Goal: Task Accomplishment & Management: Use online tool/utility

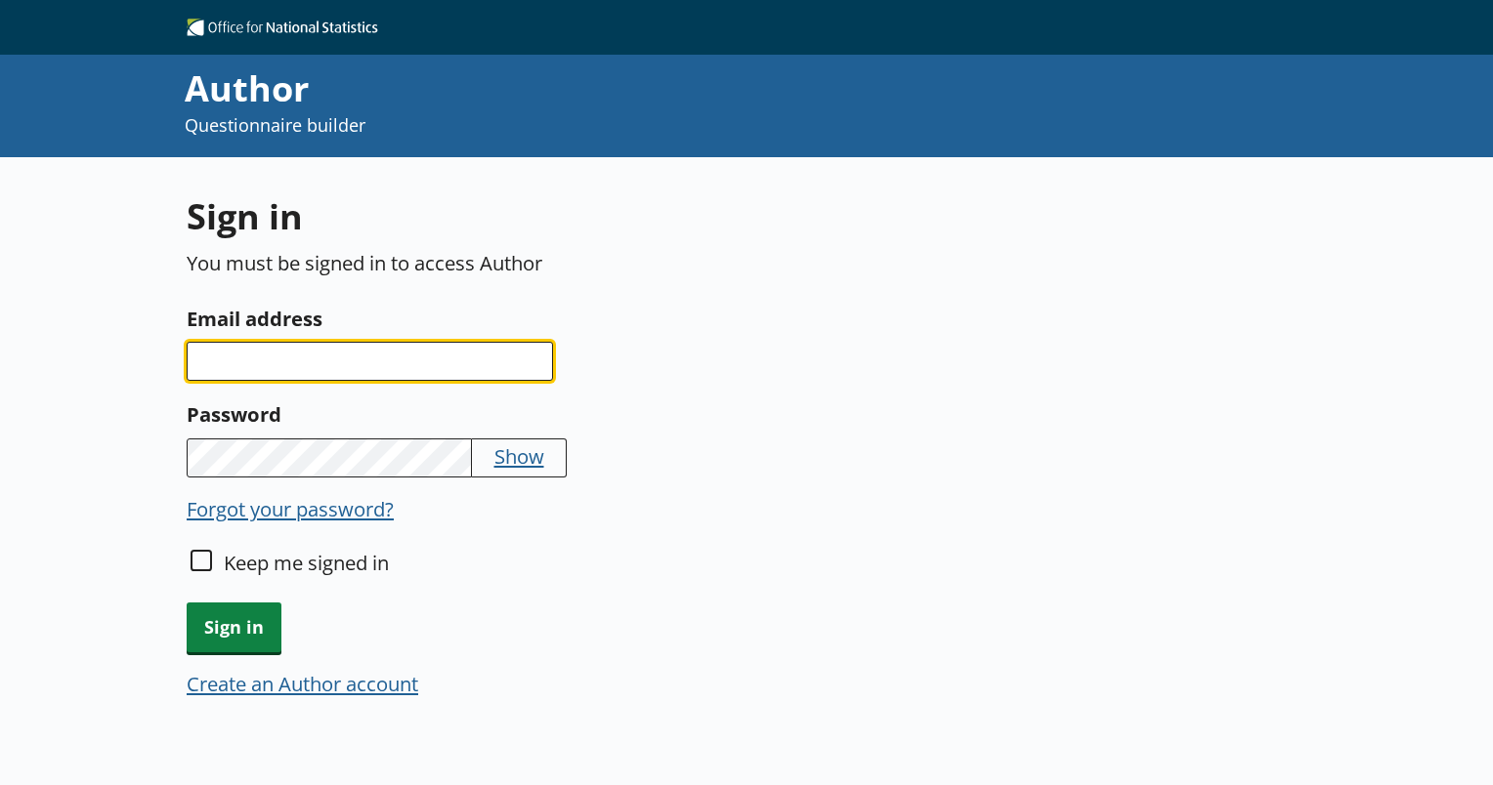
click at [232, 370] on input "Email address" at bounding box center [370, 361] width 366 height 39
click at [386, 364] on input "[PERSON_NAME][EMAIL_ADDRESS][PERSON_NAME][DOMAIN_NAME]" at bounding box center [370, 361] width 366 height 39
type input "[PERSON_NAME][EMAIL_ADDRESS][PERSON_NAME][DOMAIN_NAME]"
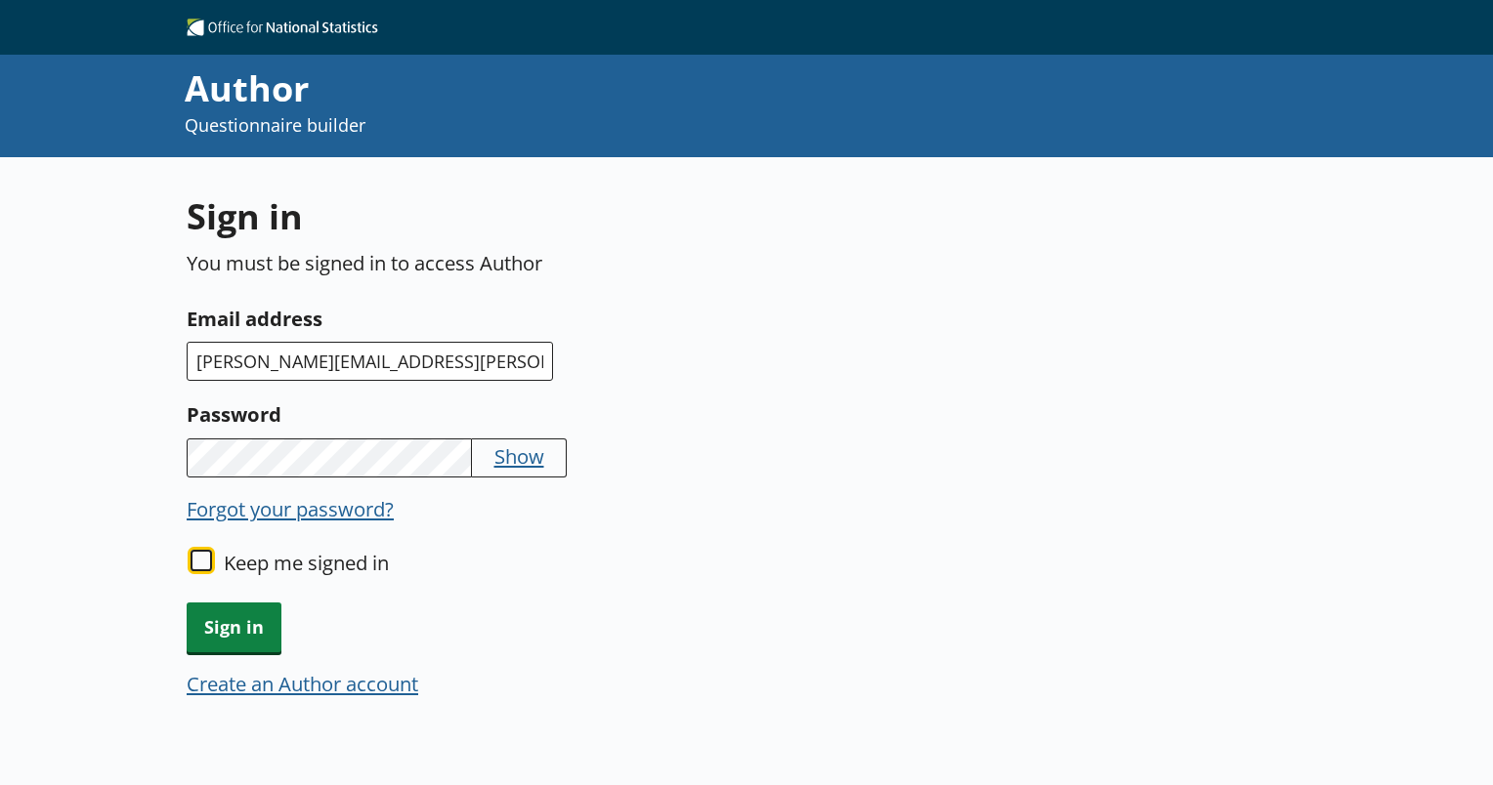
click at [199, 561] on input "Keep me signed in" at bounding box center [200, 560] width 21 height 21
checkbox input "true"
click at [225, 635] on span "Sign in" at bounding box center [234, 628] width 95 height 50
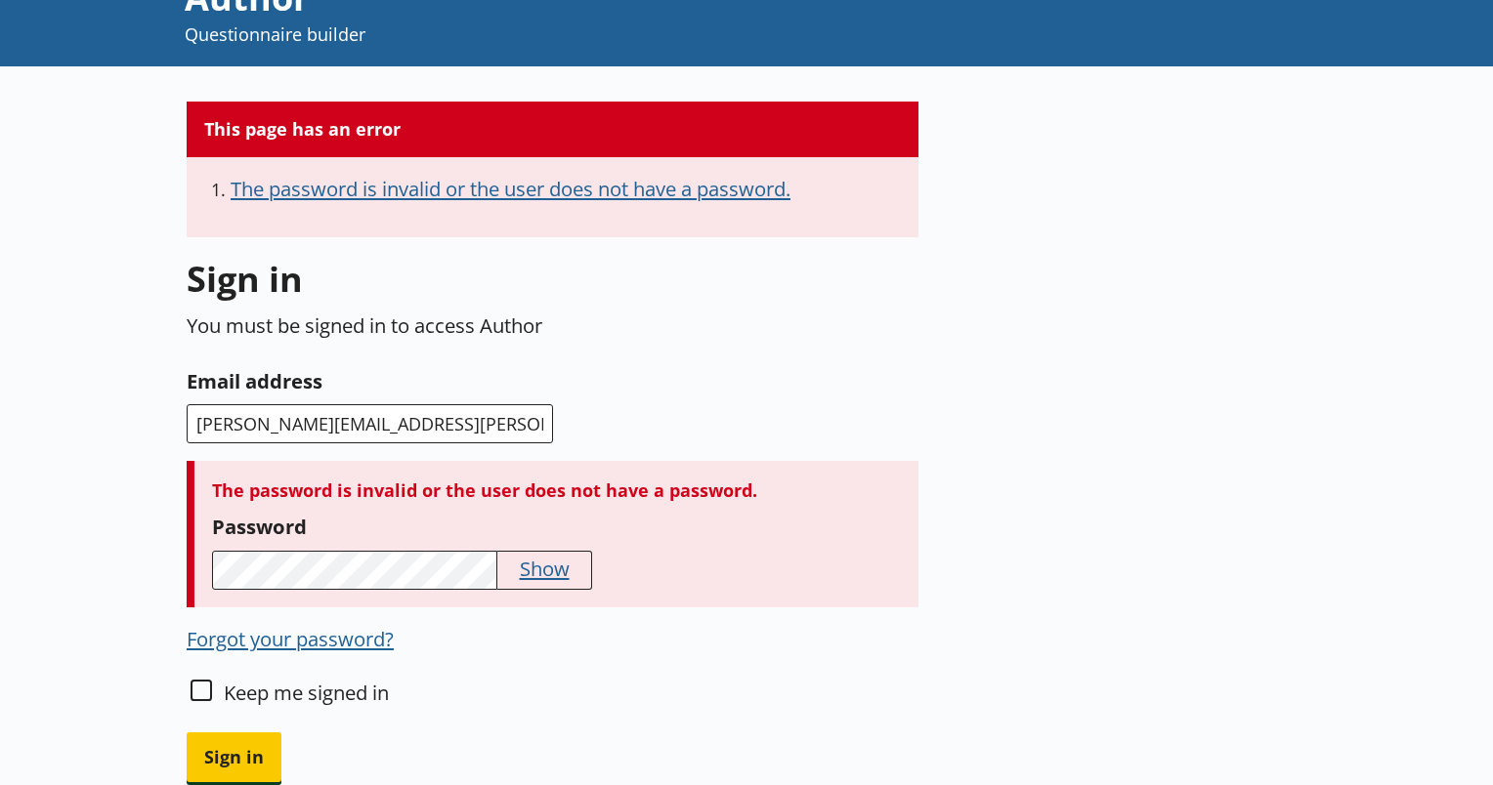
scroll to position [195, 0]
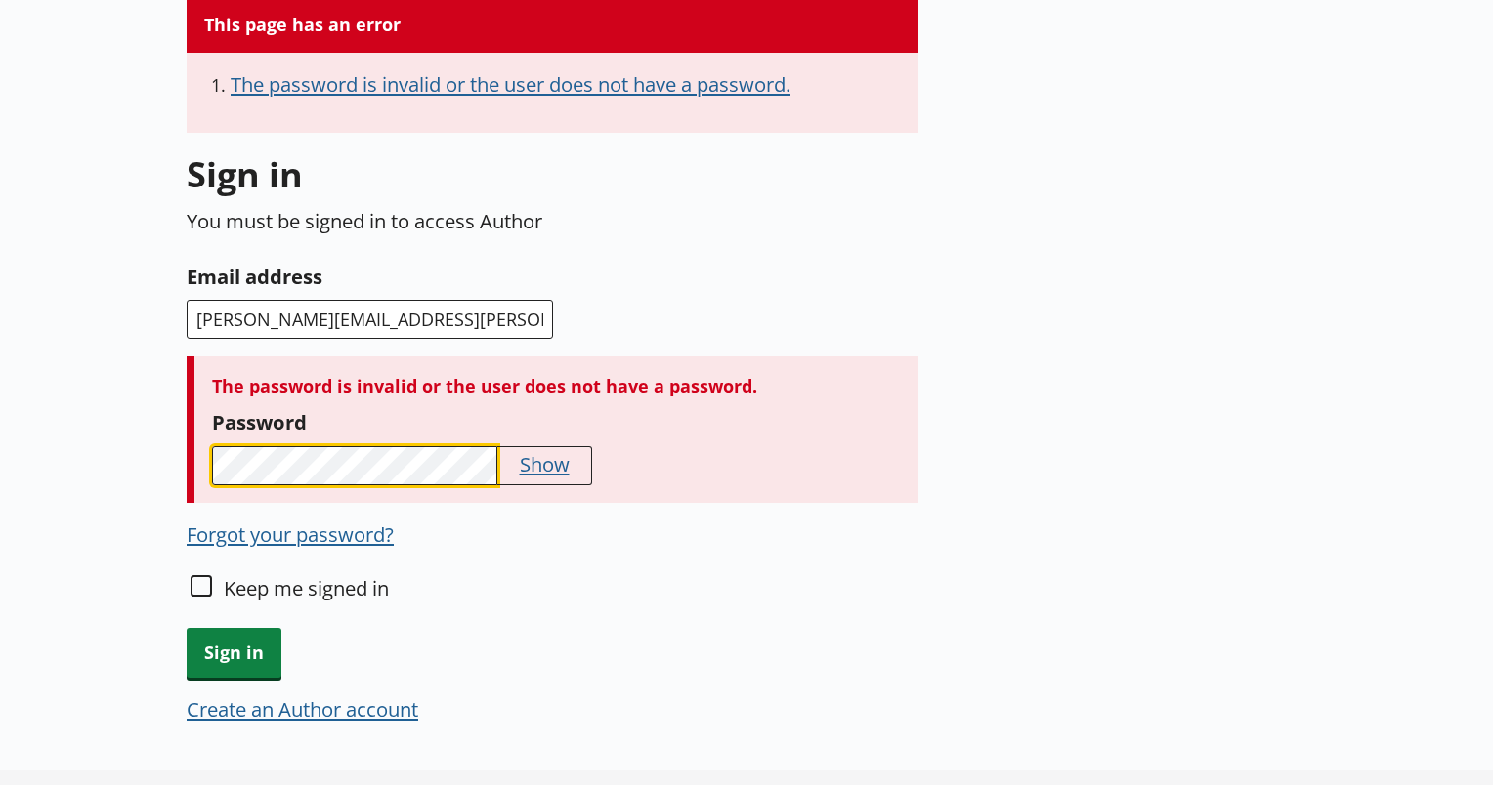
click at [163, 457] on div "This page has an error The password is invalid or the user does not have a pass…" at bounding box center [746, 413] width 1493 height 903
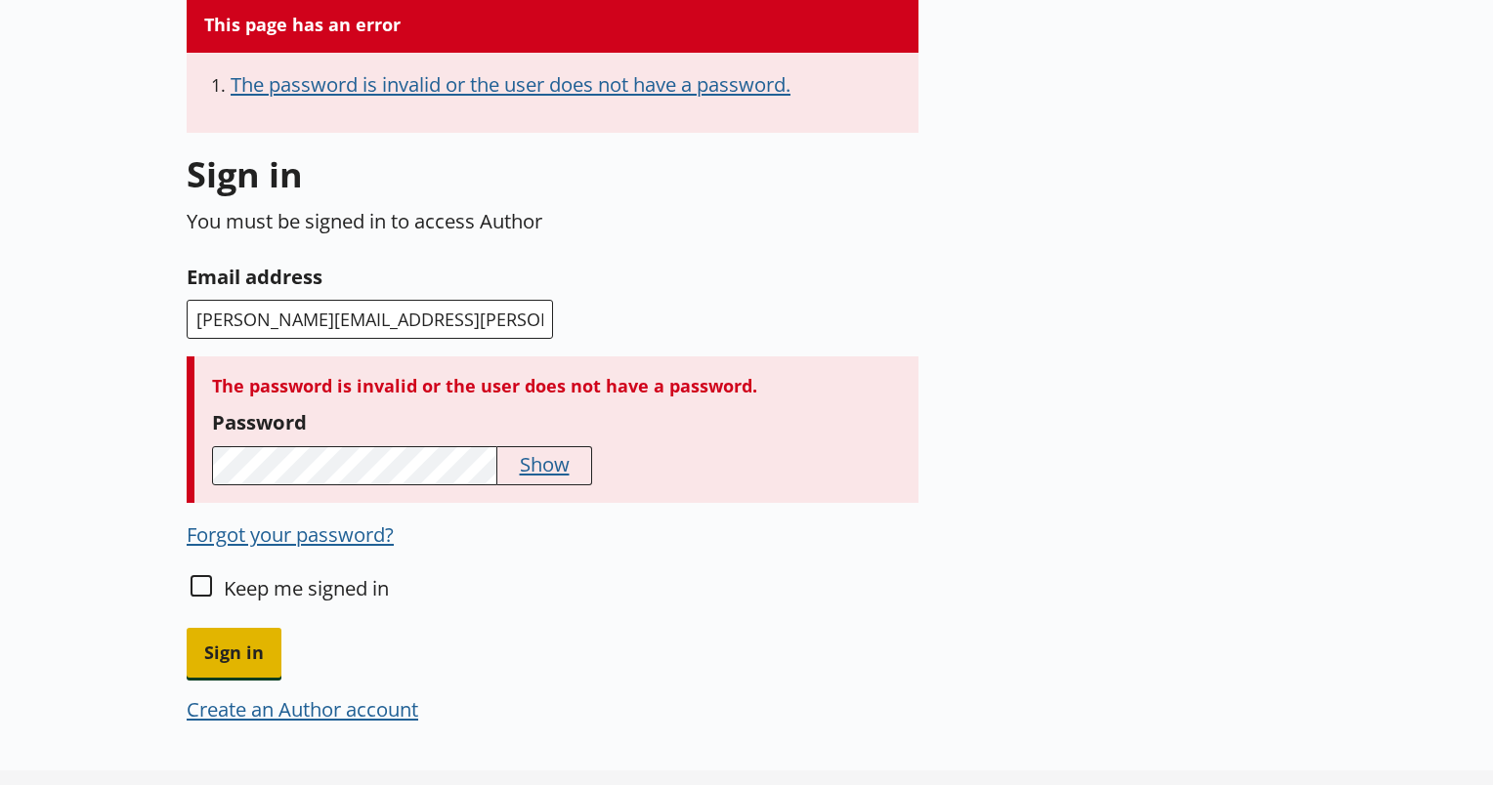
click at [232, 654] on span "Sign in" at bounding box center [234, 653] width 95 height 50
click at [242, 647] on span "Sign in" at bounding box center [234, 653] width 95 height 50
click at [276, 535] on button "Forgot your password?" at bounding box center [290, 534] width 207 height 27
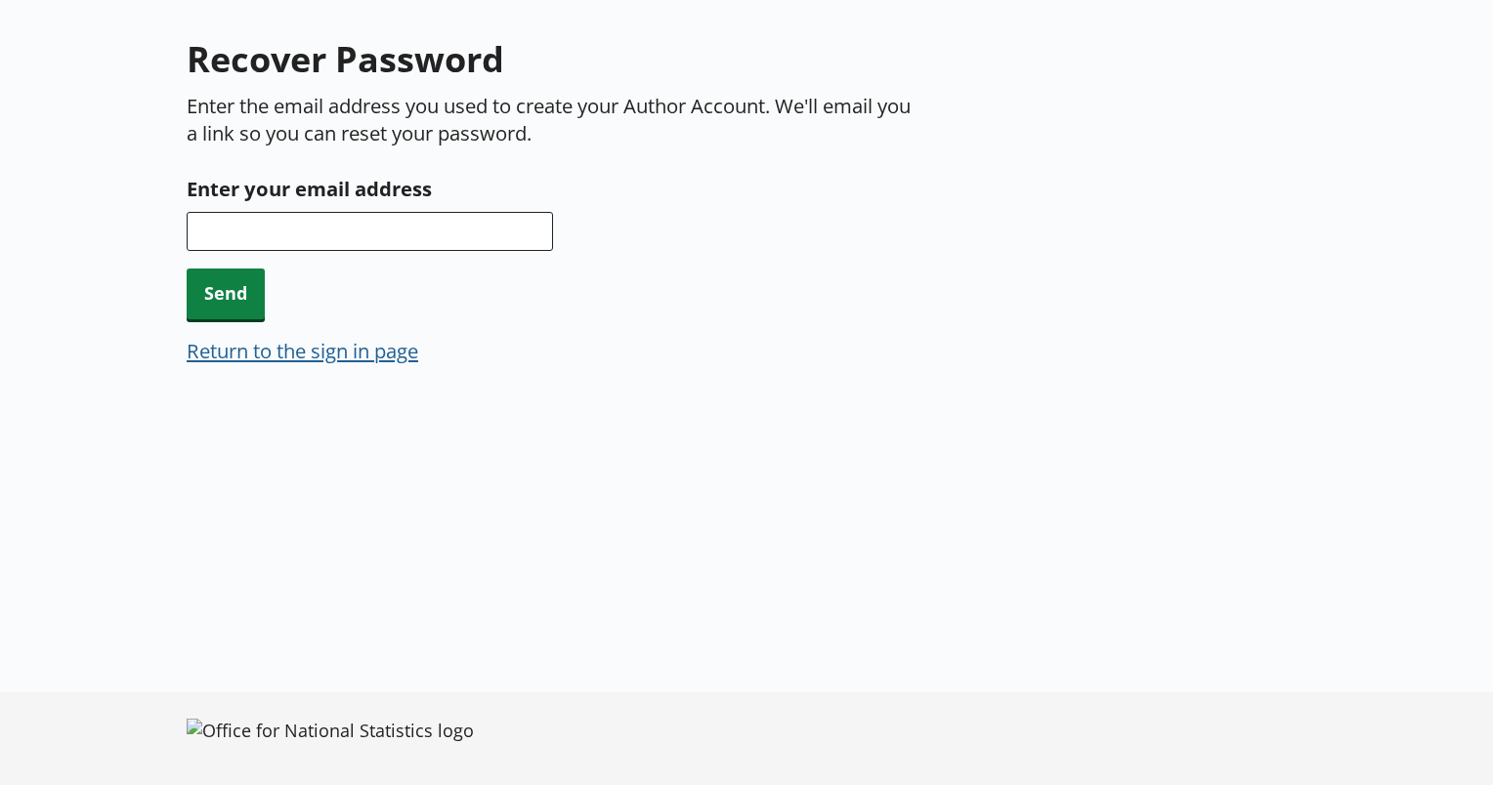
scroll to position [156, 0]
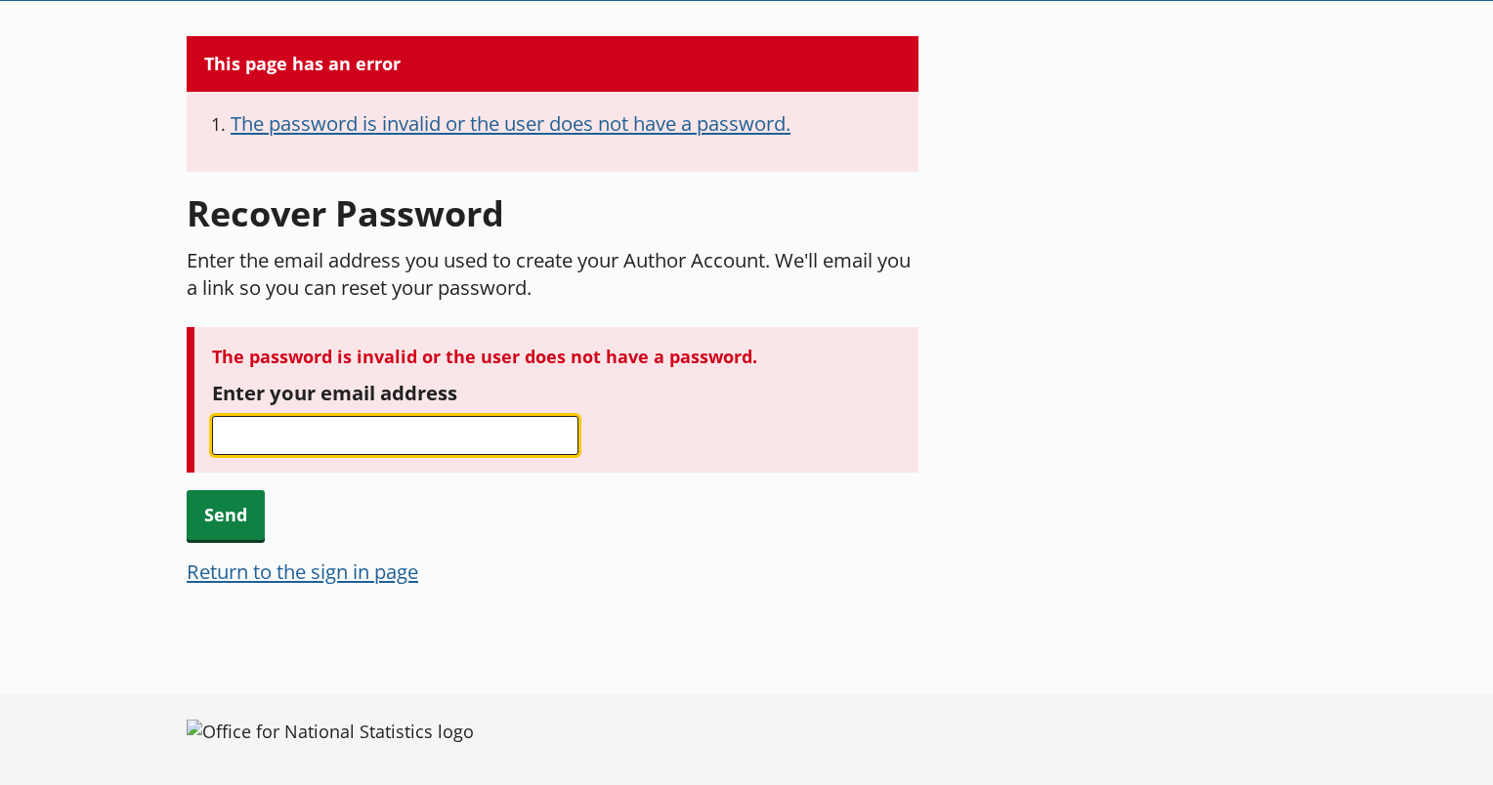
click at [273, 424] on input "Enter your email address" at bounding box center [395, 435] width 366 height 39
type input "[PERSON_NAME][EMAIL_ADDRESS][PERSON_NAME][DOMAIN_NAME]"
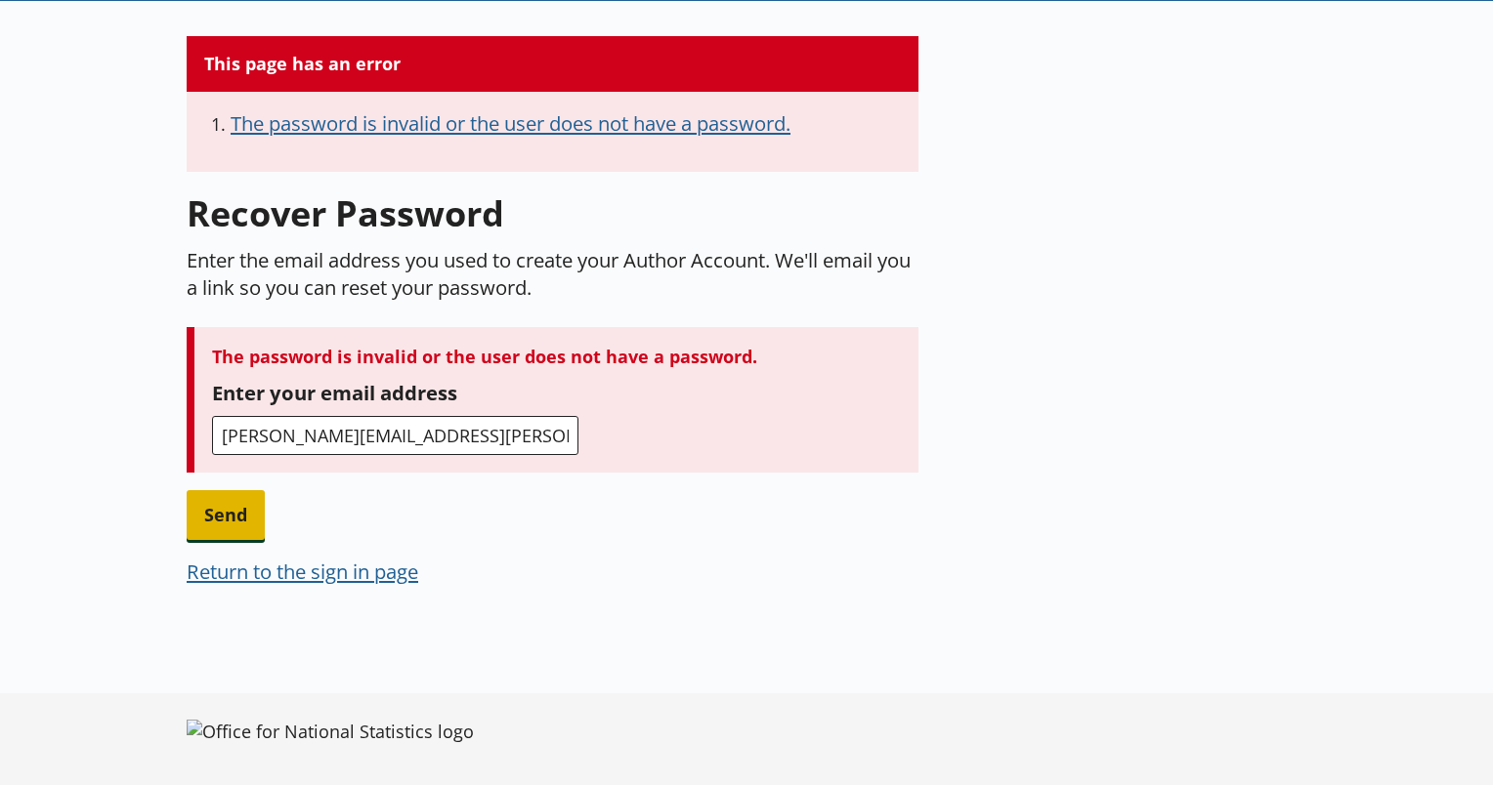
click at [222, 510] on span "Send" at bounding box center [226, 515] width 78 height 50
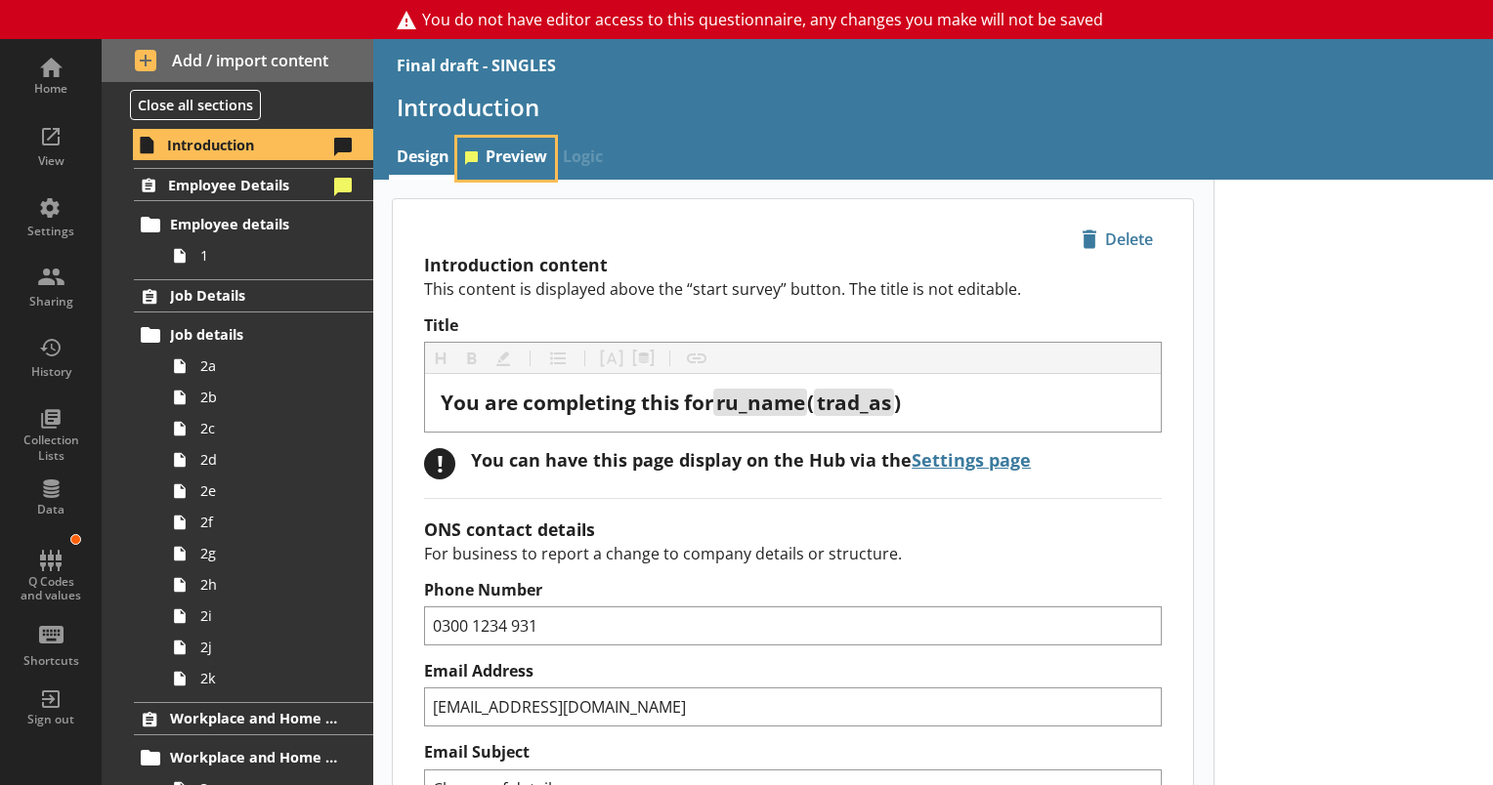
click at [505, 148] on link "Preview" at bounding box center [506, 159] width 98 height 42
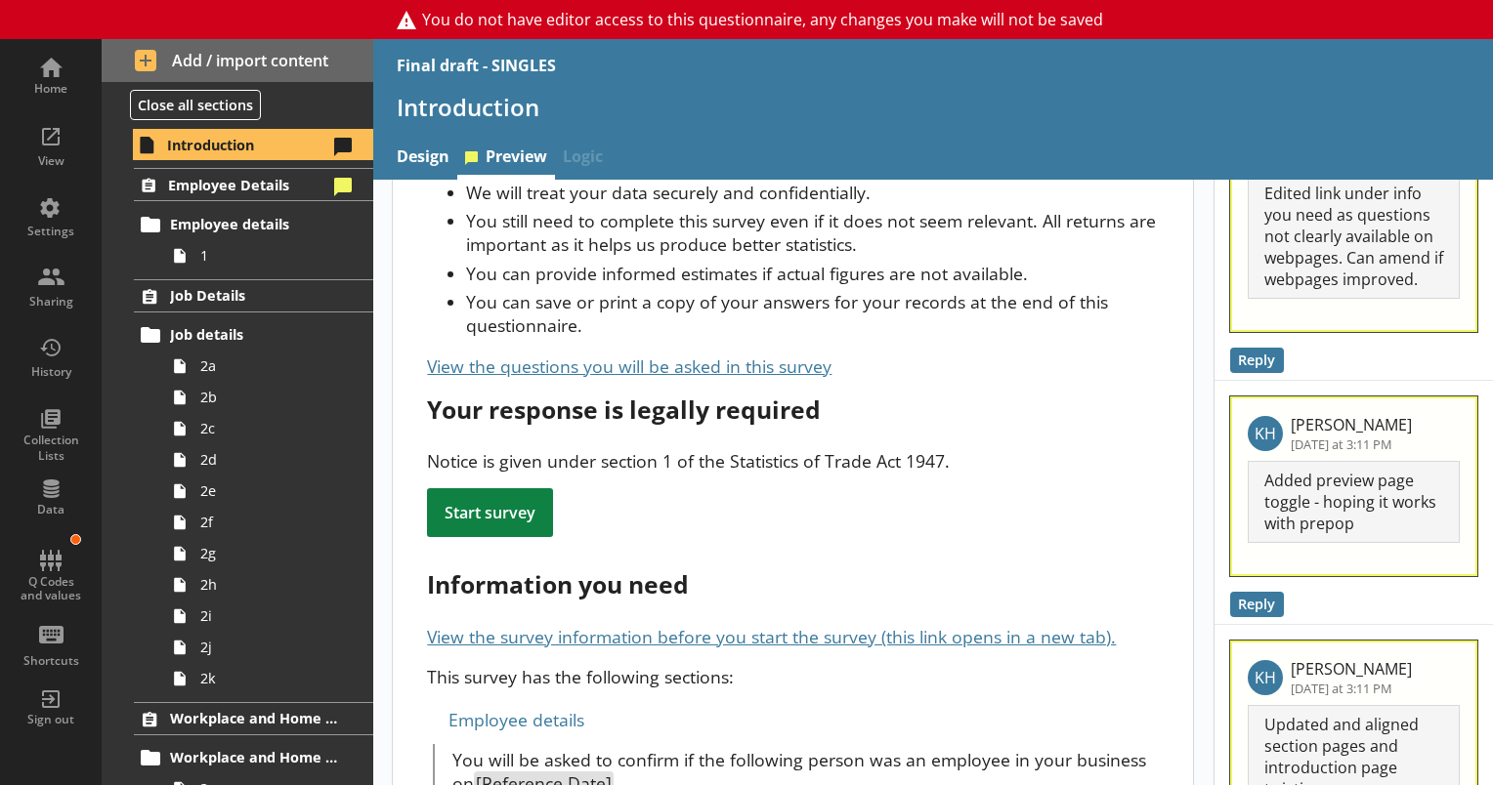
scroll to position [488, 0]
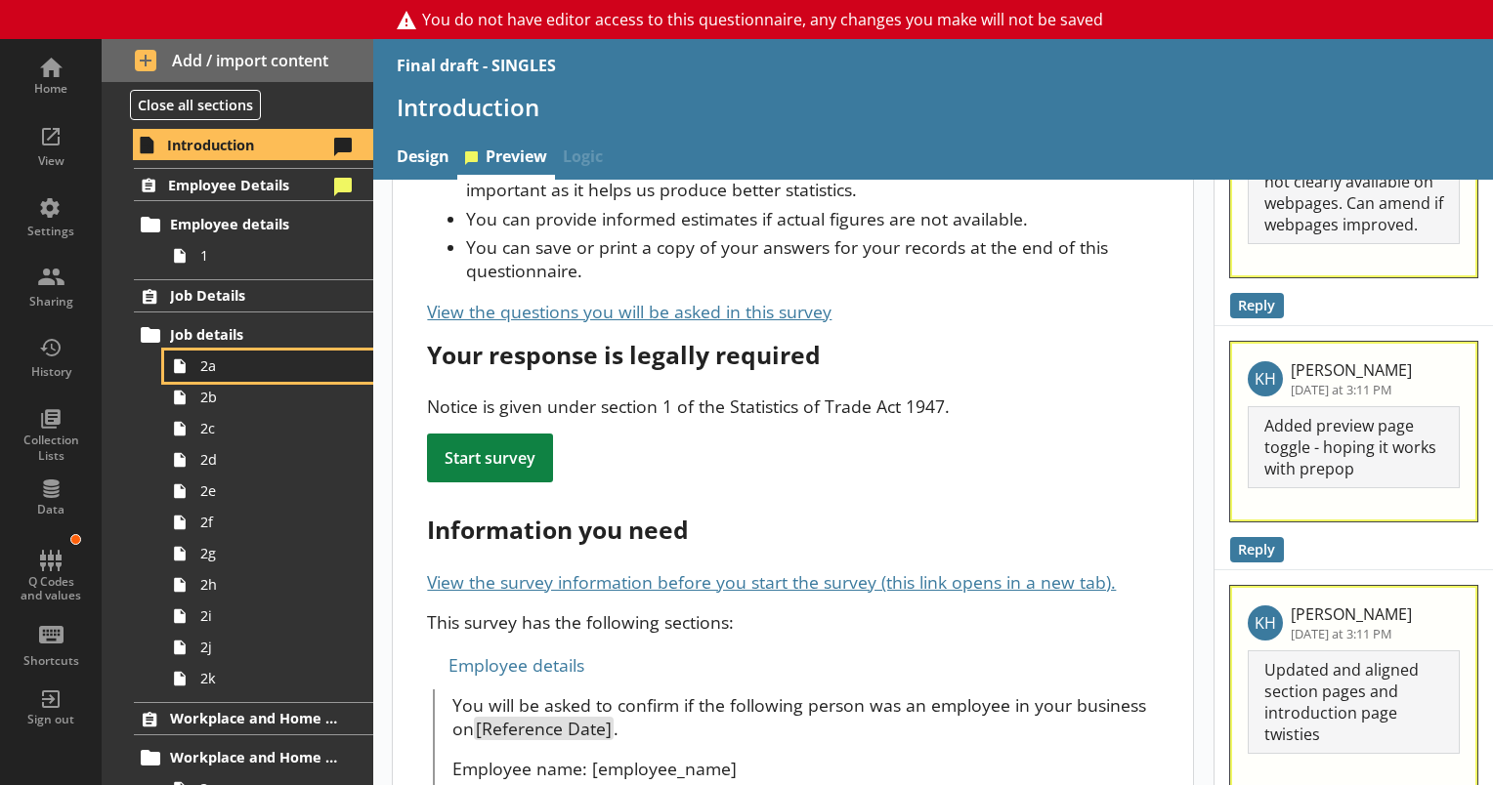
click at [219, 367] on span "2a" at bounding box center [273, 366] width 147 height 19
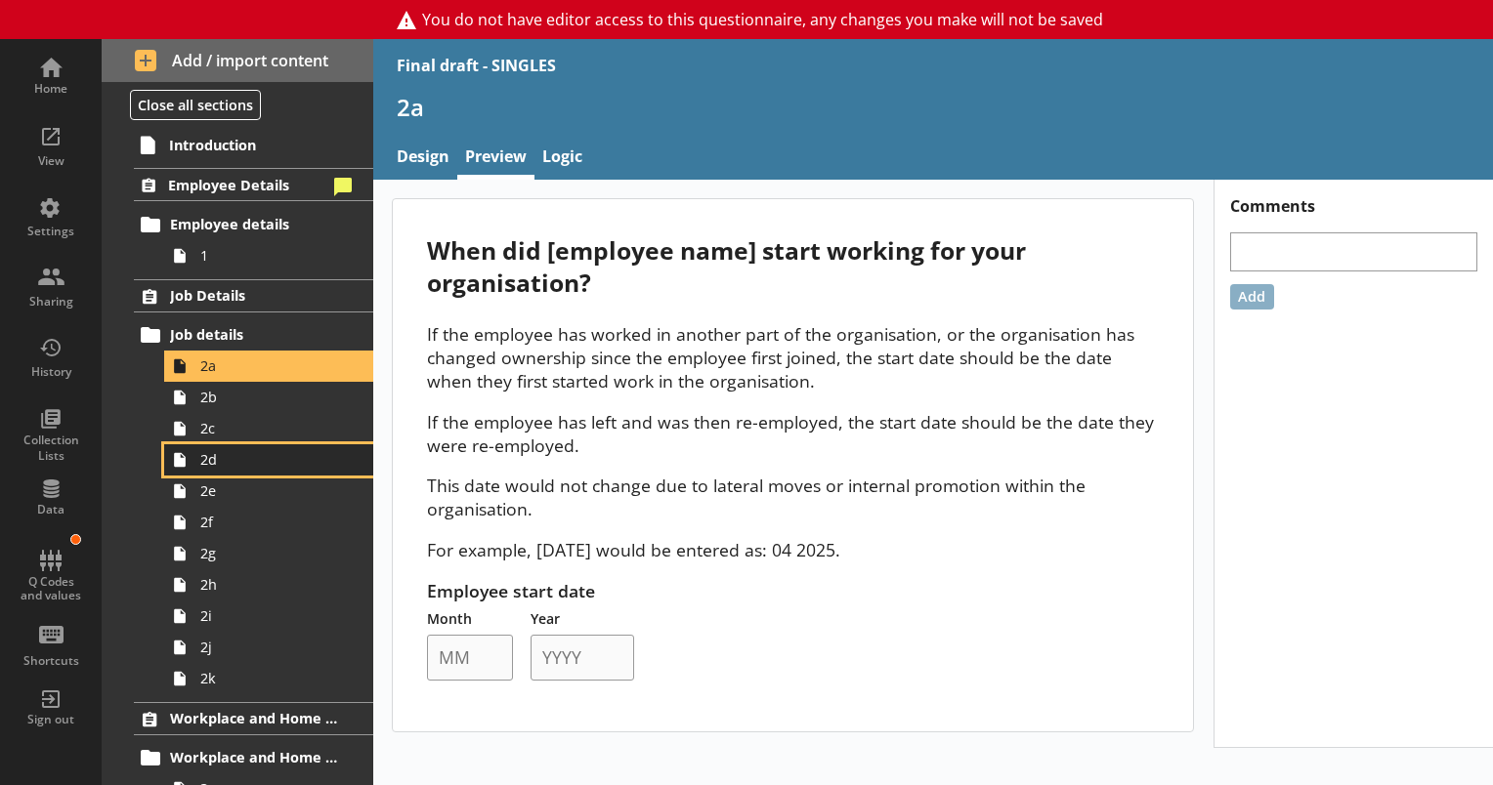
click at [214, 468] on link "2d" at bounding box center [268, 459] width 209 height 31
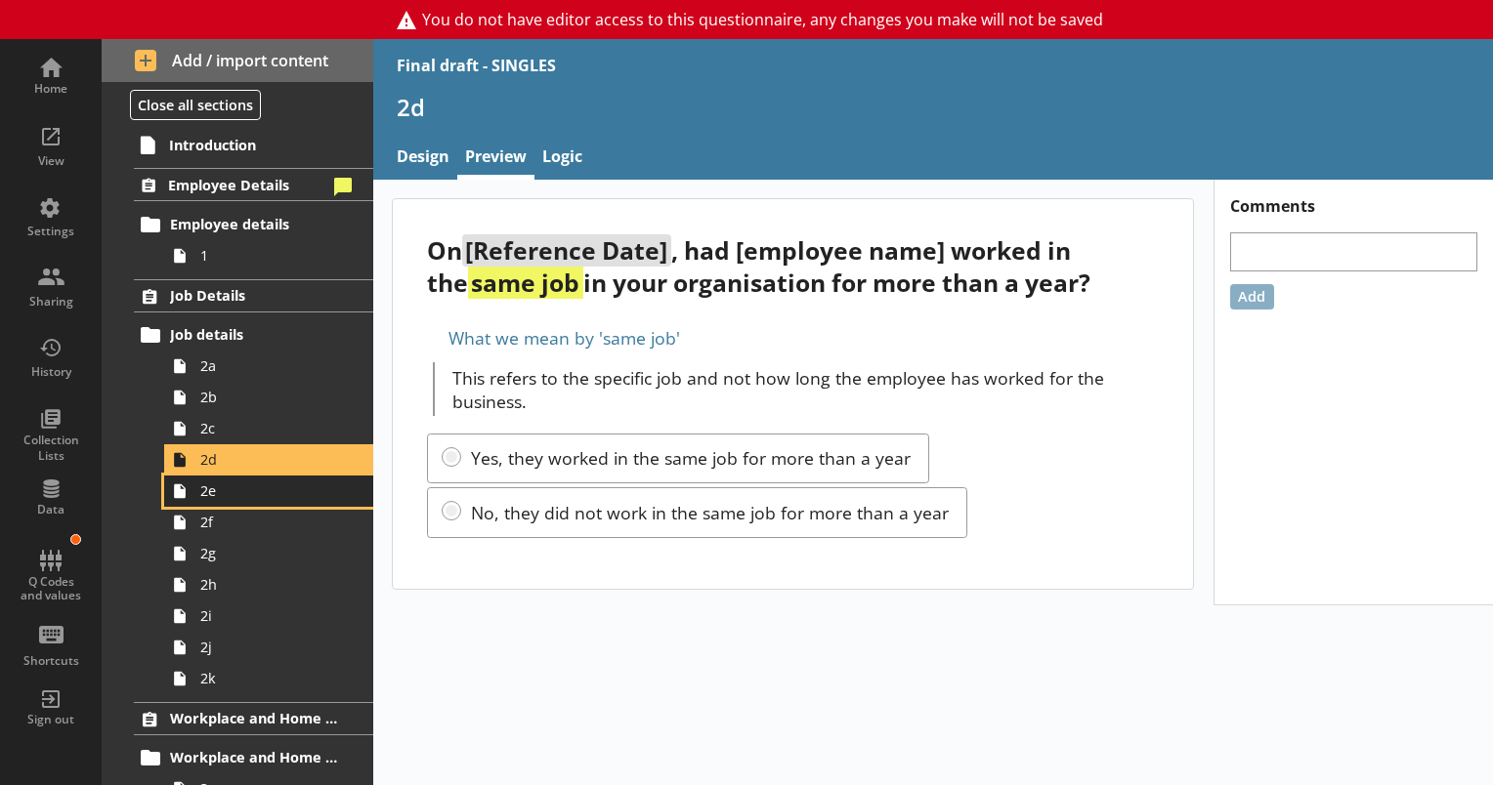
click at [203, 496] on span "2e" at bounding box center [273, 491] width 147 height 19
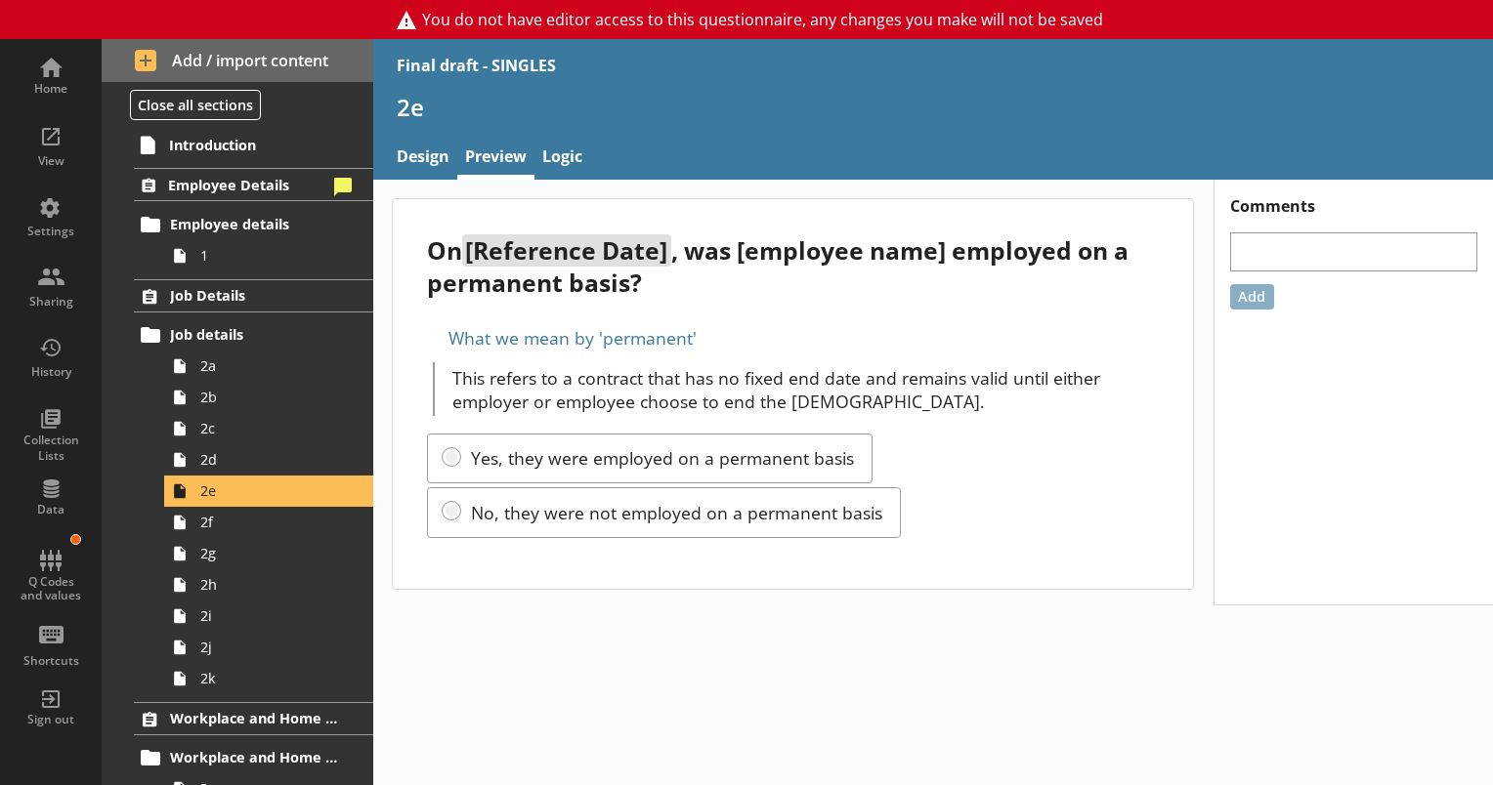
click at [430, 335] on div "What we mean by 'permanent'" at bounding box center [793, 337] width 732 height 31
click at [200, 528] on span "2f" at bounding box center [273, 522] width 147 height 19
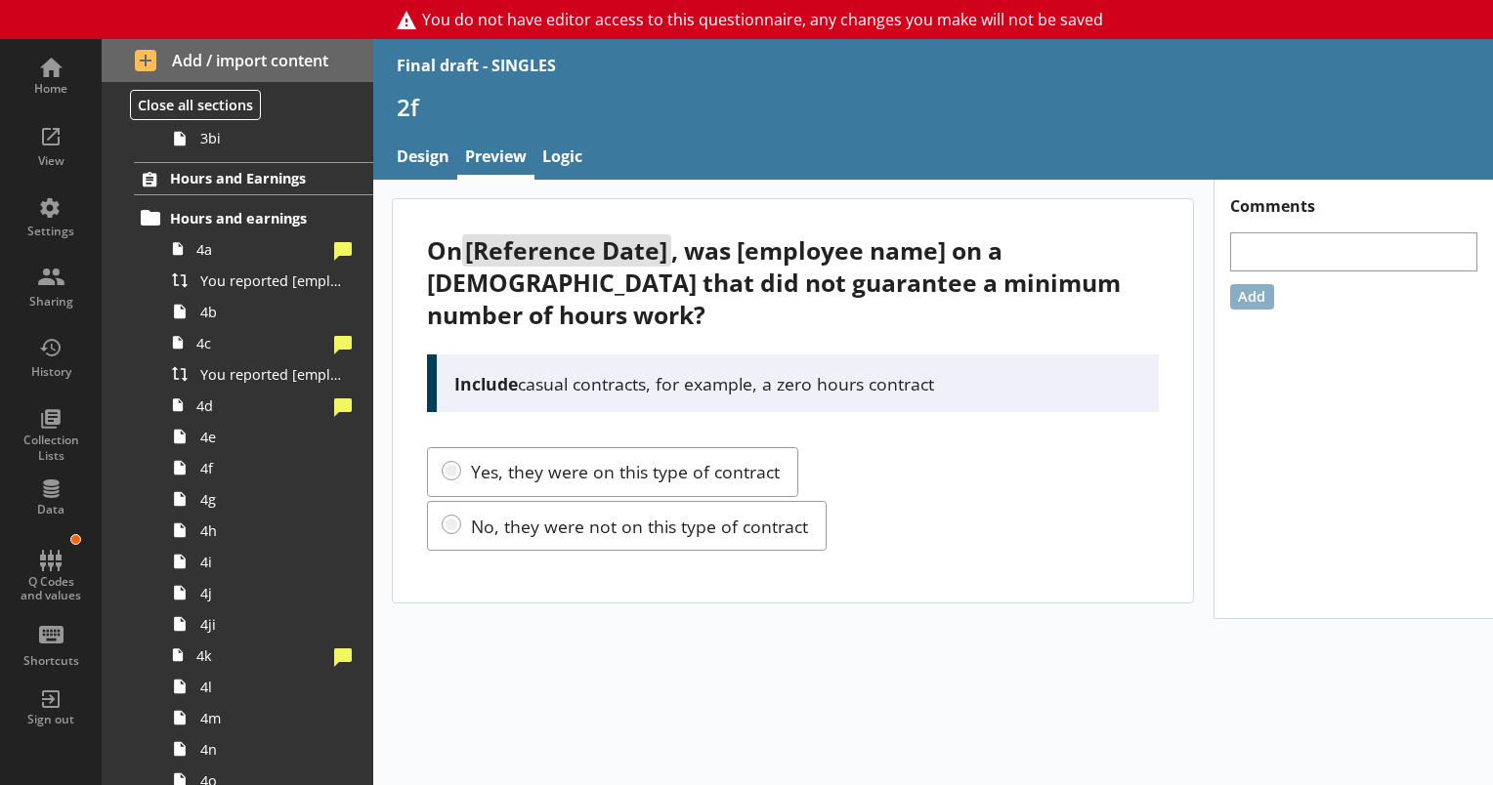
scroll to position [977, 0]
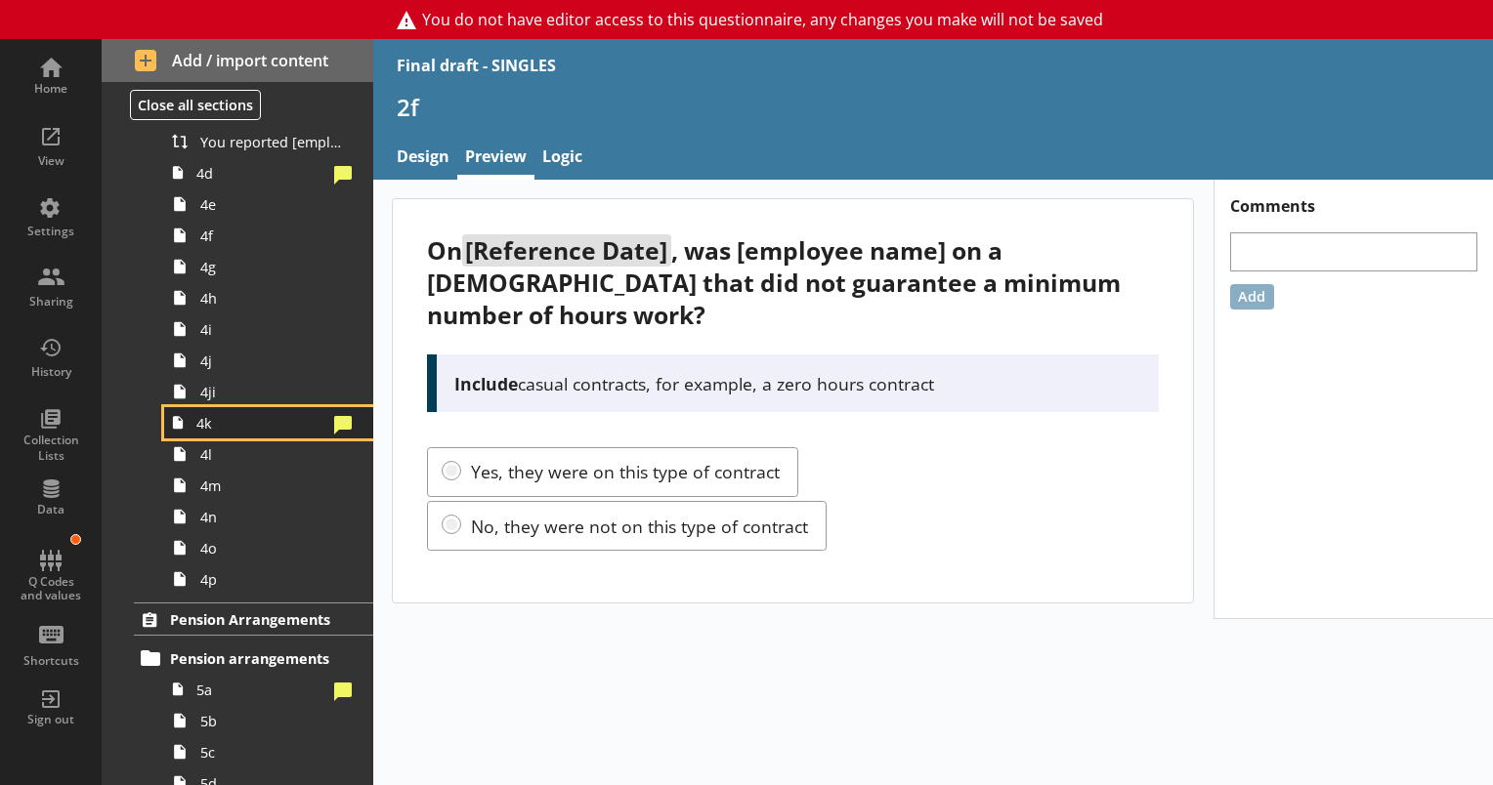
click at [238, 421] on span "4k" at bounding box center [261, 423] width 130 height 19
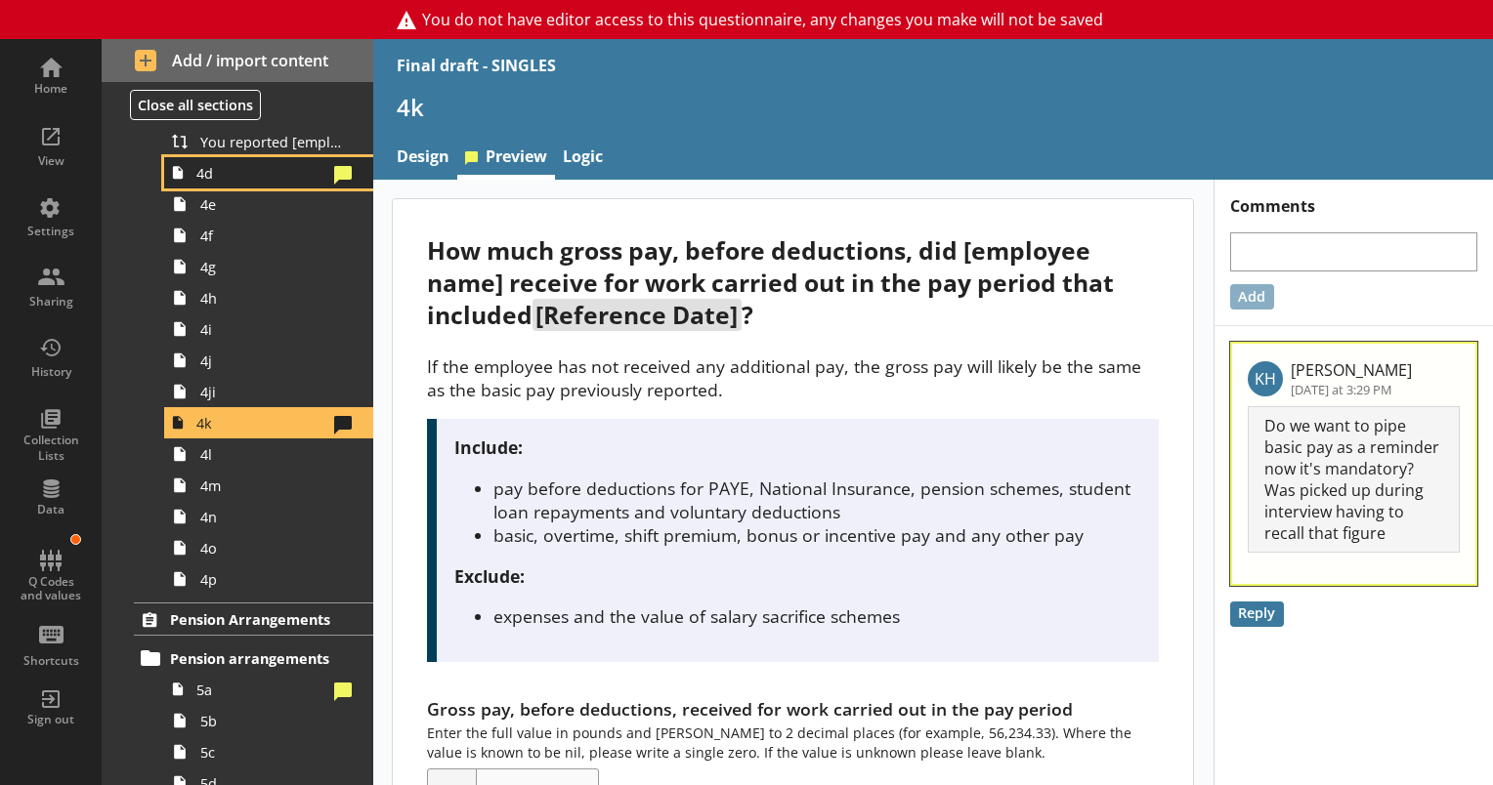
click at [203, 180] on link "4d" at bounding box center [268, 172] width 209 height 31
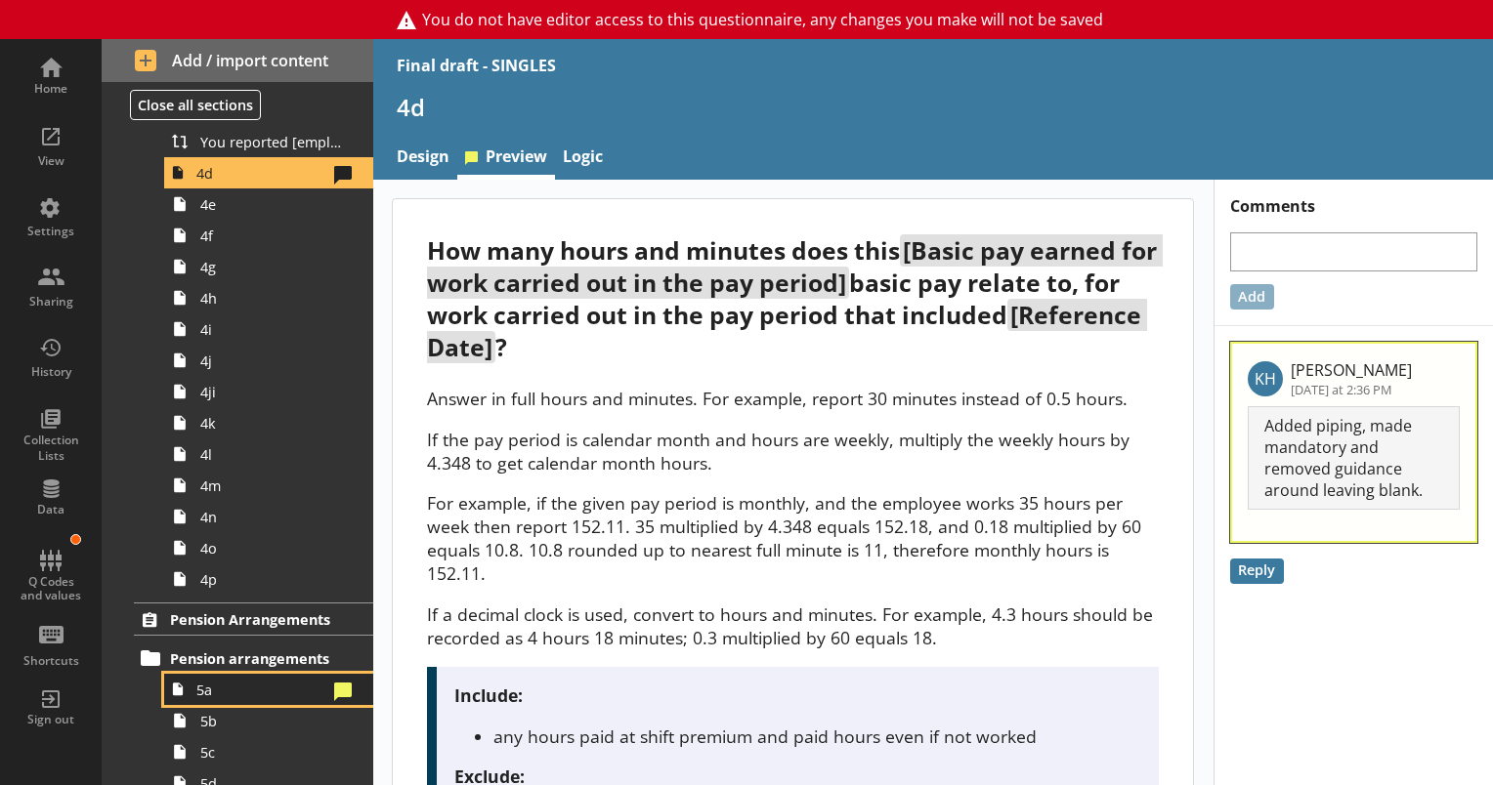
click at [215, 694] on span "5a" at bounding box center [261, 690] width 130 height 19
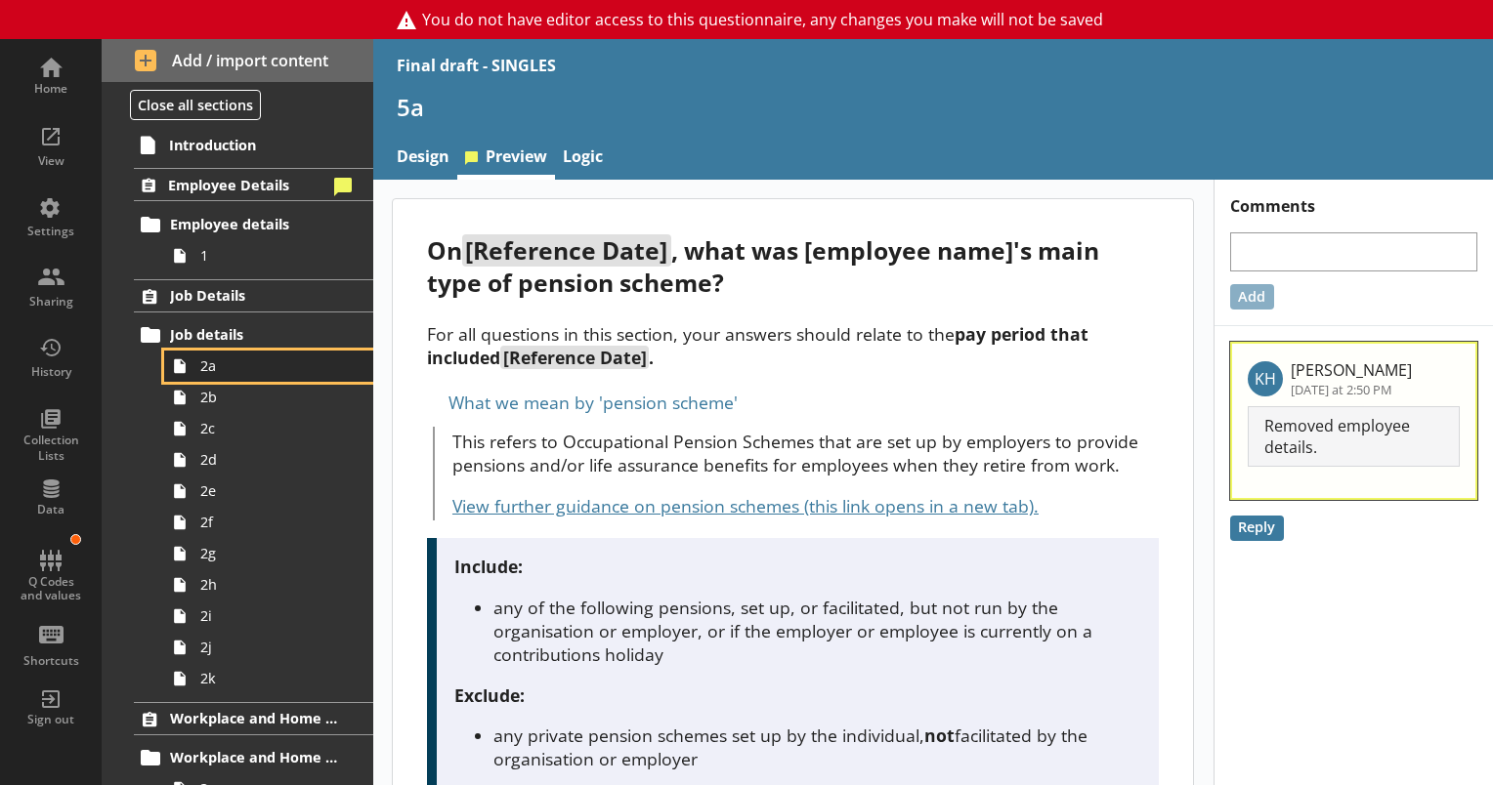
click at [212, 375] on link "2a" at bounding box center [268, 366] width 209 height 31
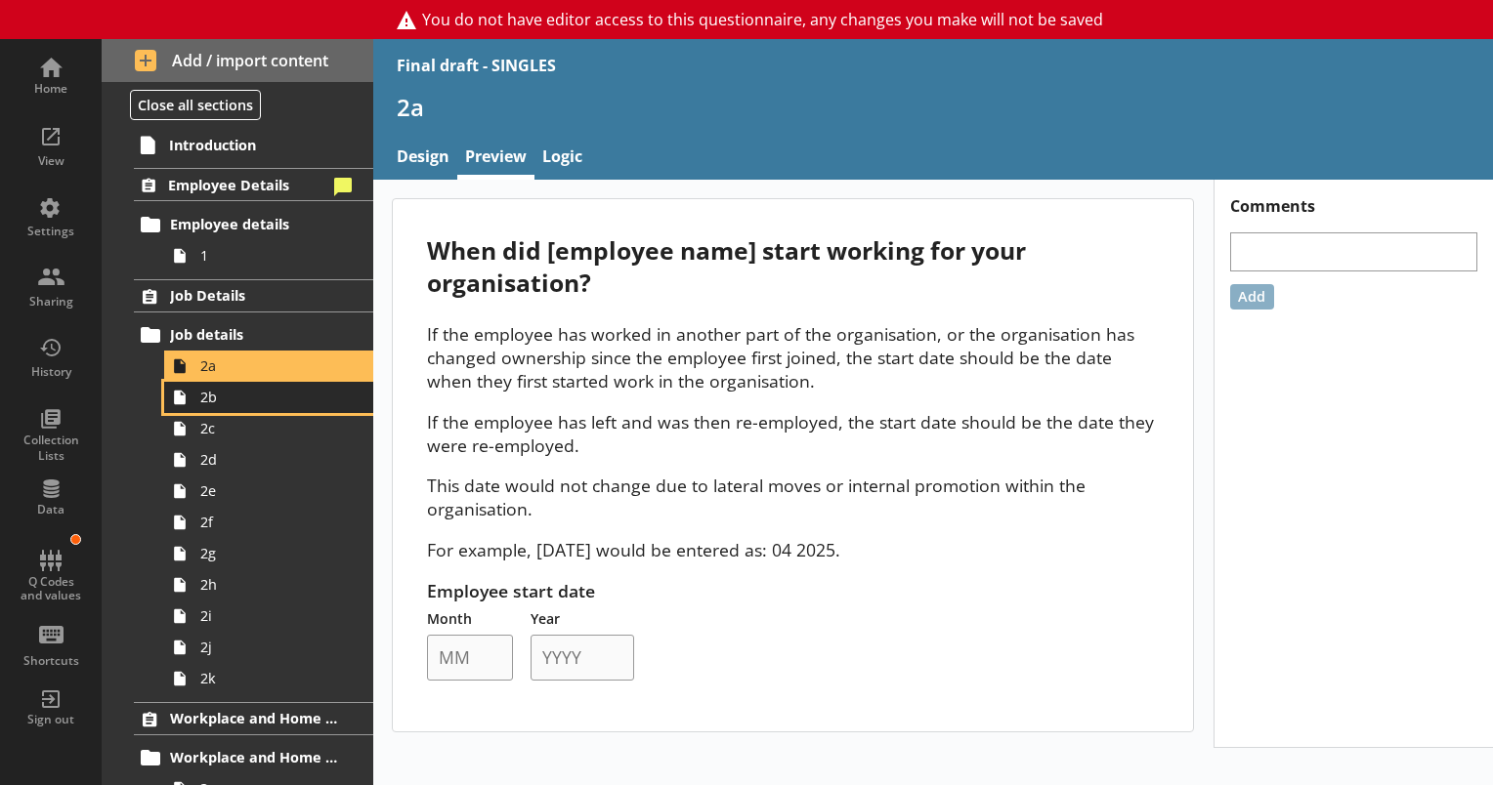
click at [215, 399] on span "2b" at bounding box center [273, 397] width 147 height 19
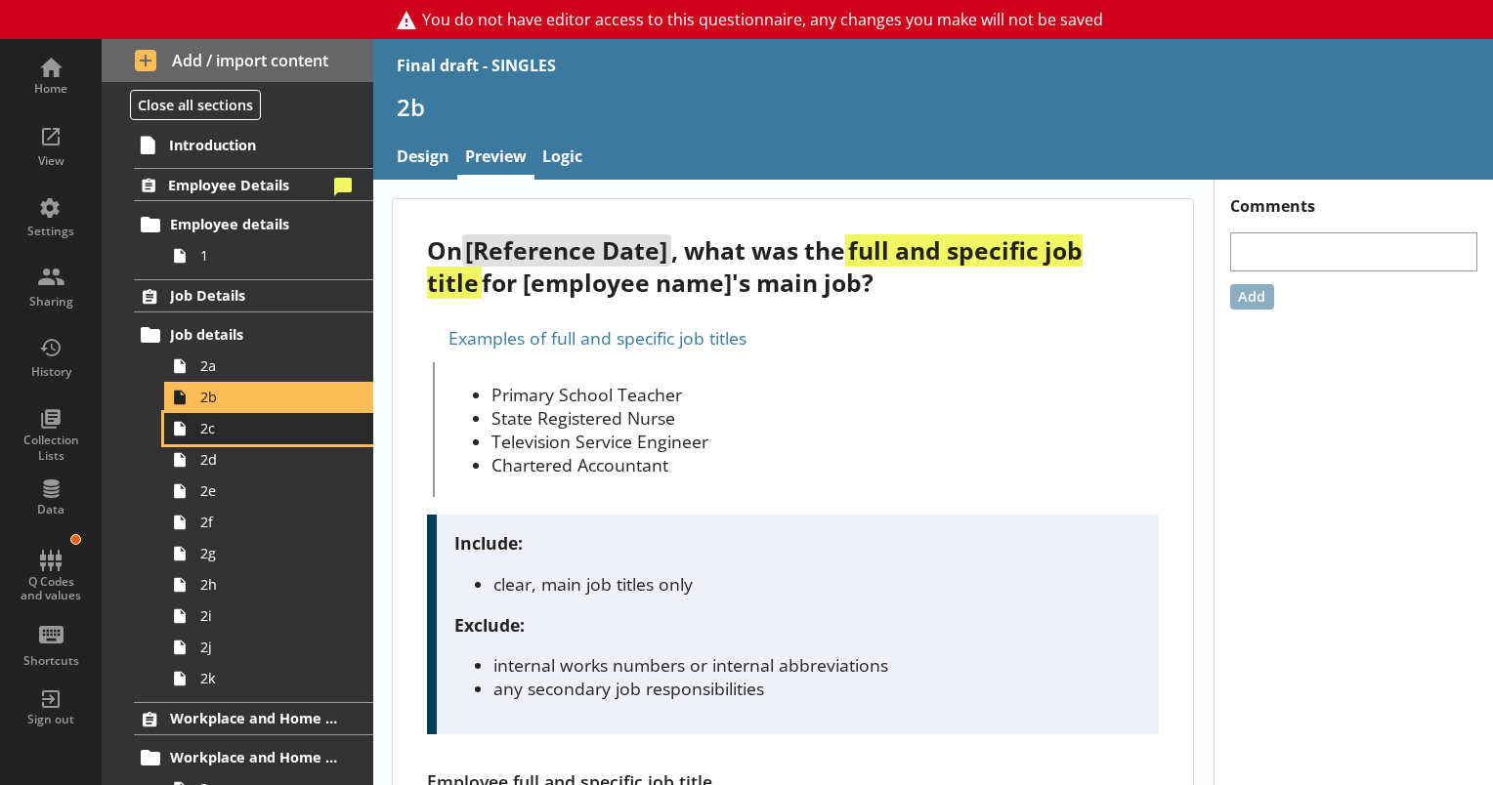
click at [194, 436] on icon at bounding box center [179, 428] width 31 height 31
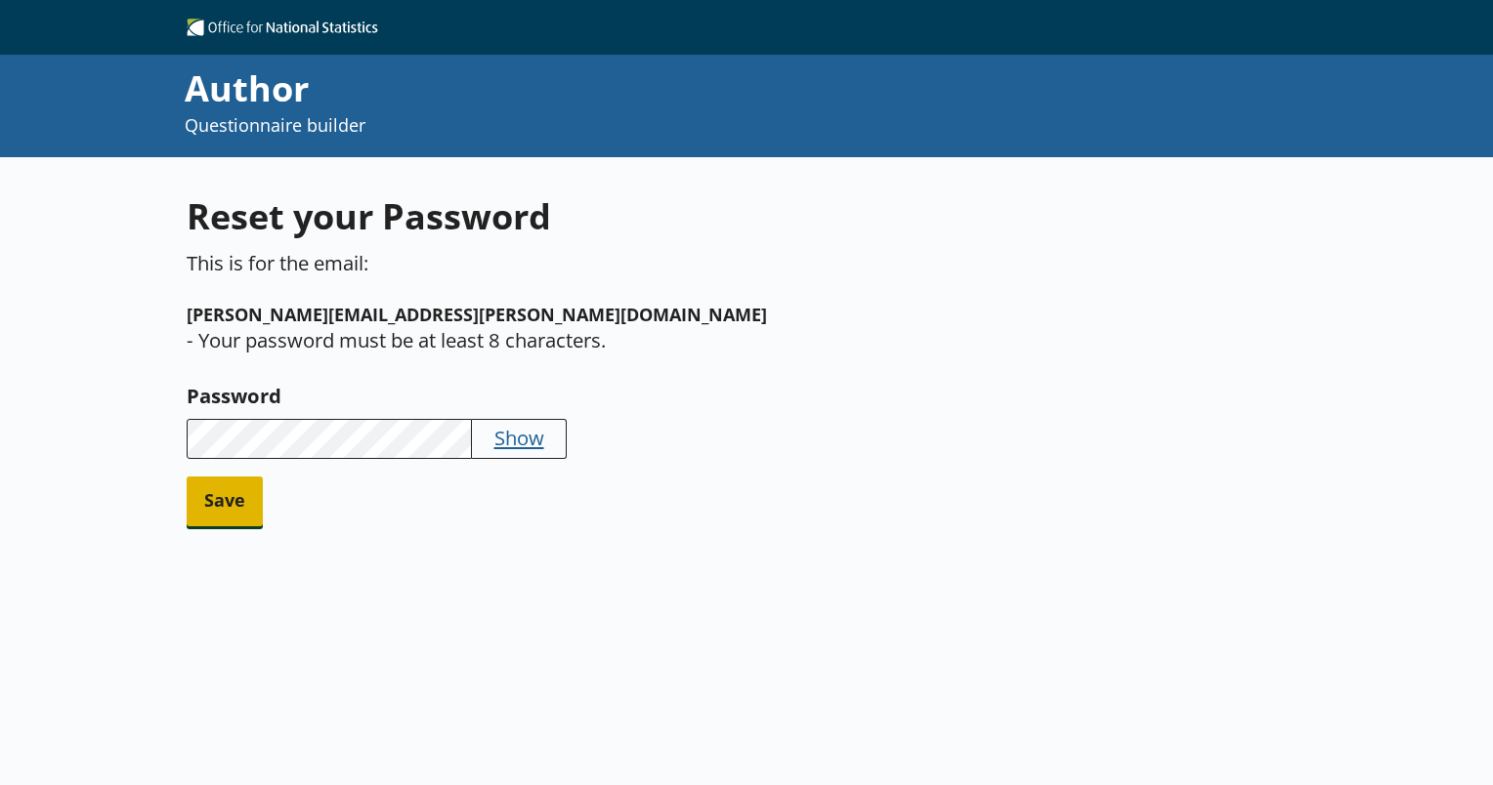
click at [219, 477] on span "Save" at bounding box center [225, 502] width 76 height 50
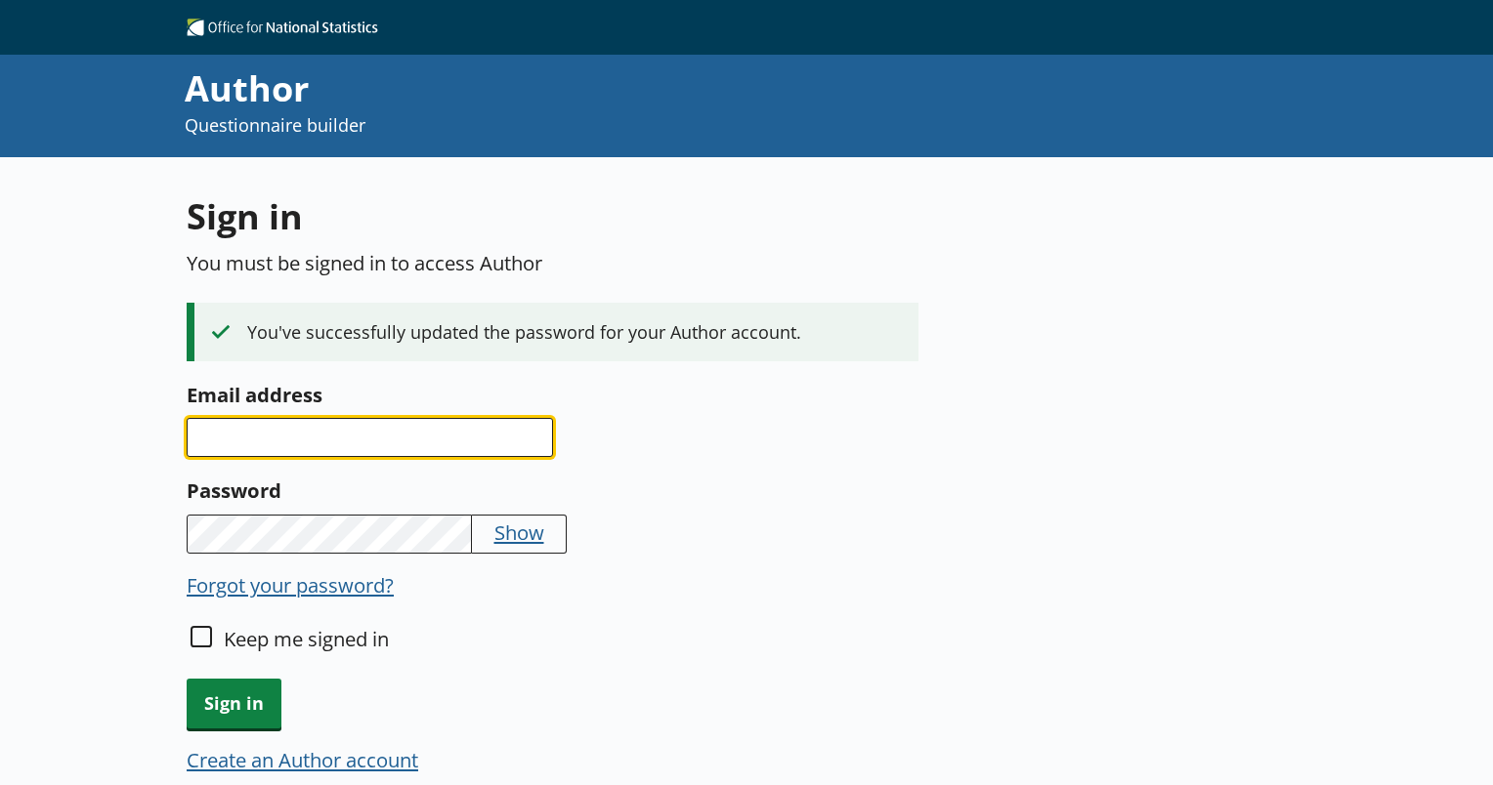
click at [235, 437] on input "Email address" at bounding box center [370, 437] width 366 height 39
type input "chris.andrews@ons.gov.uk"
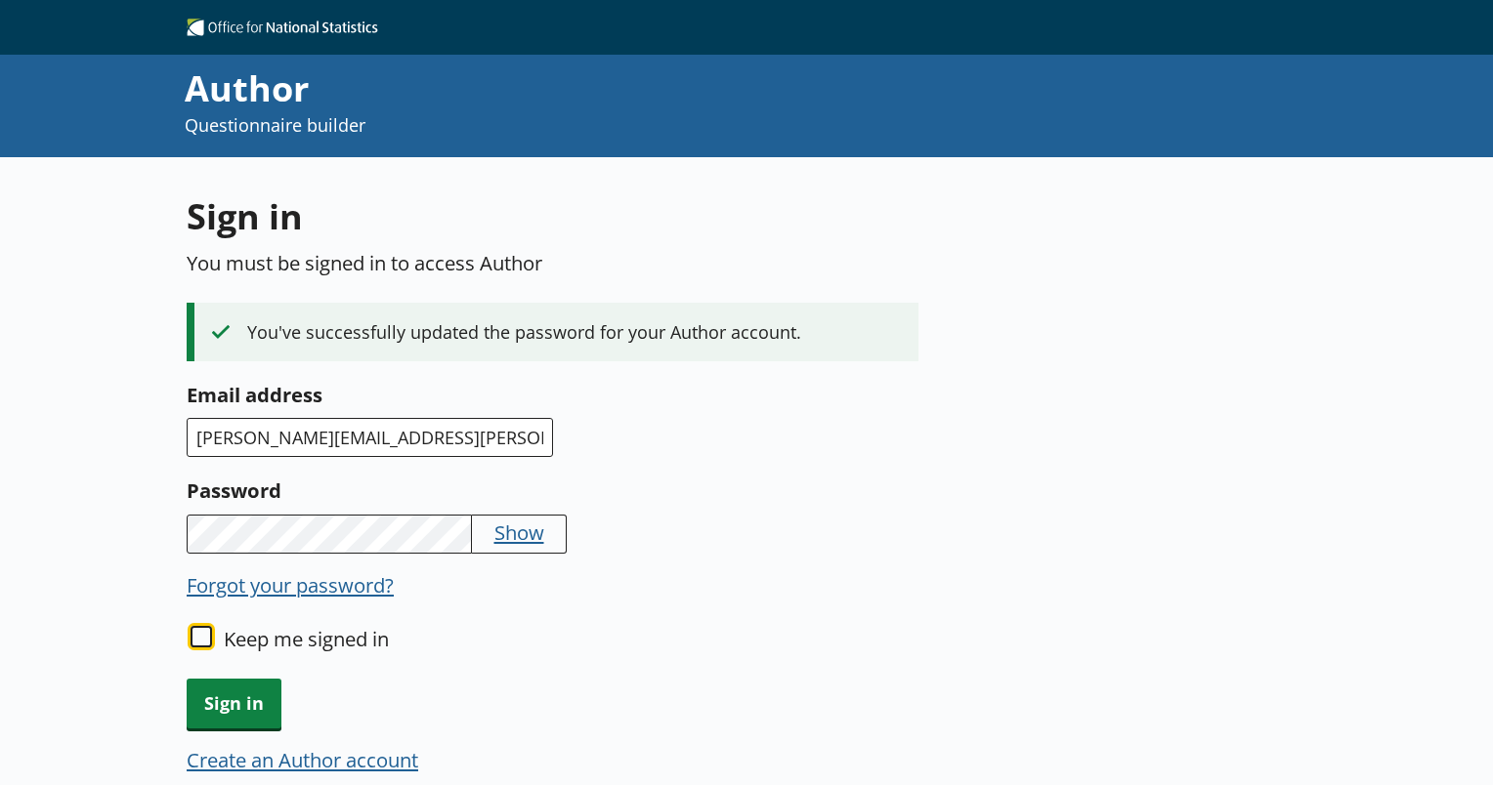
click at [207, 636] on input "Keep me signed in" at bounding box center [200, 636] width 21 height 21
checkbox input "true"
click at [227, 703] on span "Sign in" at bounding box center [234, 704] width 95 height 50
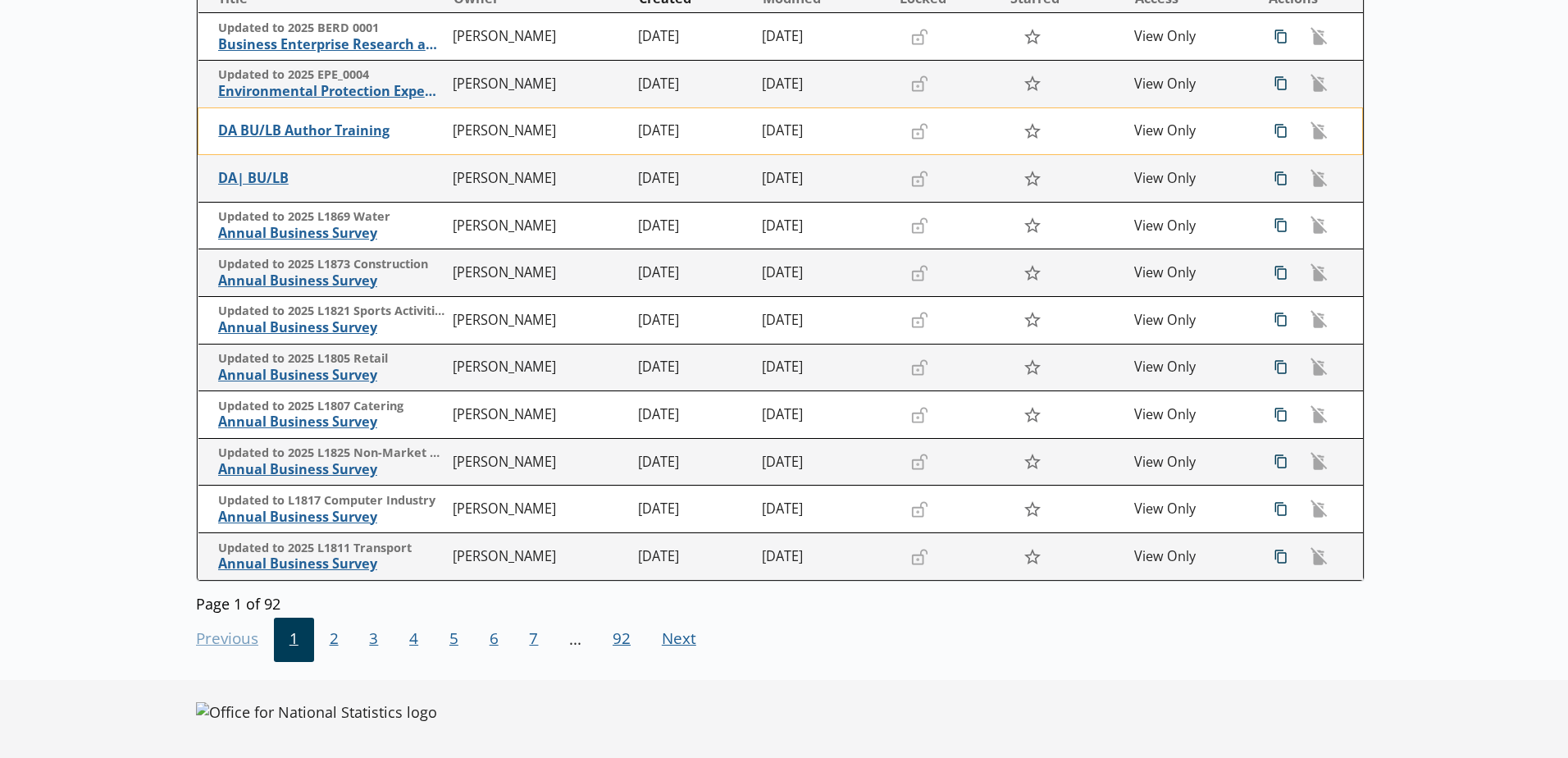
scroll to position [292, 0]
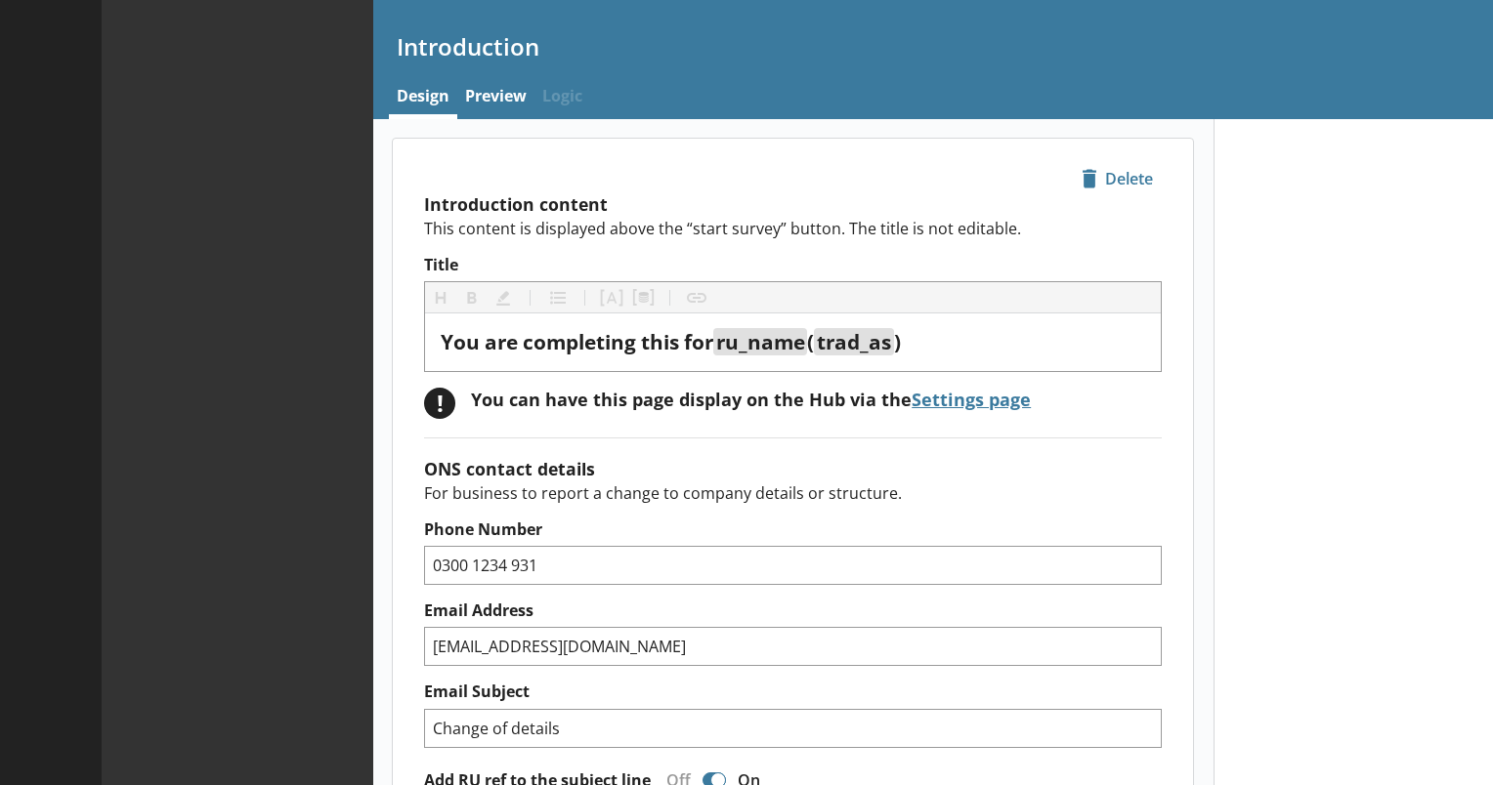
type textarea "x"
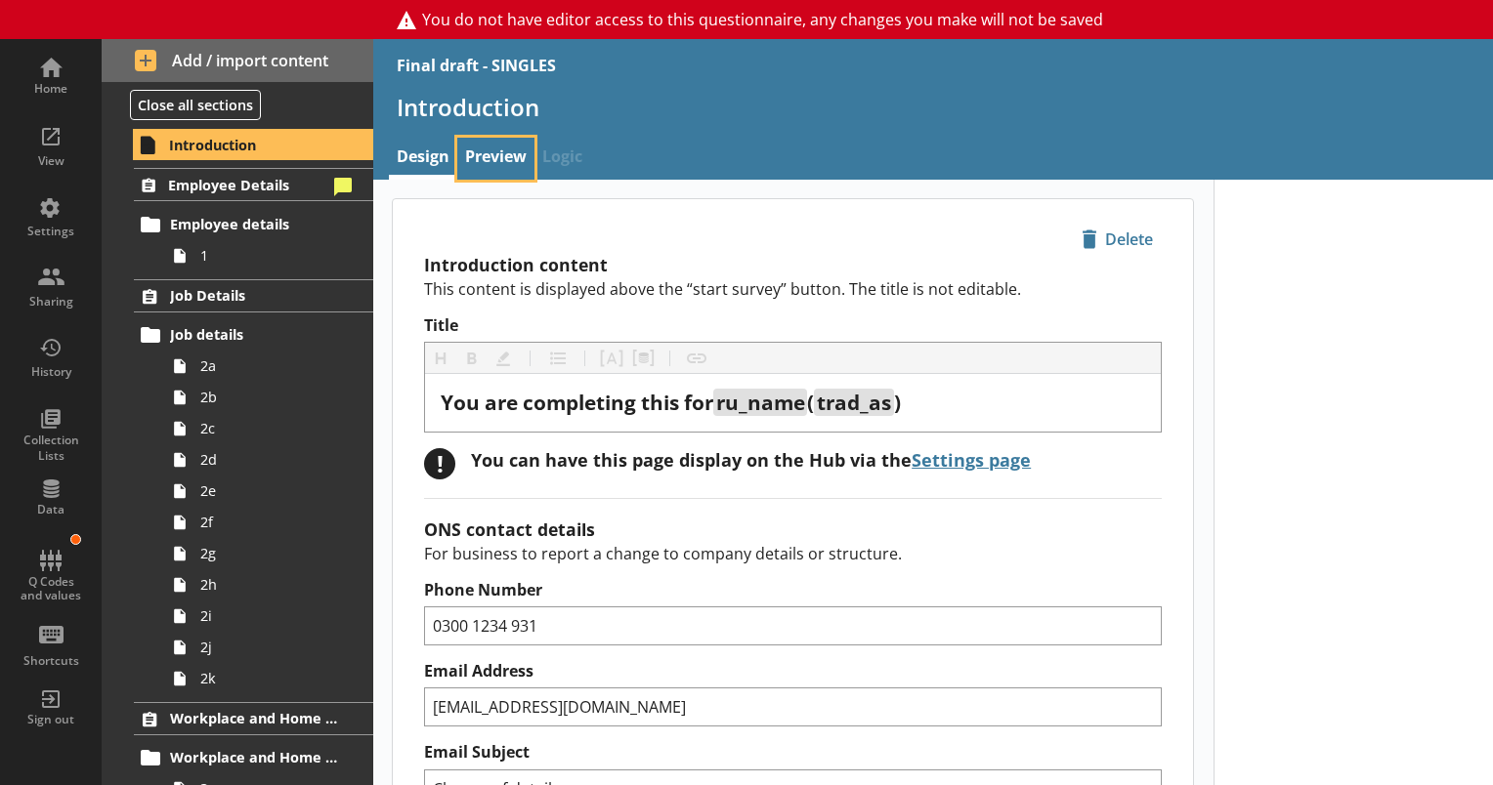
click at [498, 157] on link "Preview" at bounding box center [495, 159] width 77 height 42
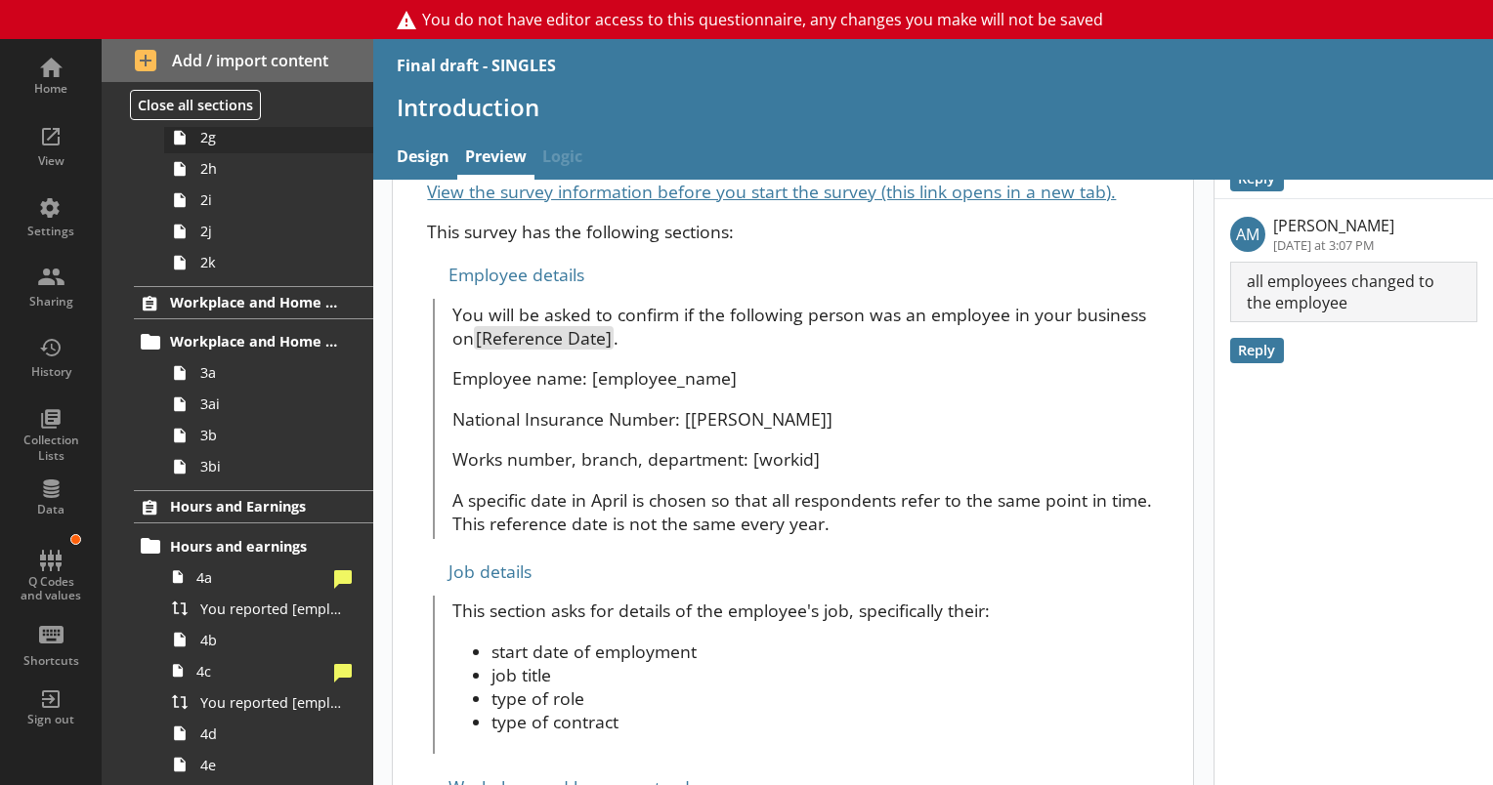
scroll to position [488, 0]
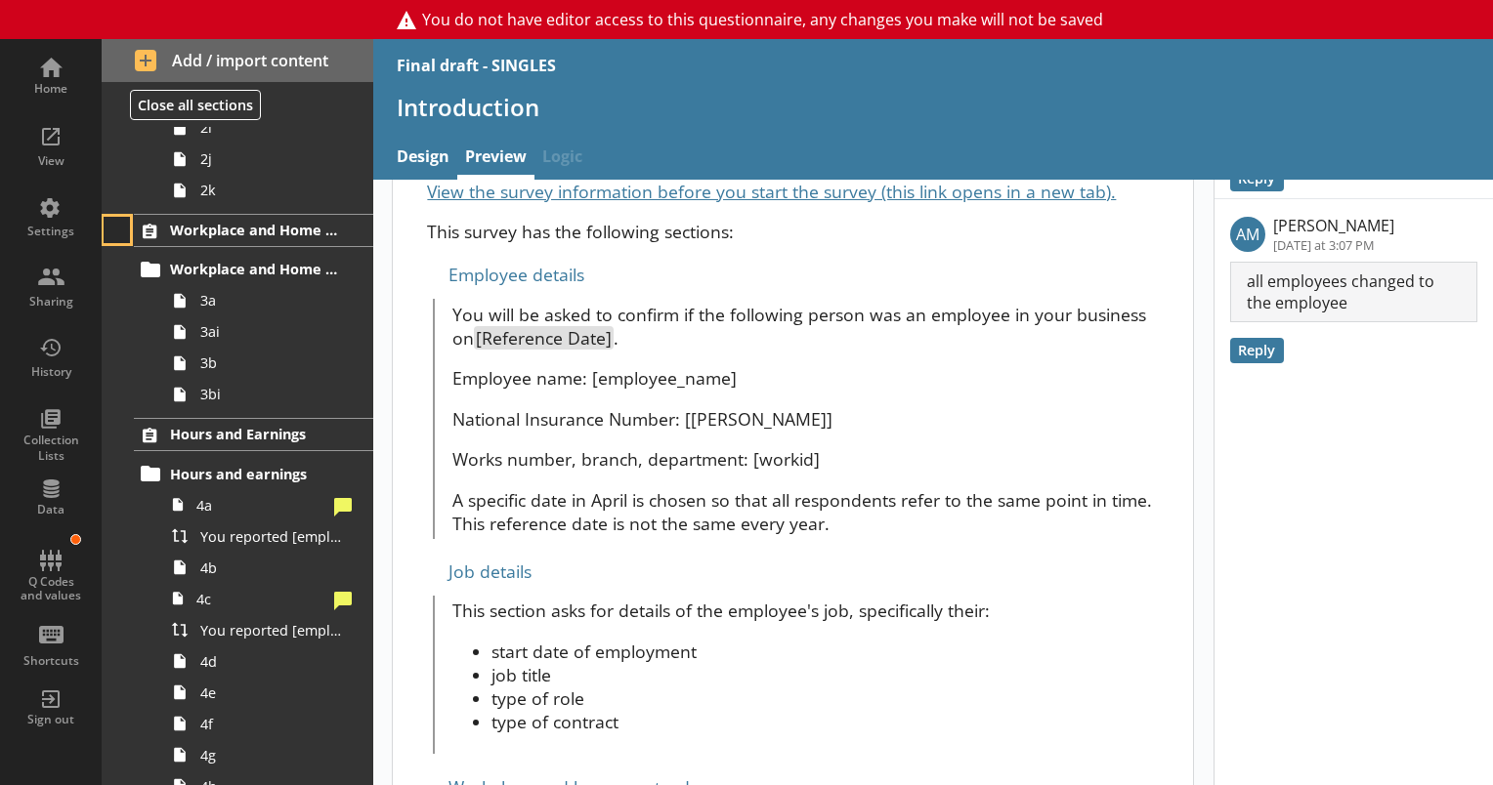
click at [117, 229] on button at bounding box center [117, 230] width 27 height 27
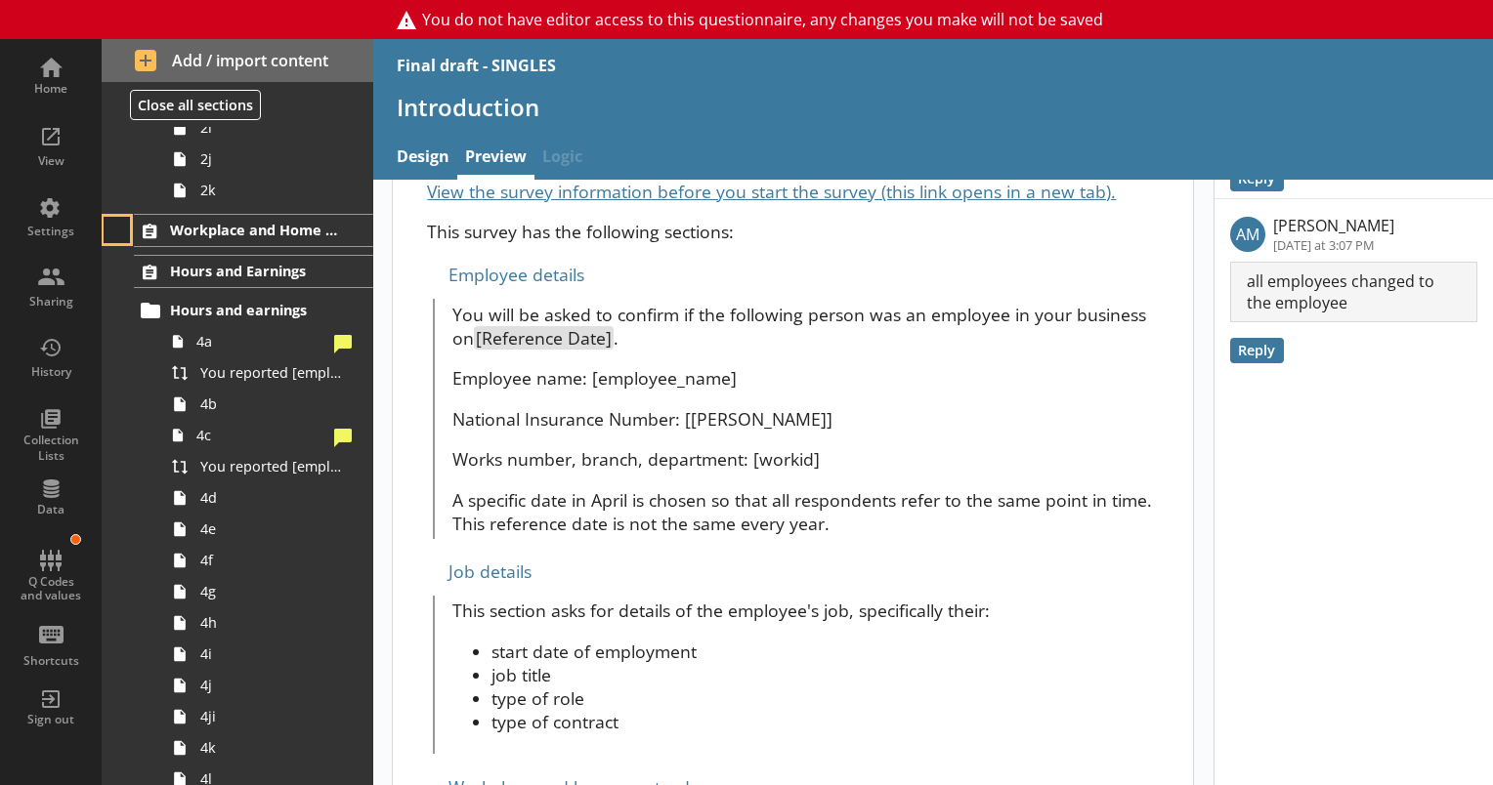
click at [118, 233] on button at bounding box center [117, 230] width 27 height 27
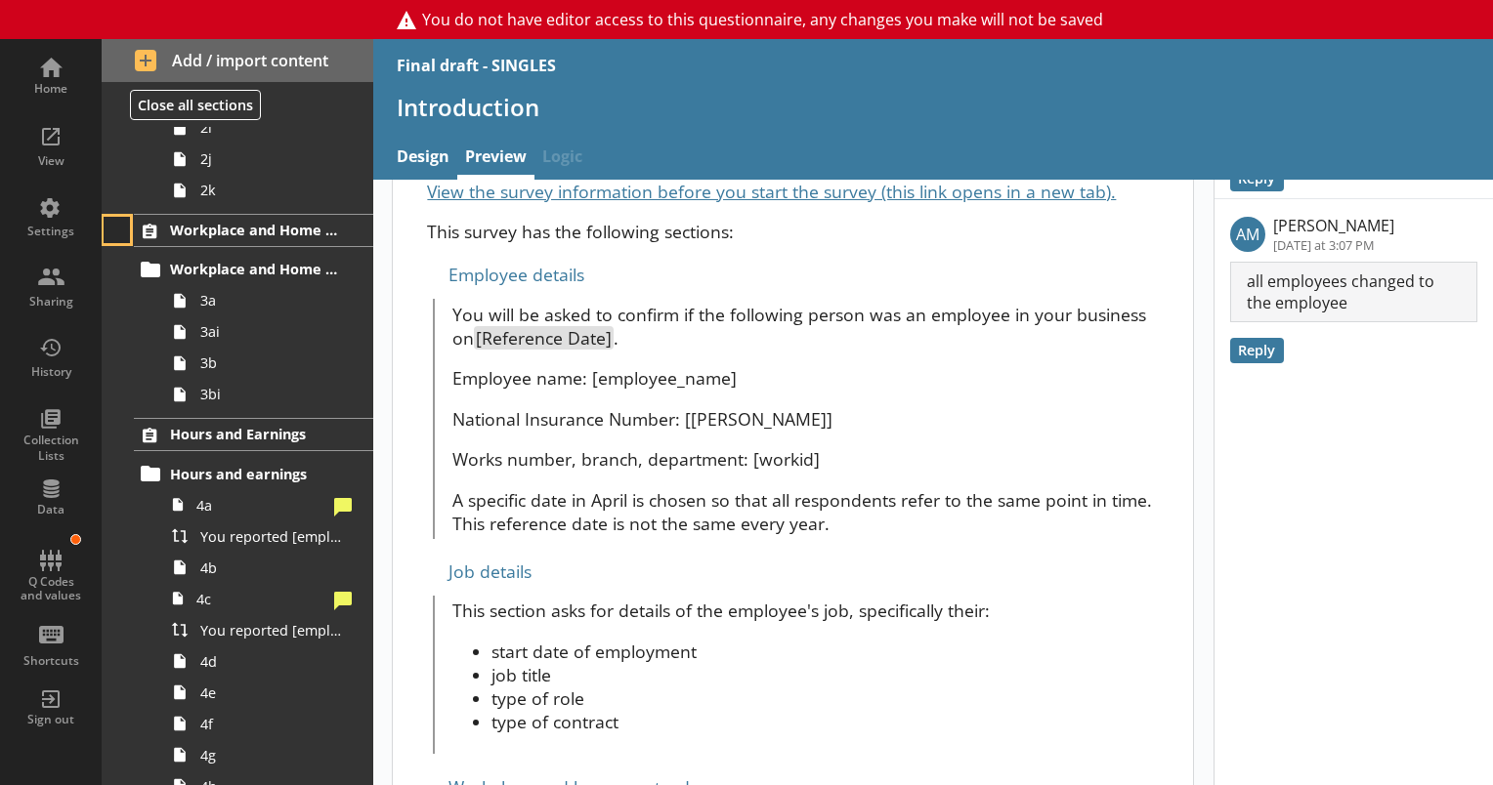
scroll to position [652, 0]
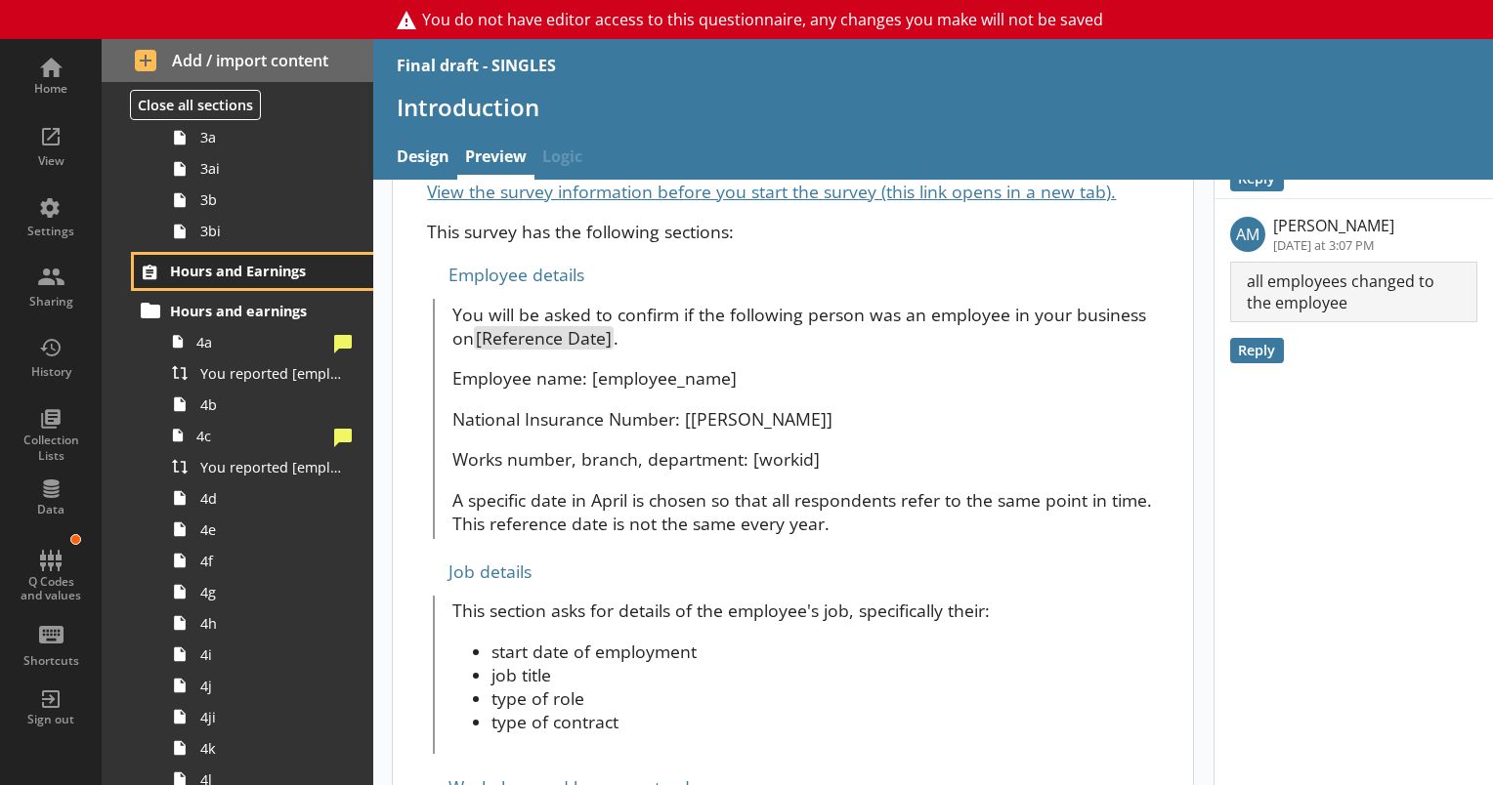
click at [208, 266] on span "Hours and Earnings" at bounding box center [254, 271] width 169 height 19
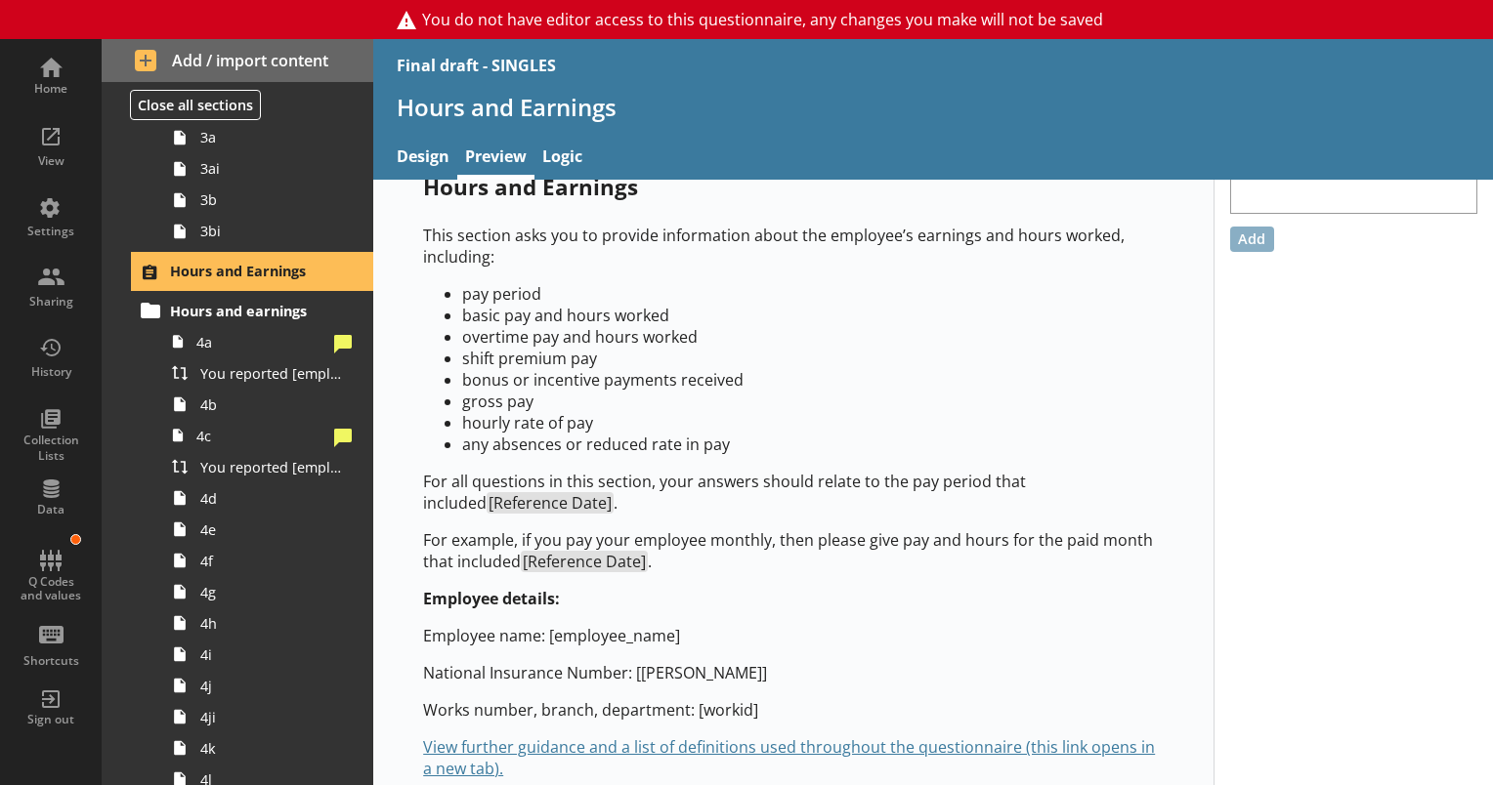
scroll to position [89, 0]
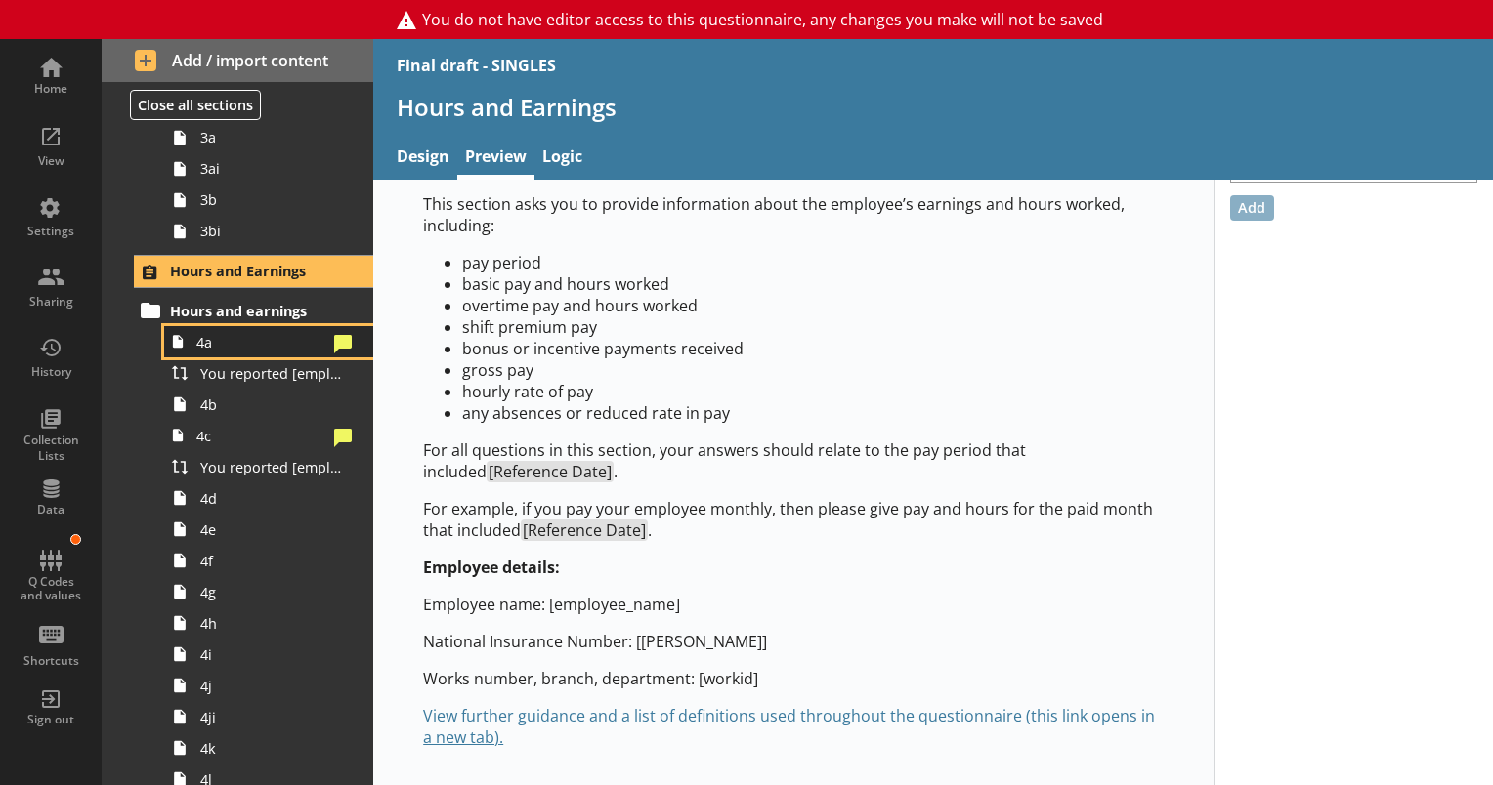
click at [205, 340] on span "4a" at bounding box center [261, 342] width 130 height 19
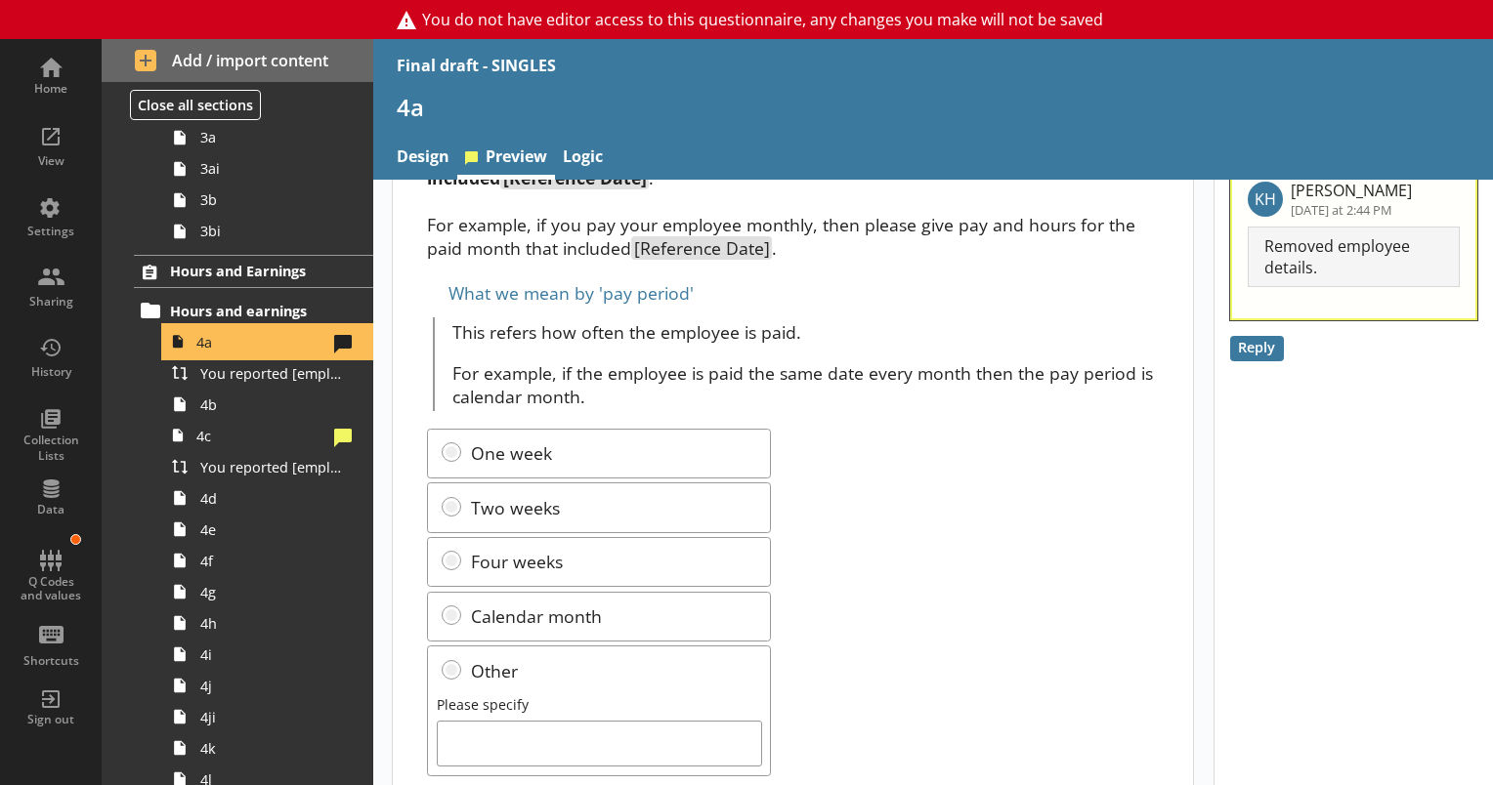
scroll to position [195, 0]
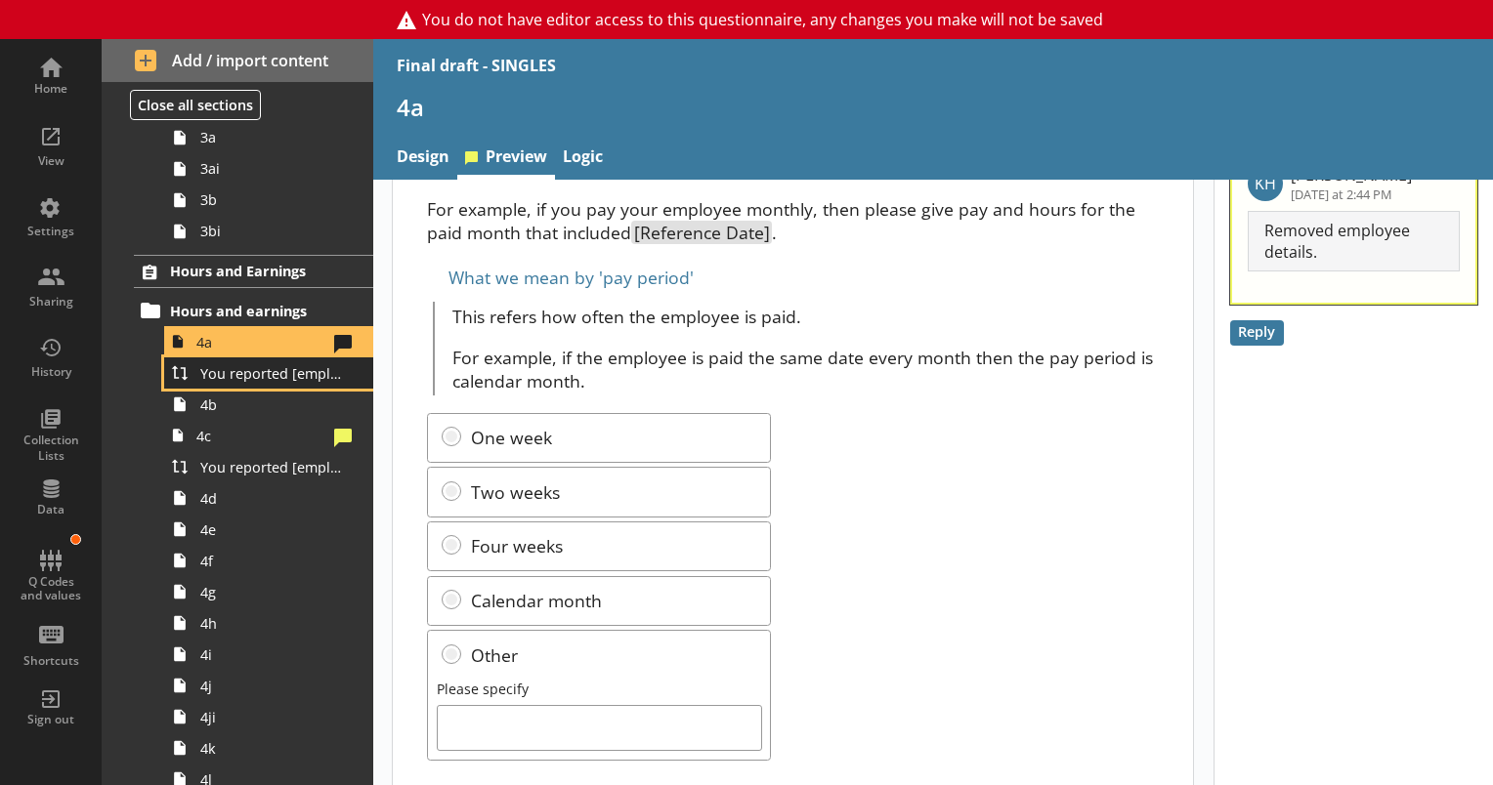
click at [222, 371] on span "You reported [employee name]'s pay period that included [Reference Date] to be …" at bounding box center [273, 373] width 147 height 19
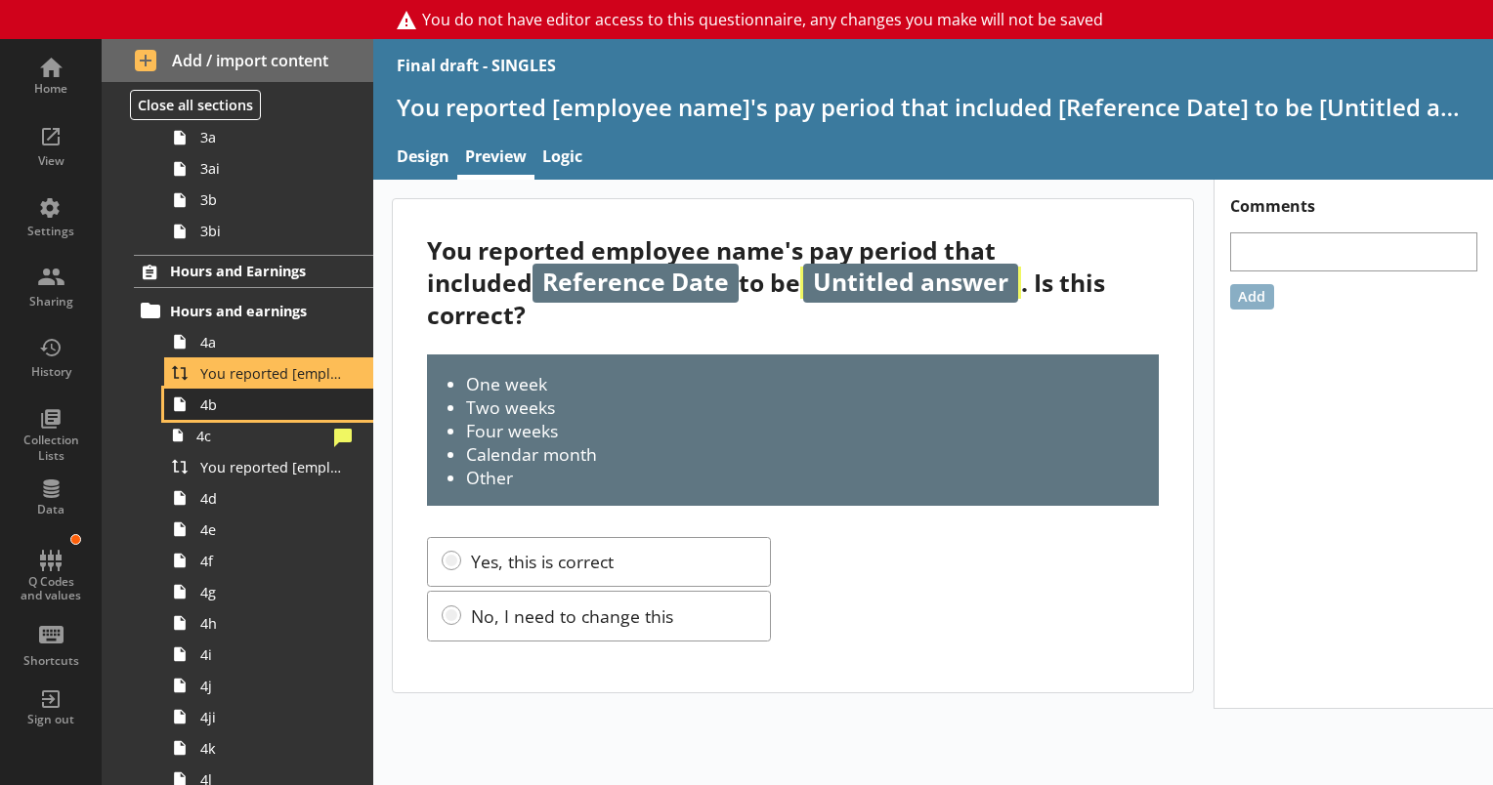
click at [216, 406] on span "4b" at bounding box center [273, 405] width 147 height 19
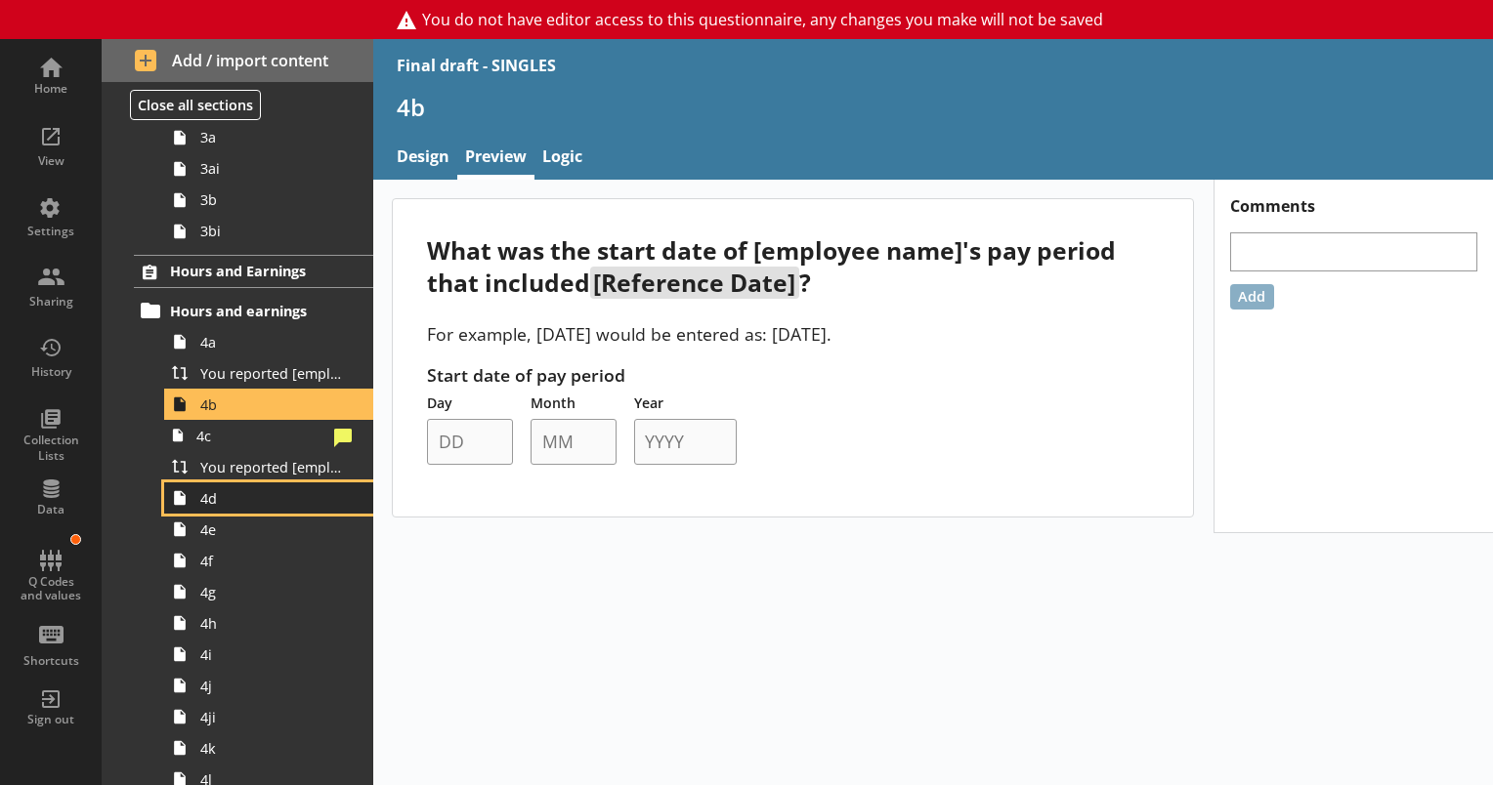
click at [214, 505] on link "4d" at bounding box center [268, 498] width 209 height 31
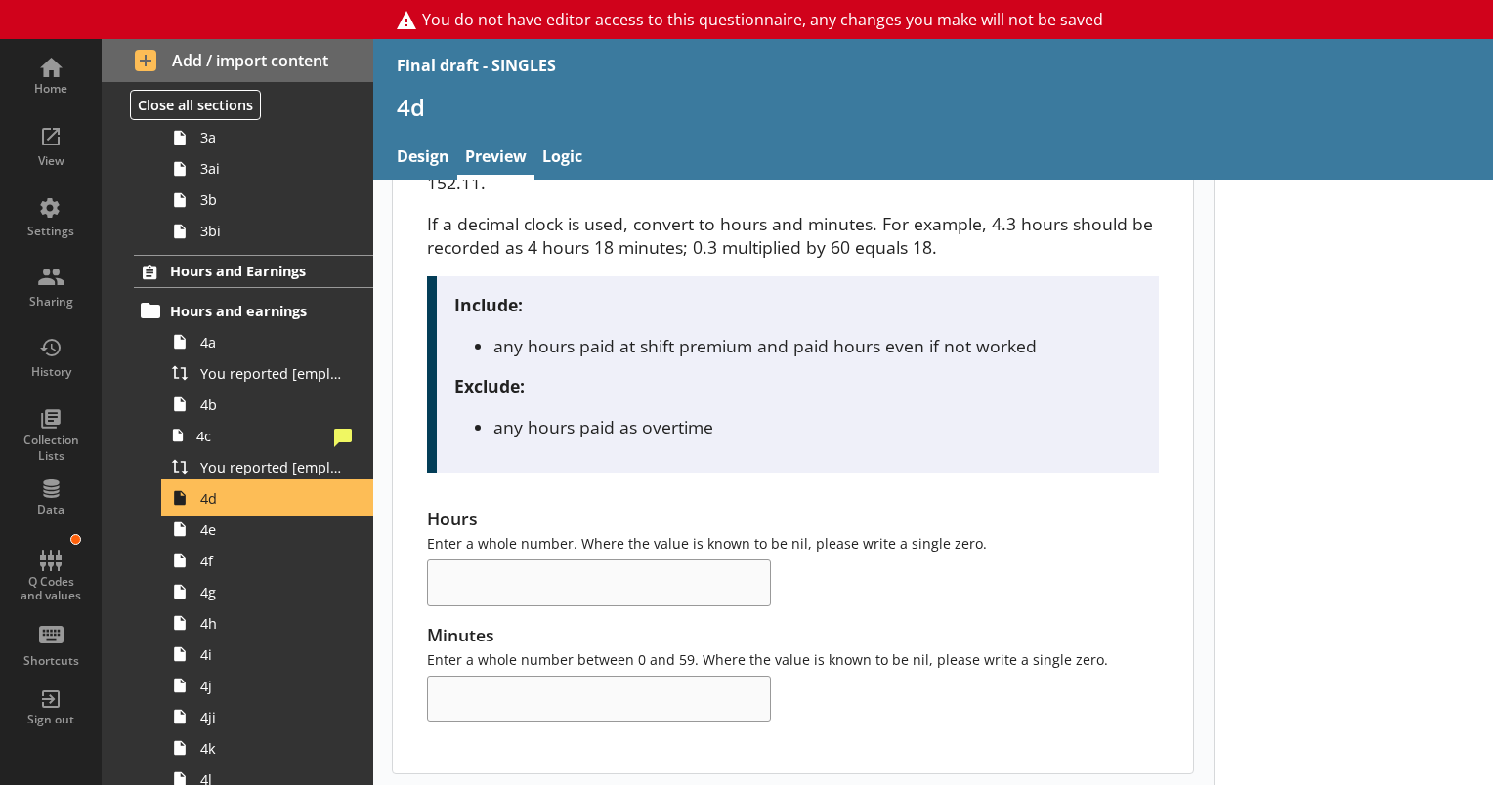
scroll to position [396, 0]
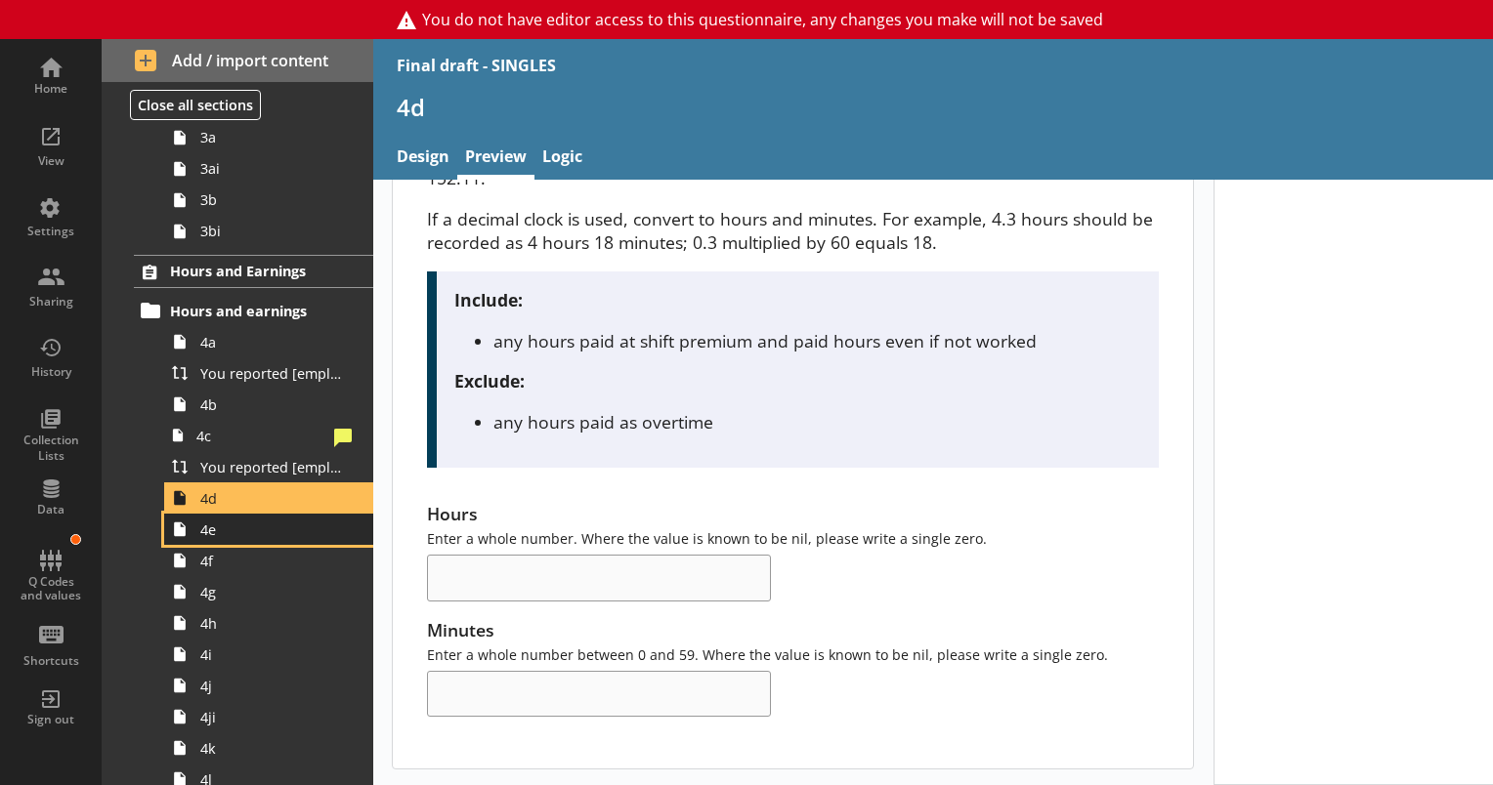
click at [199, 539] on link "4e" at bounding box center [268, 529] width 209 height 31
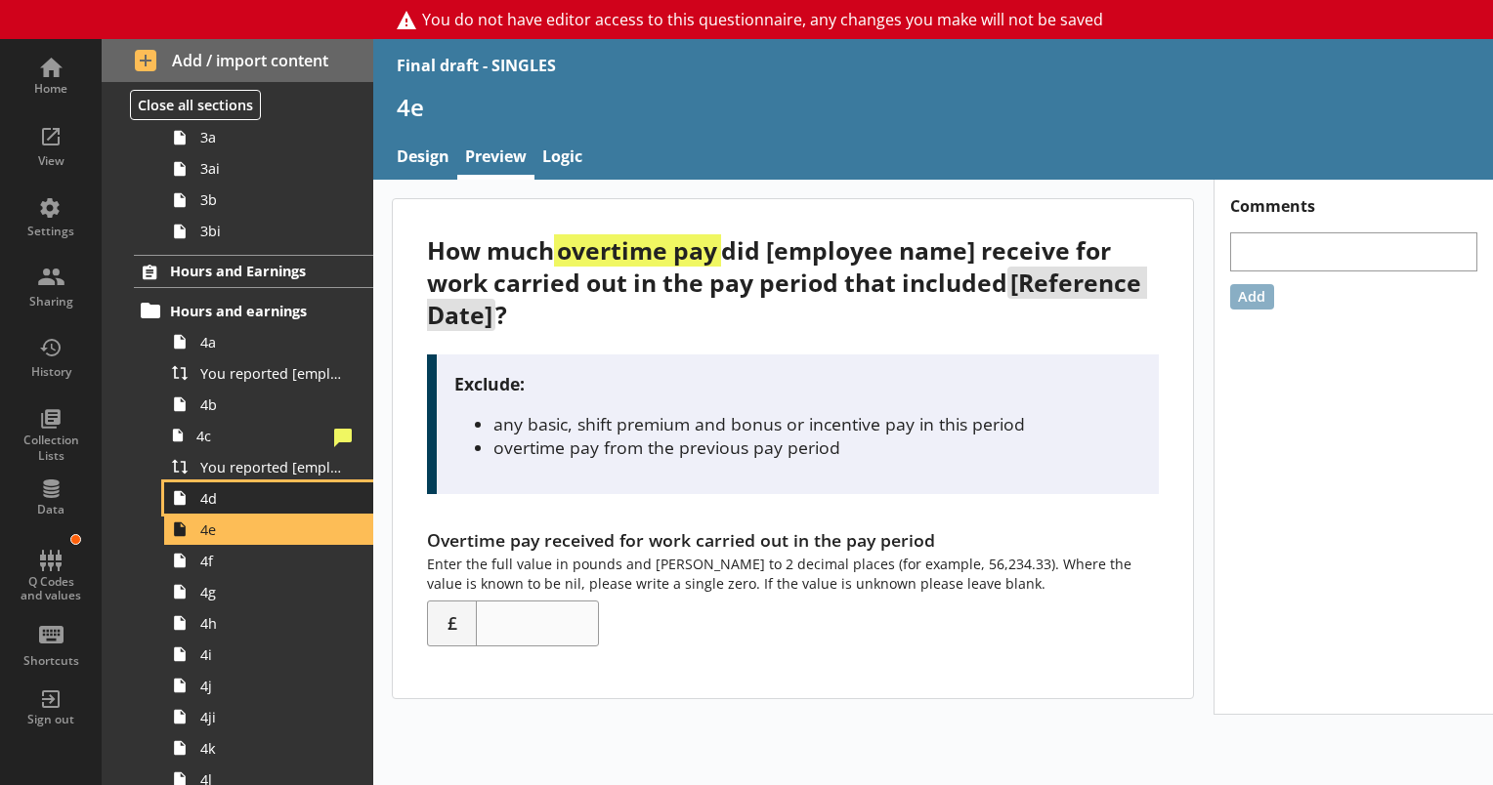
click at [213, 500] on span "4d" at bounding box center [273, 498] width 147 height 19
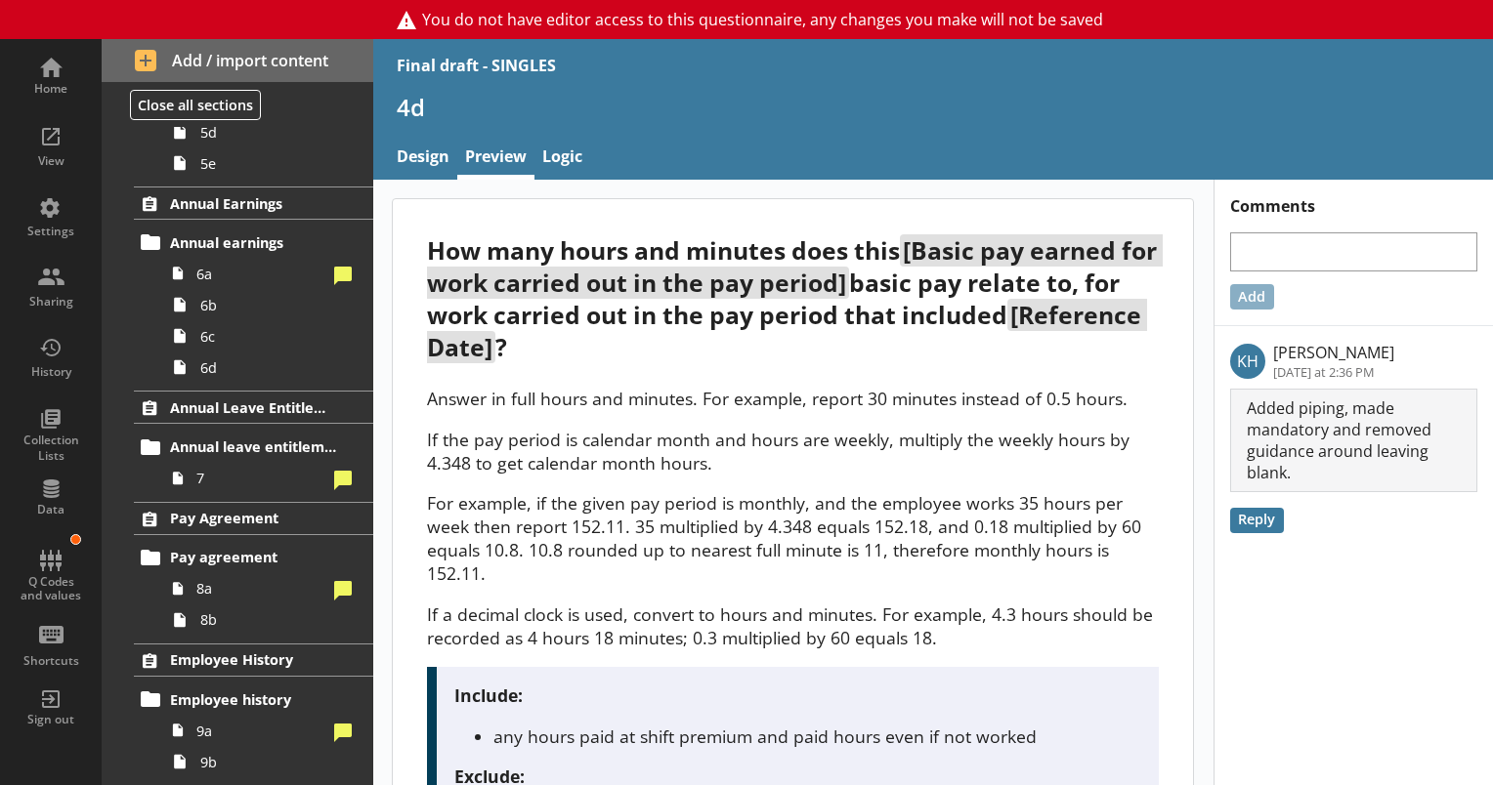
scroll to position [1806, 0]
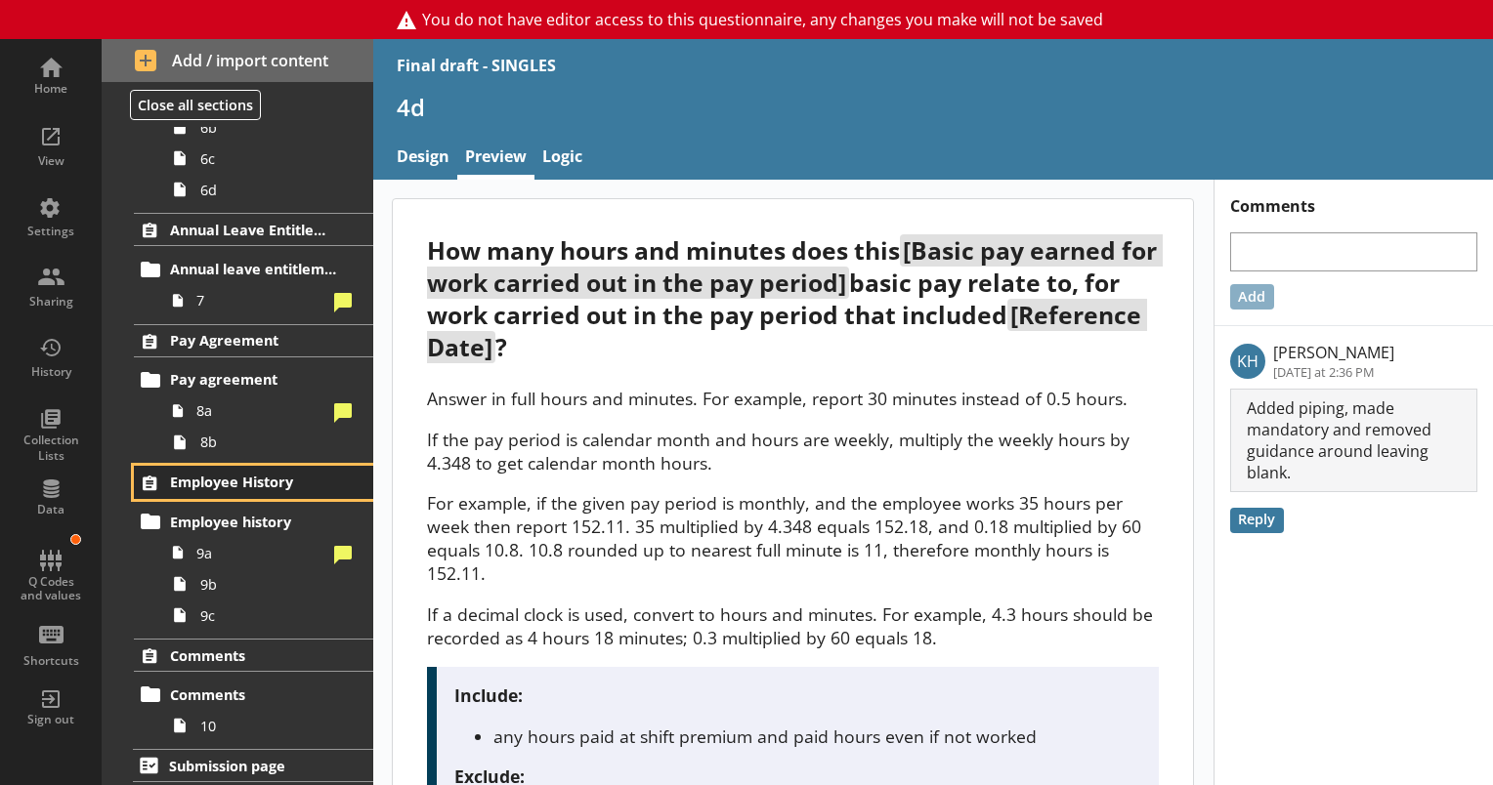
click at [226, 478] on span "Employee History" at bounding box center [254, 482] width 169 height 19
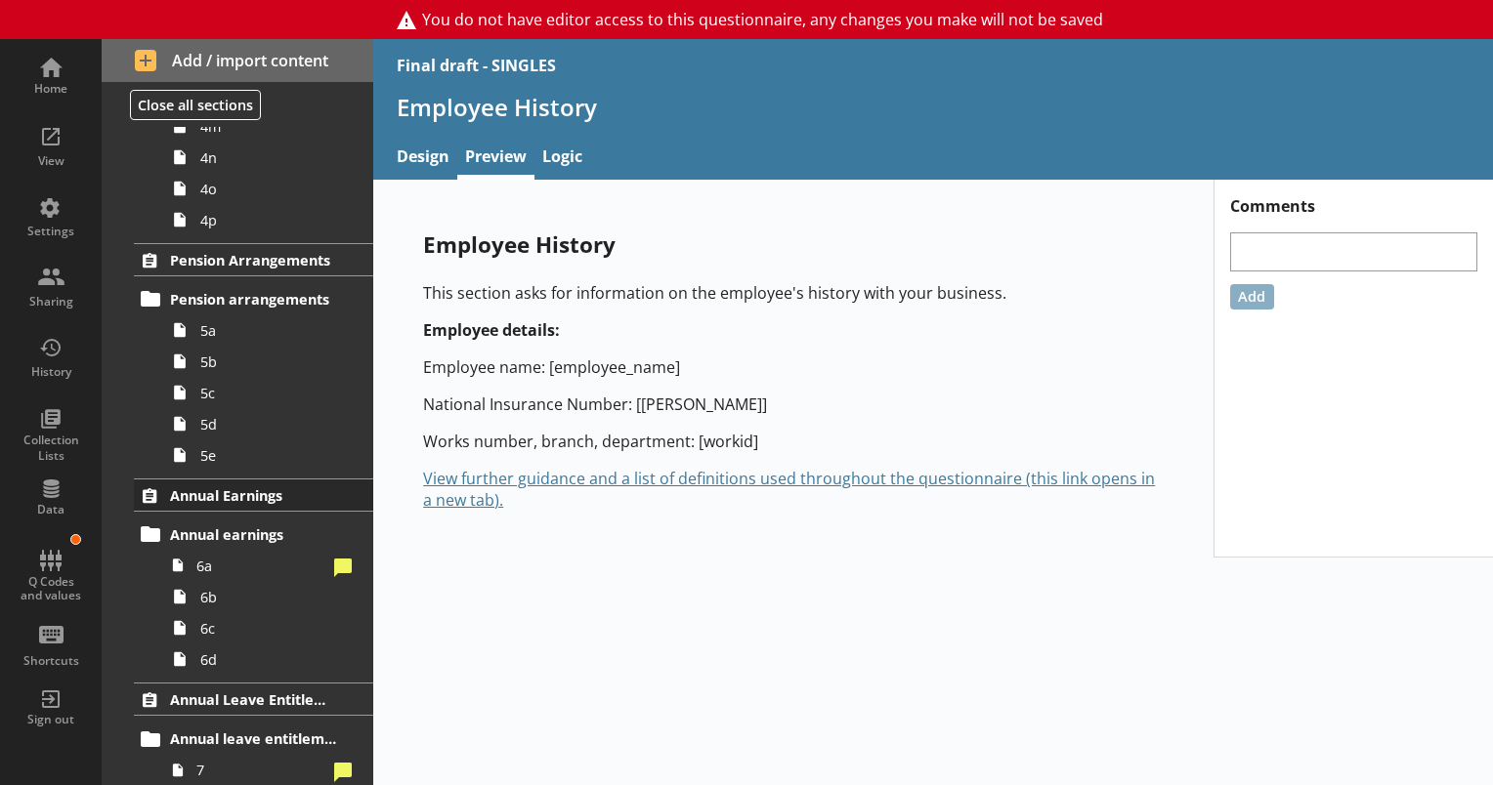
scroll to position [1318, 0]
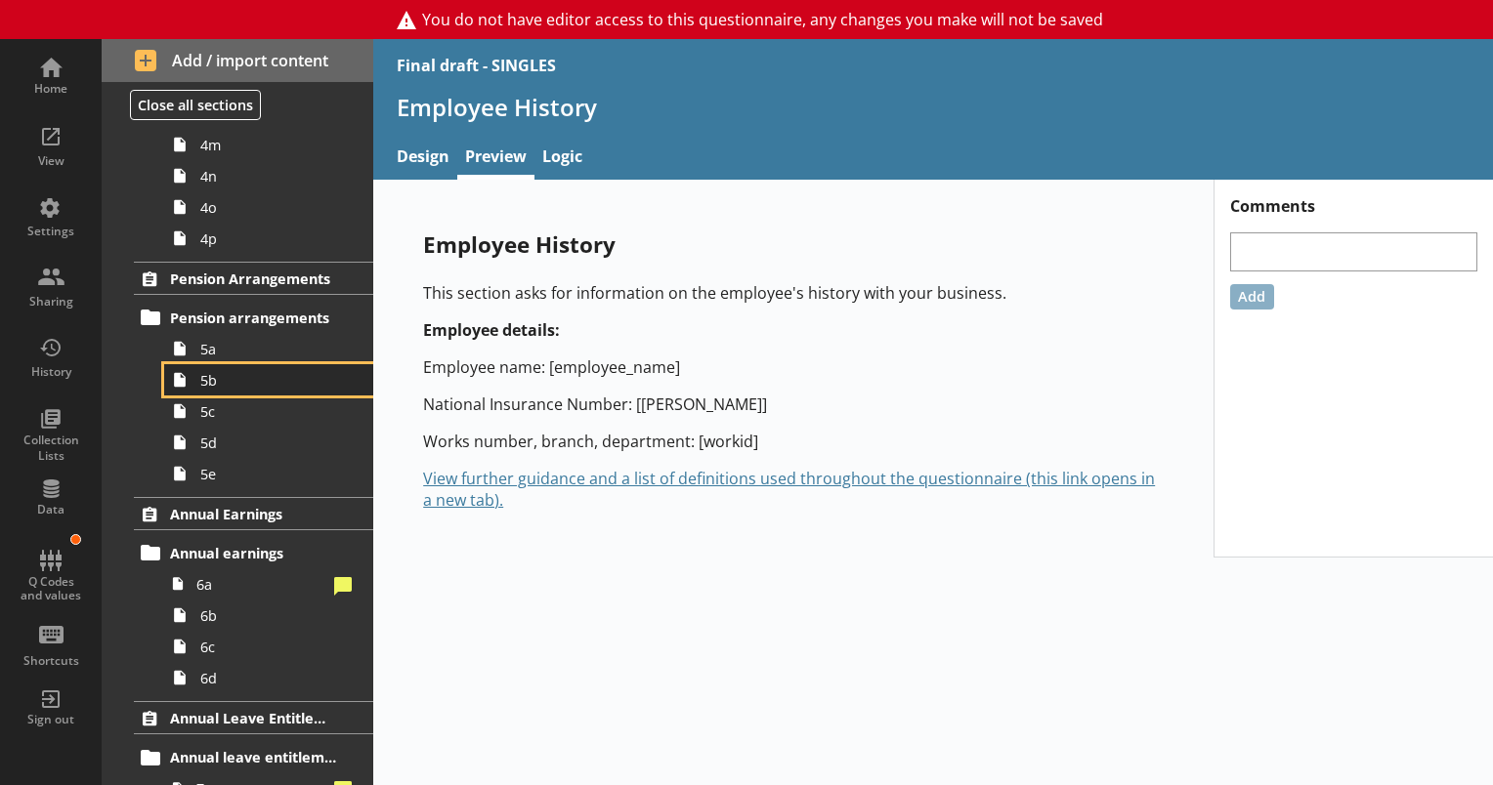
click at [214, 388] on link "5b" at bounding box center [268, 379] width 209 height 31
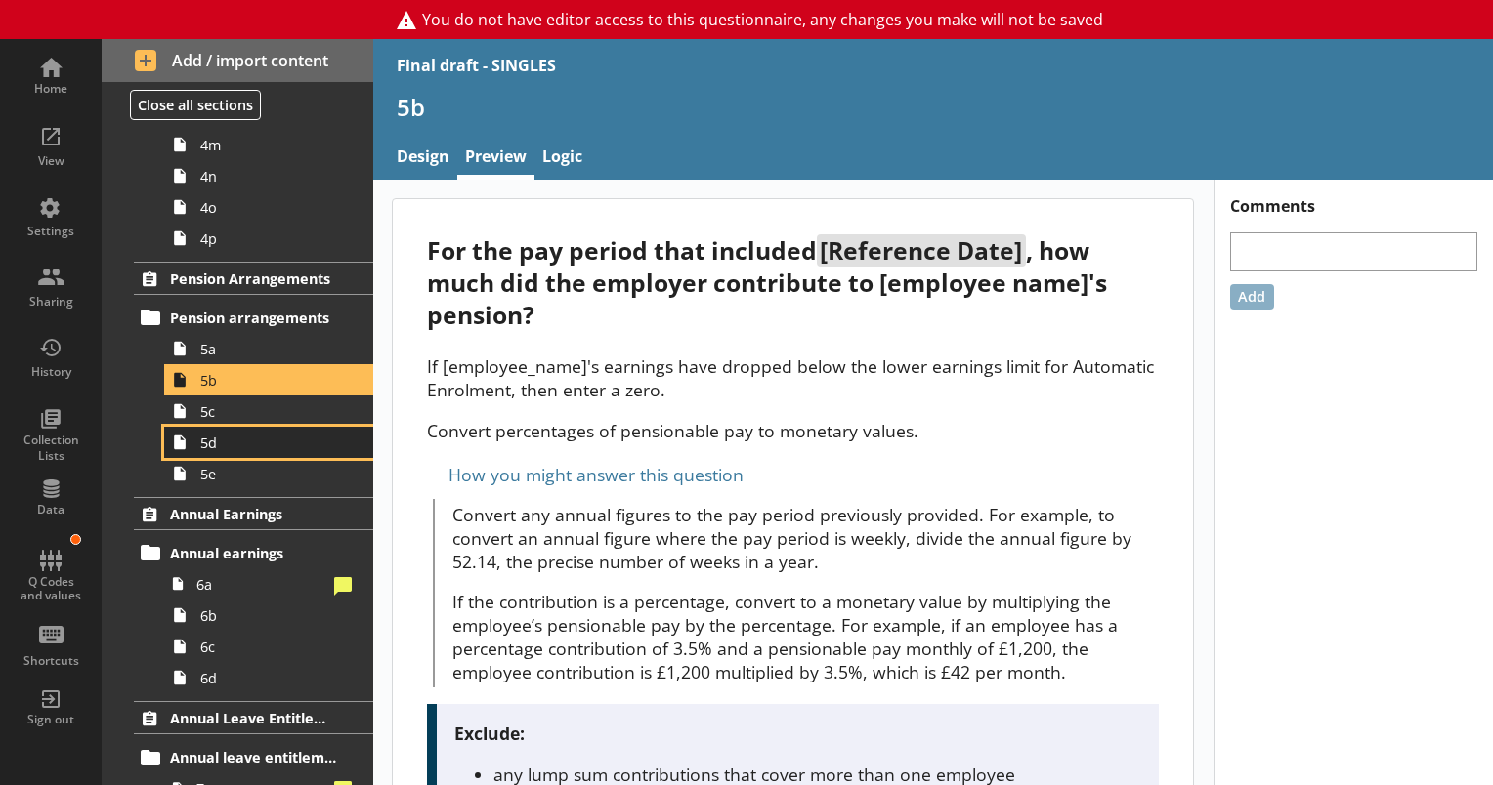
click at [234, 442] on span "5d" at bounding box center [273, 443] width 147 height 19
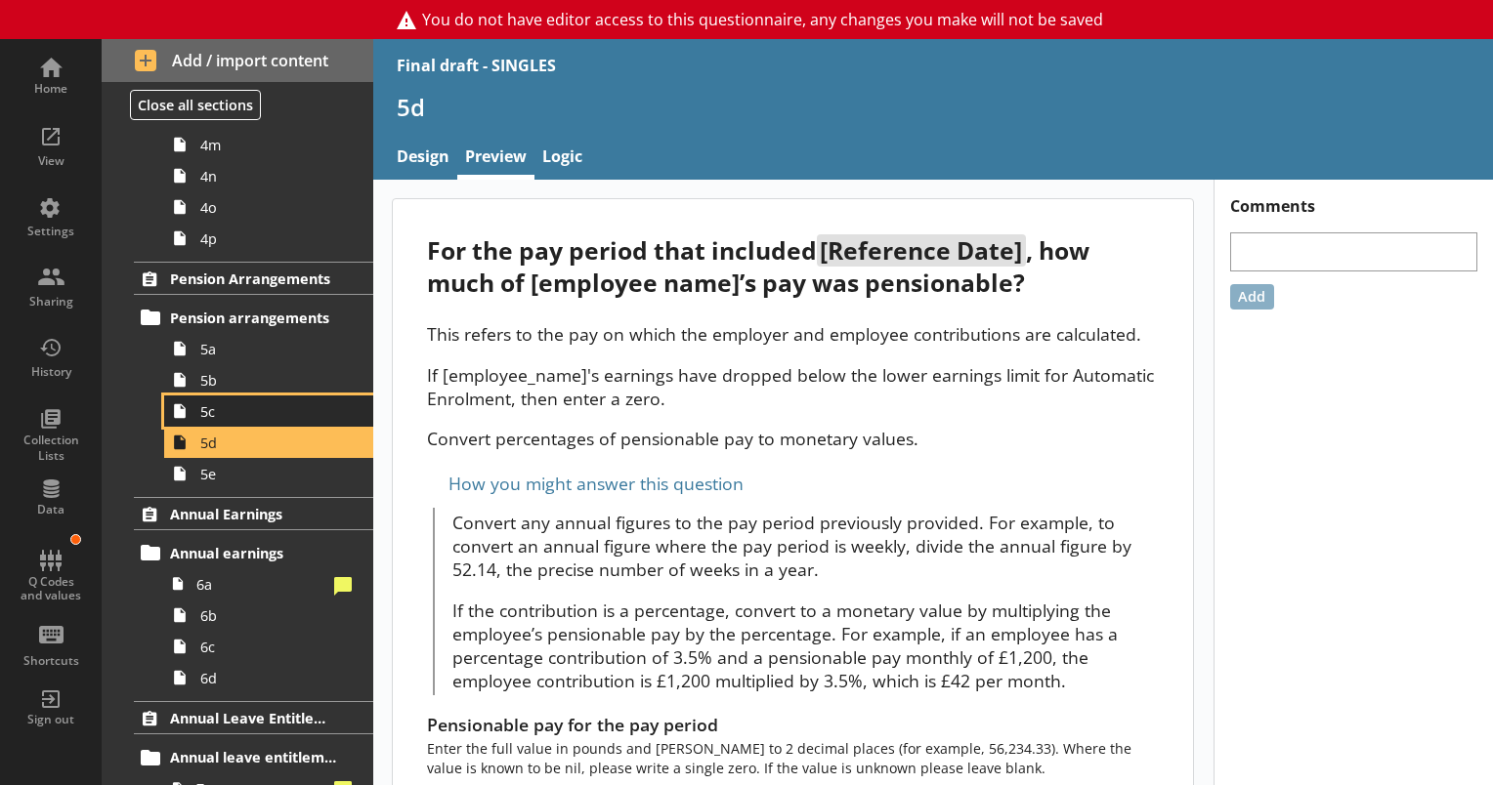
click at [222, 403] on span "5c" at bounding box center [273, 411] width 147 height 19
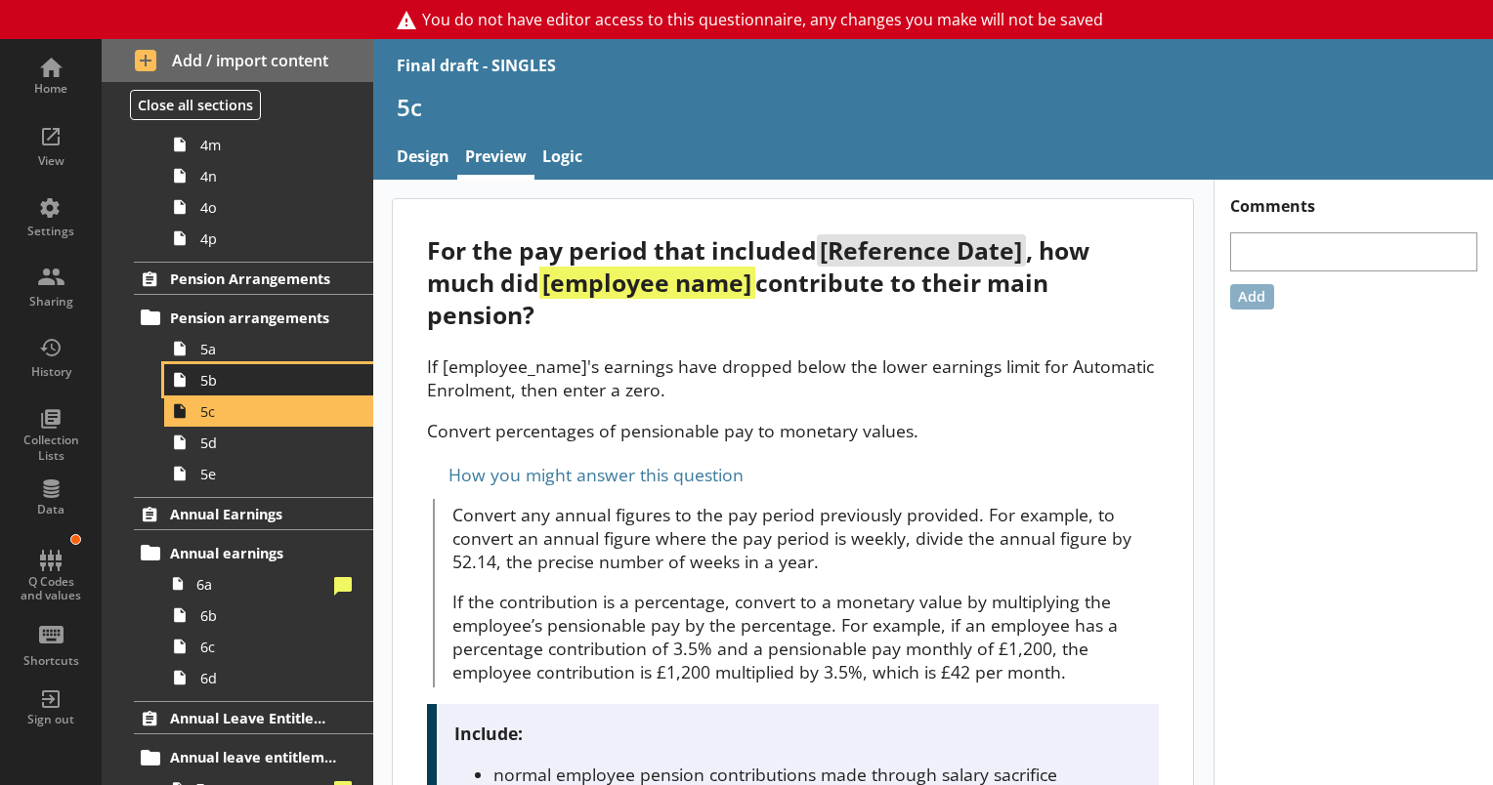
click at [221, 386] on span "5b" at bounding box center [273, 380] width 147 height 19
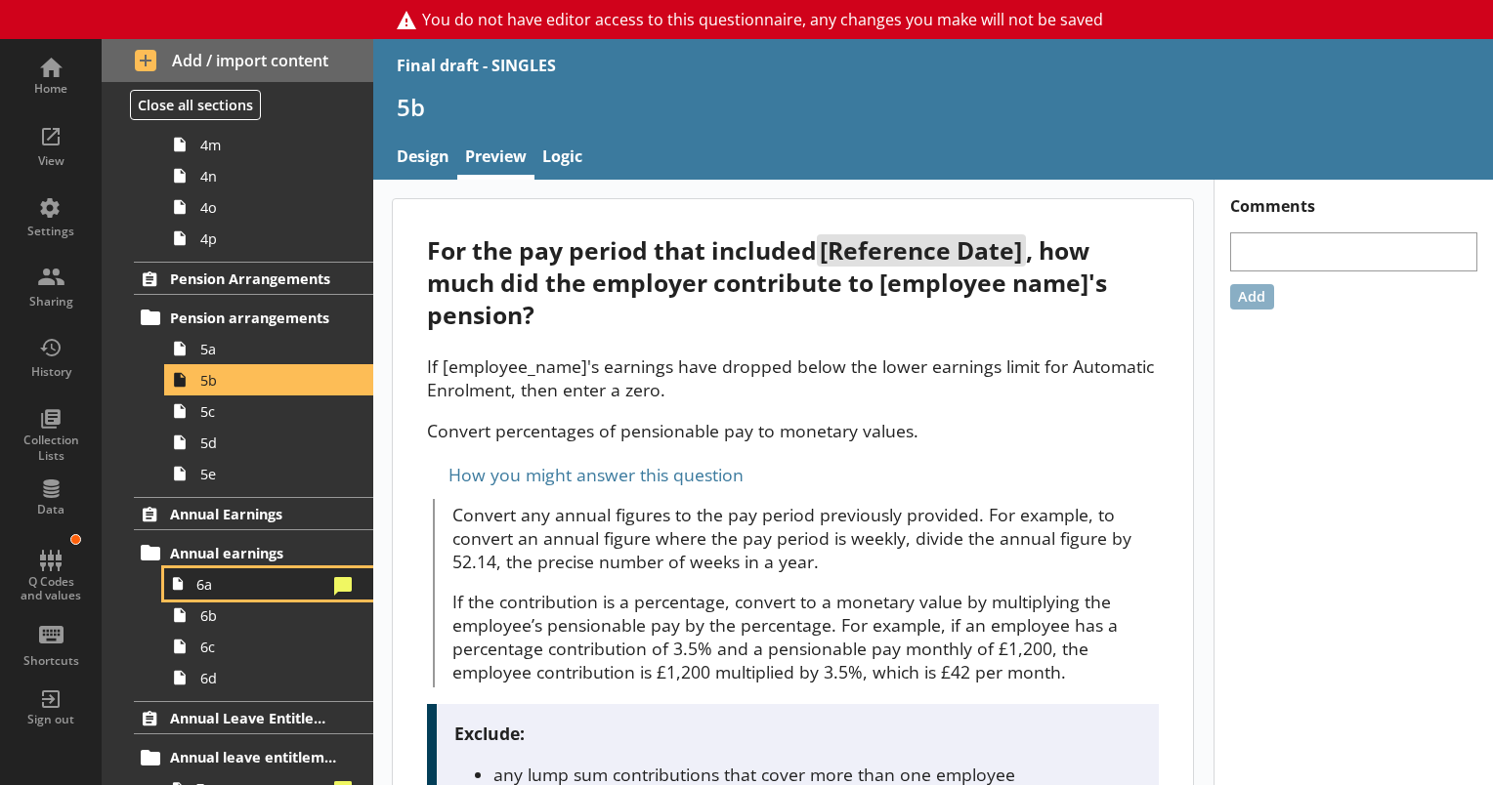
click at [212, 585] on span "6a" at bounding box center [261, 584] width 130 height 19
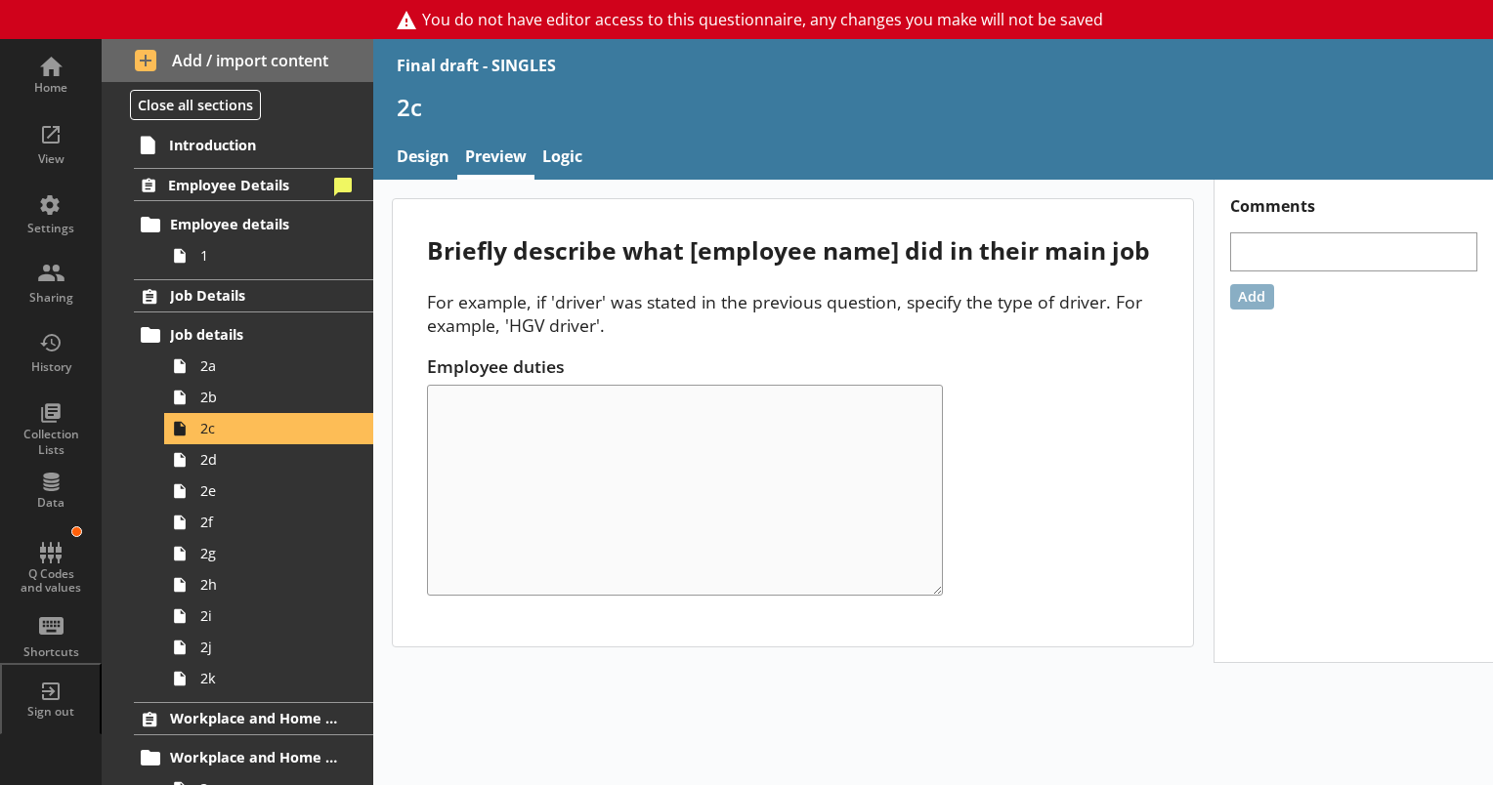
click at [199, 374] on link "2a" at bounding box center [268, 366] width 209 height 31
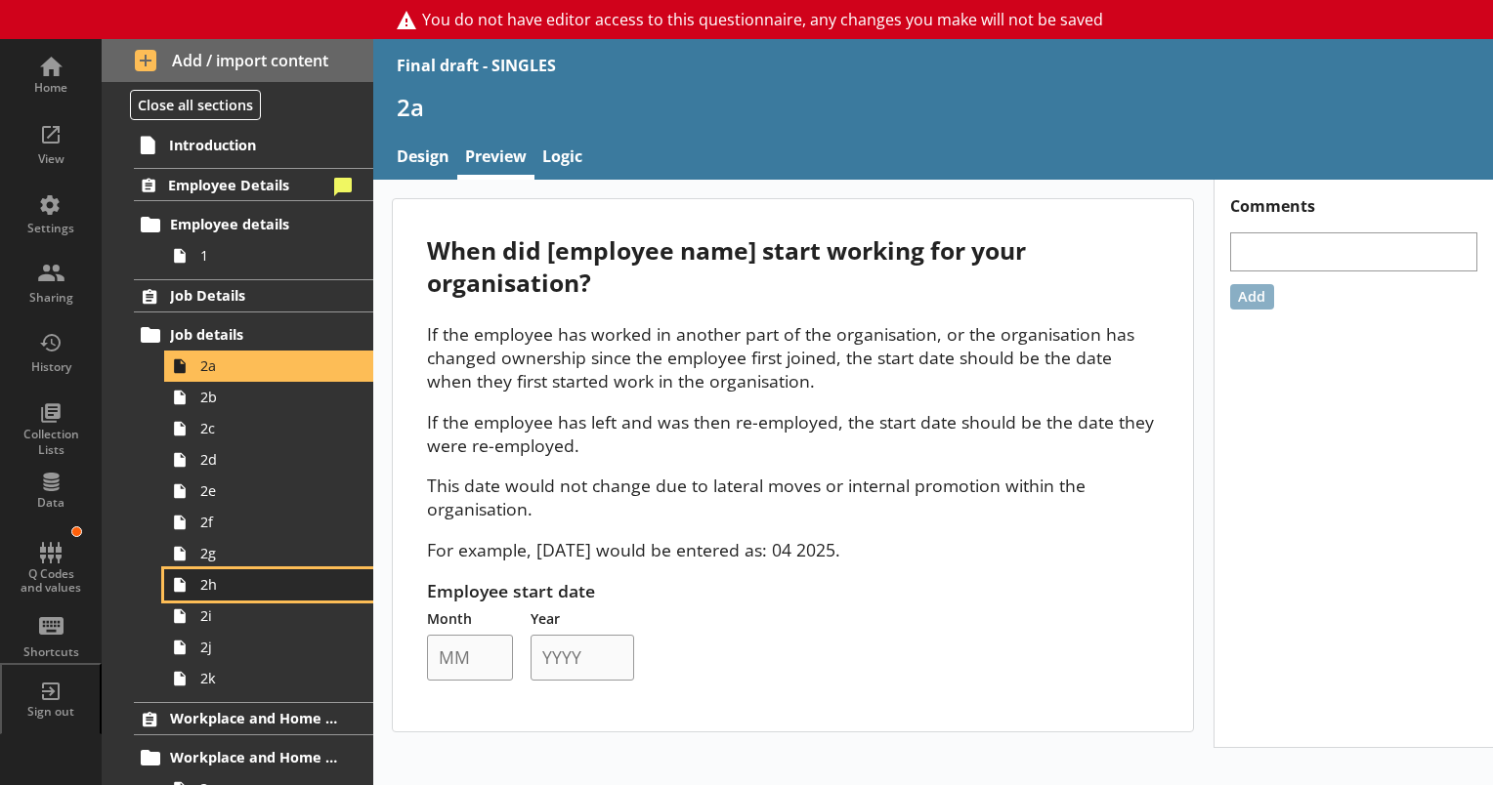
click at [216, 594] on link "2h" at bounding box center [268, 585] width 209 height 31
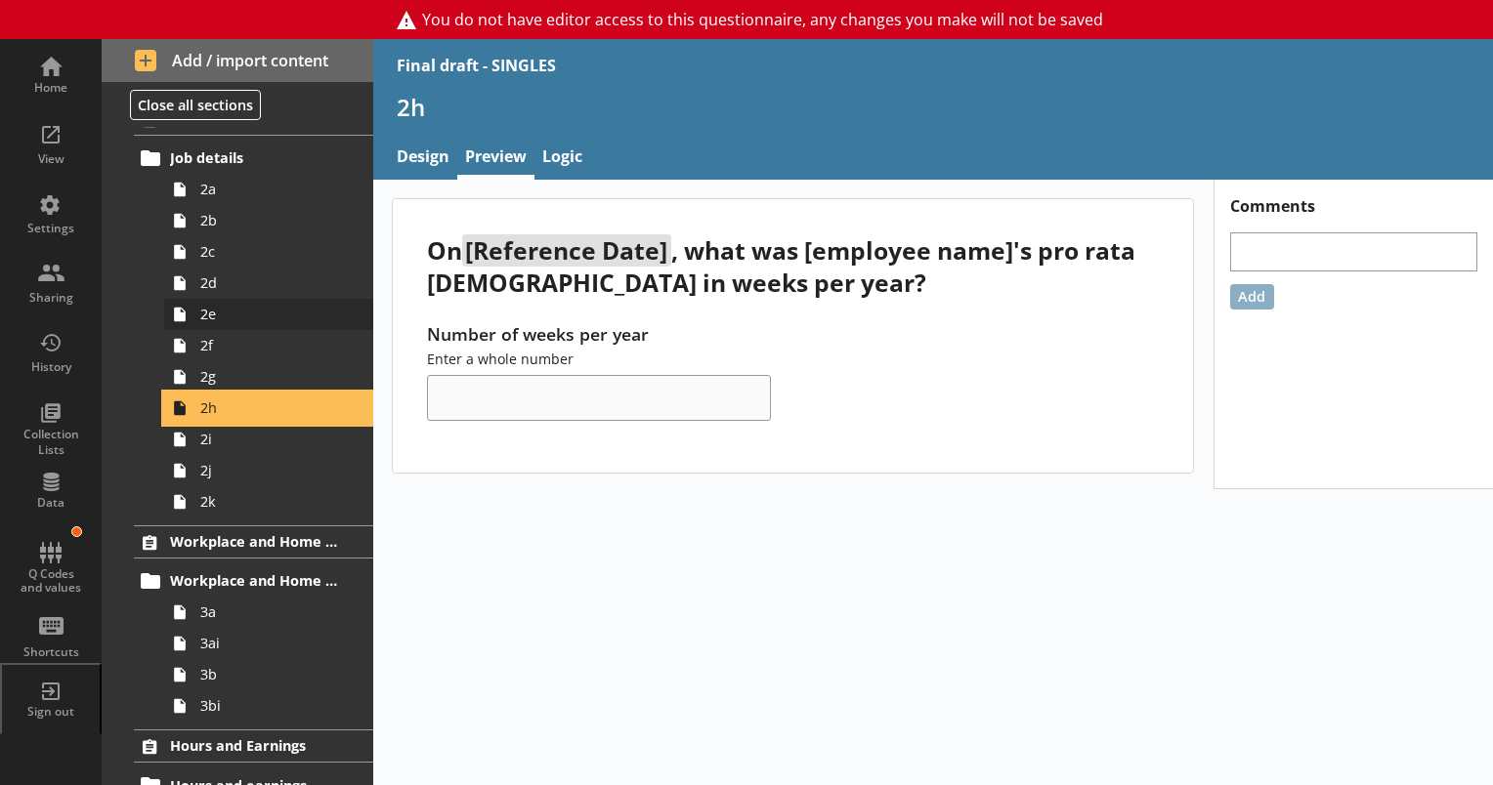
scroll to position [195, 0]
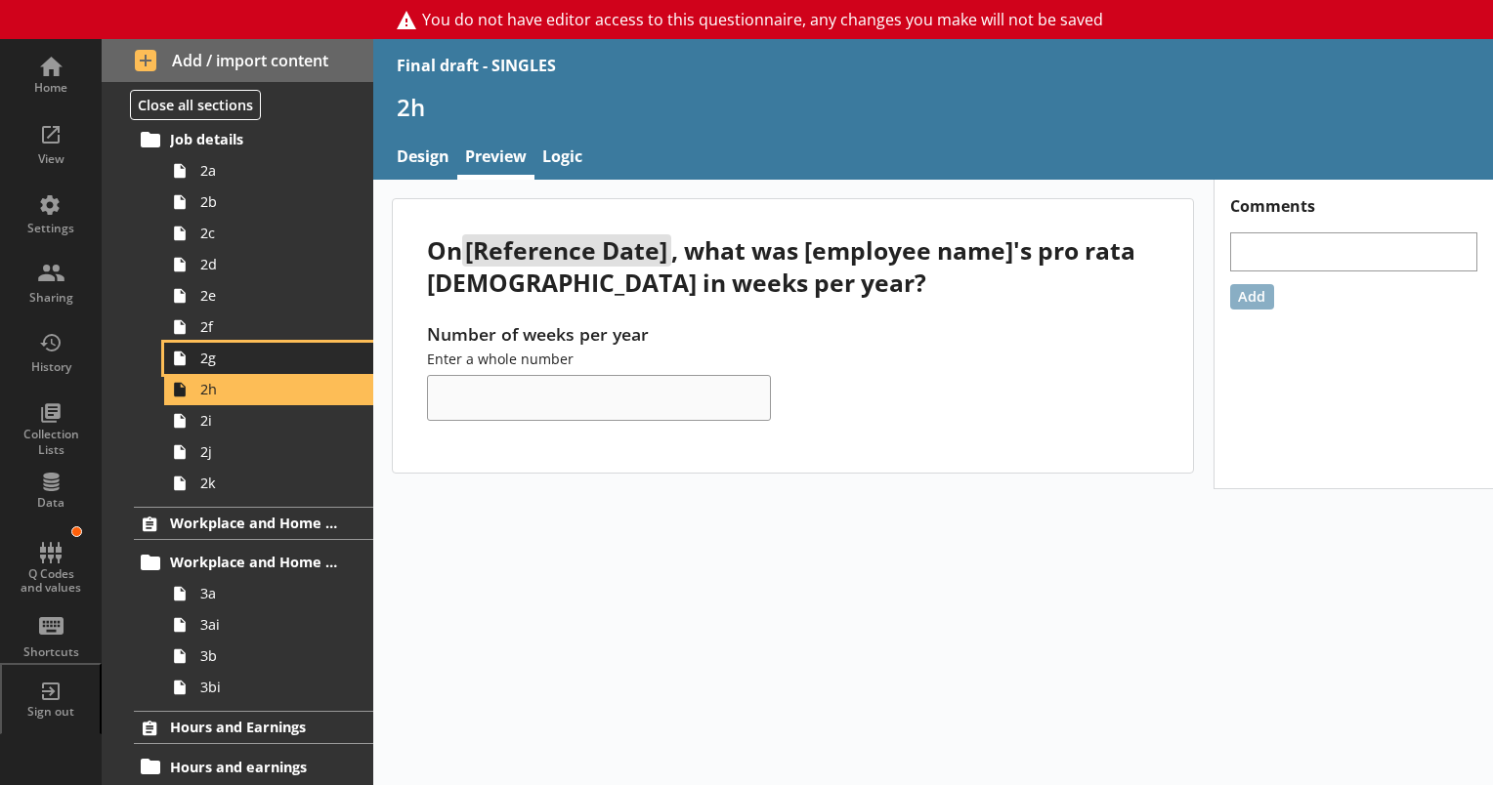
click at [208, 363] on span "2g" at bounding box center [273, 358] width 147 height 19
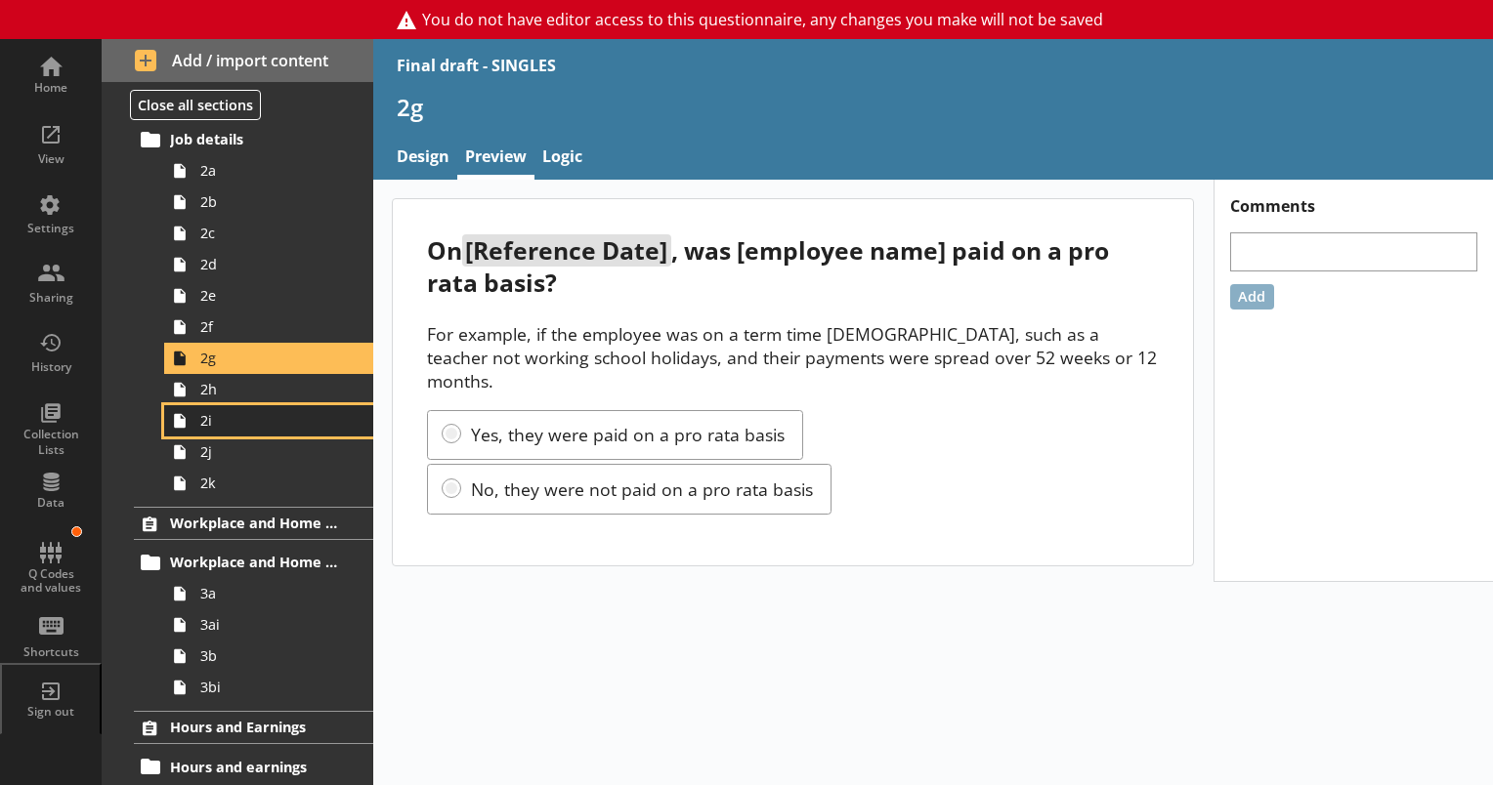
click at [221, 430] on link "2i" at bounding box center [268, 420] width 209 height 31
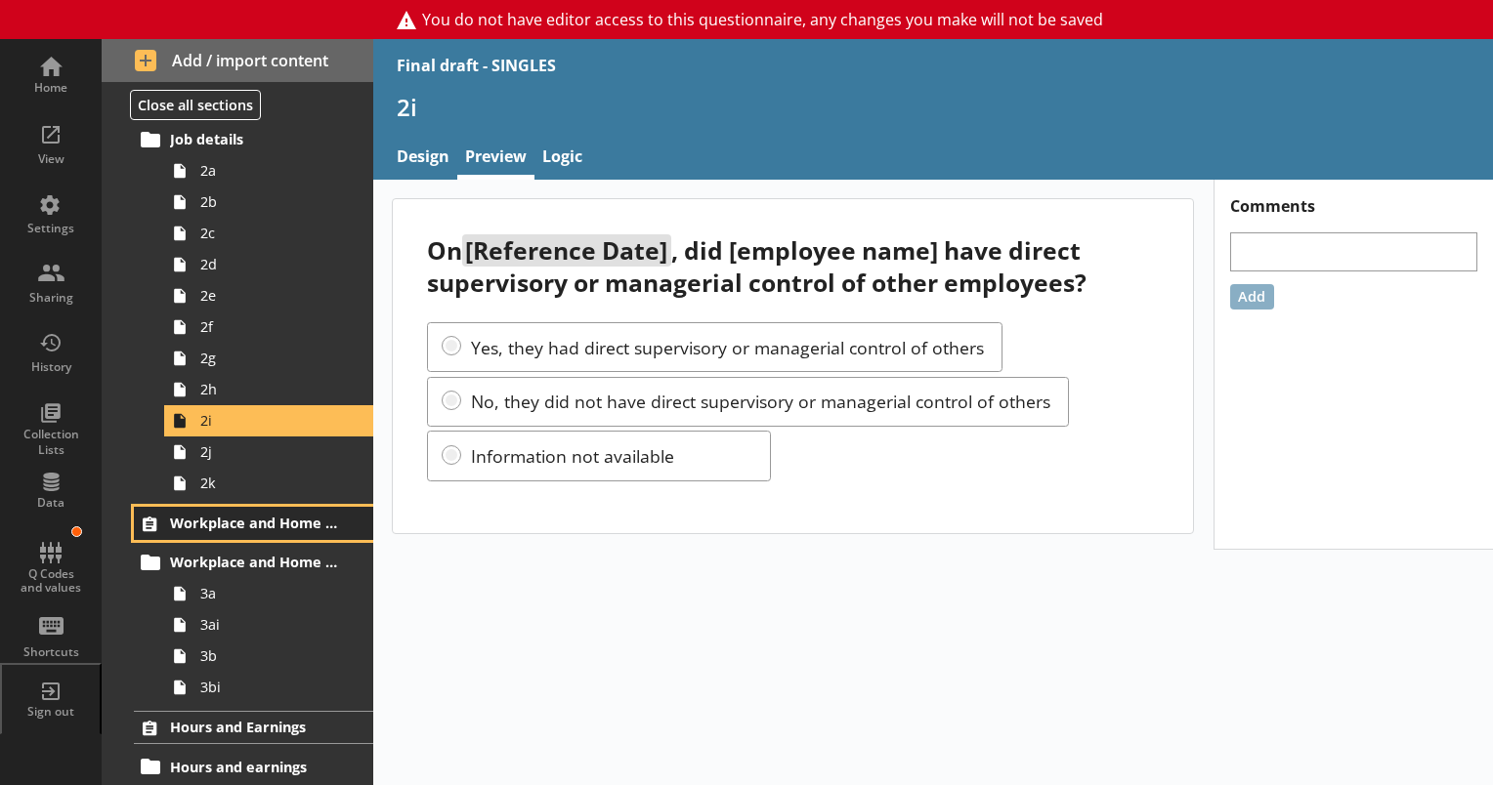
click at [216, 527] on span "Workplace and Home Postcodes" at bounding box center [254, 523] width 169 height 19
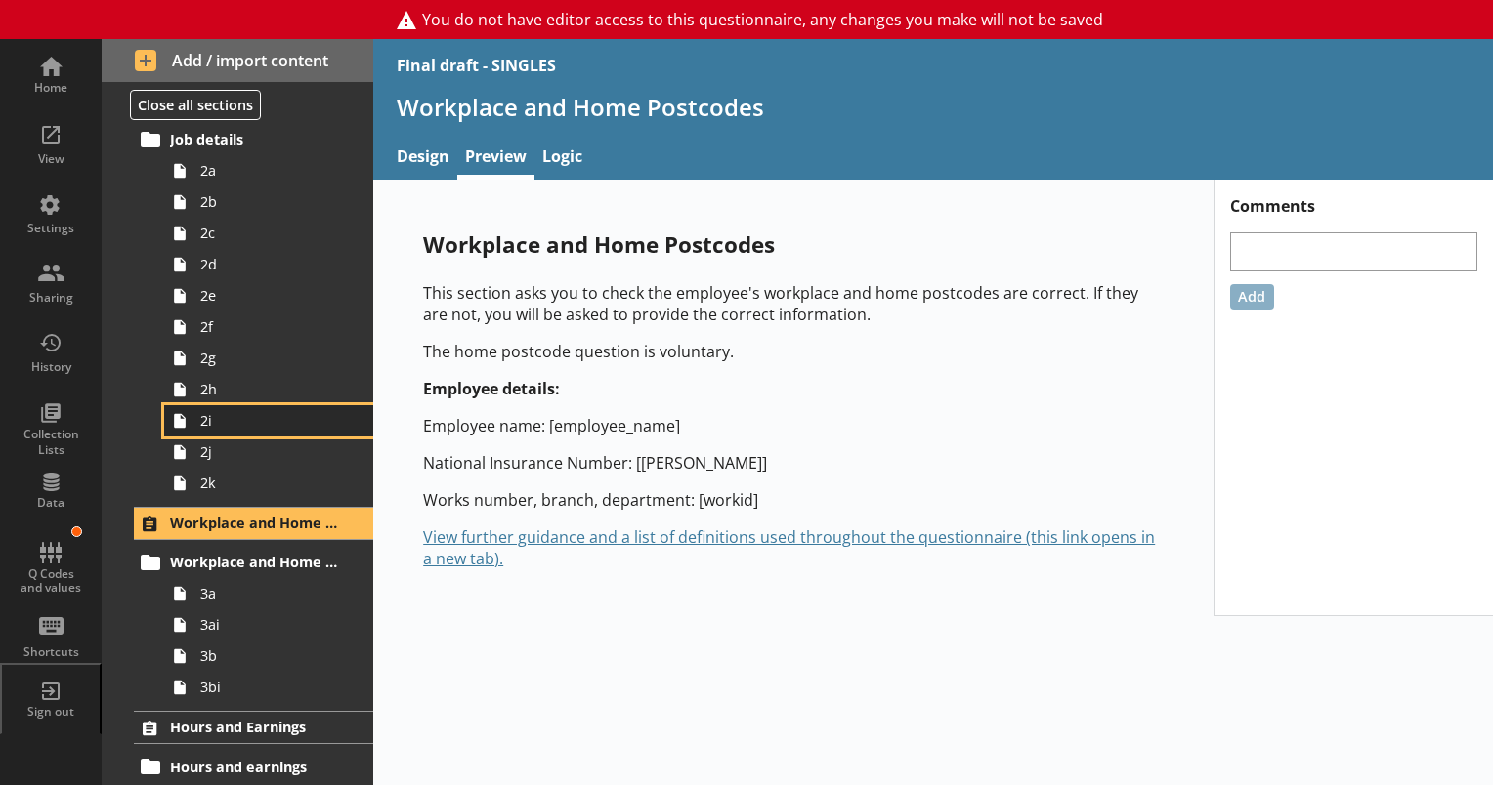
click at [195, 428] on link "2i" at bounding box center [268, 420] width 209 height 31
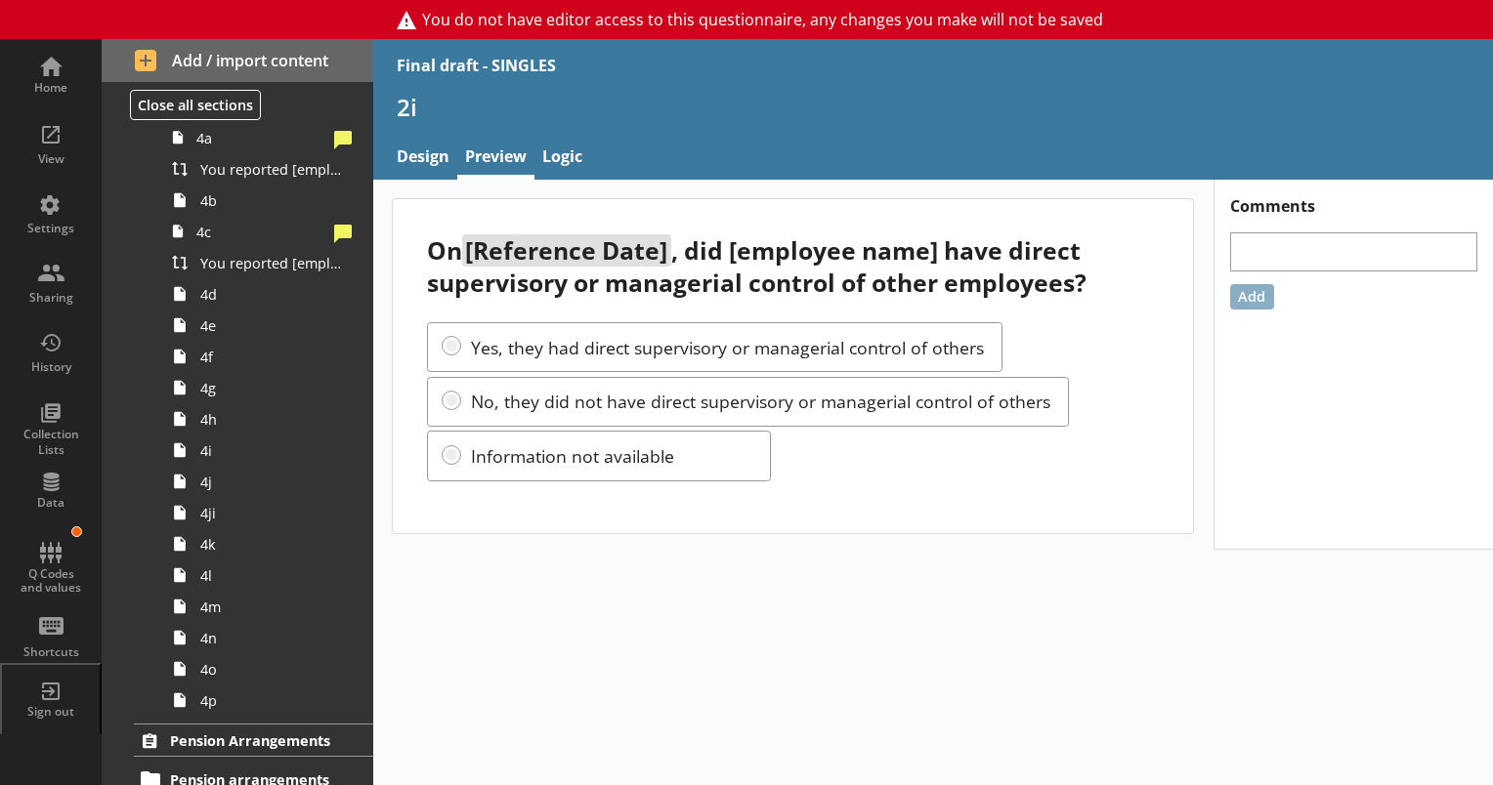
scroll to position [1172, 0]
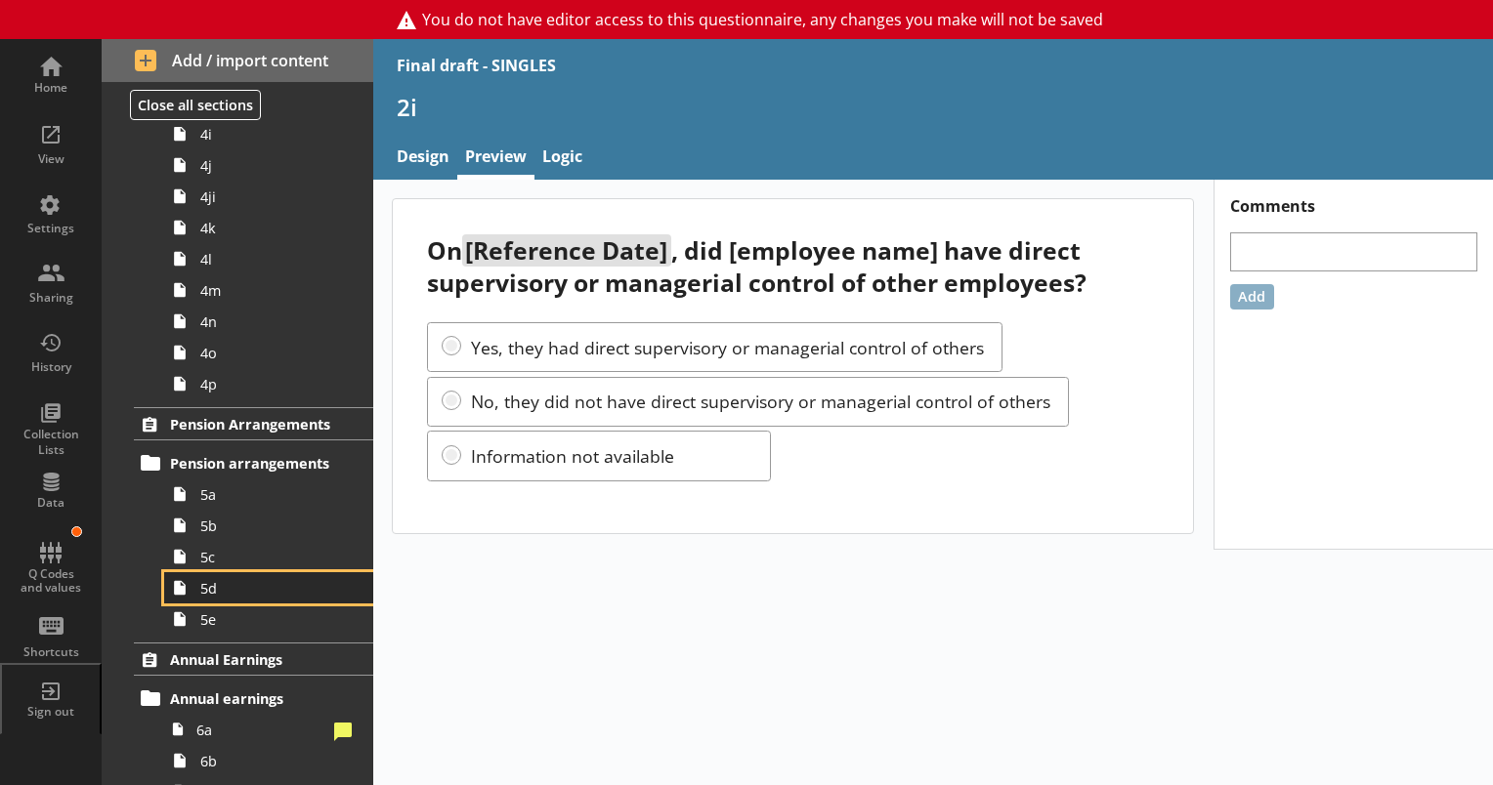
click at [219, 572] on link "5d" at bounding box center [268, 587] width 209 height 31
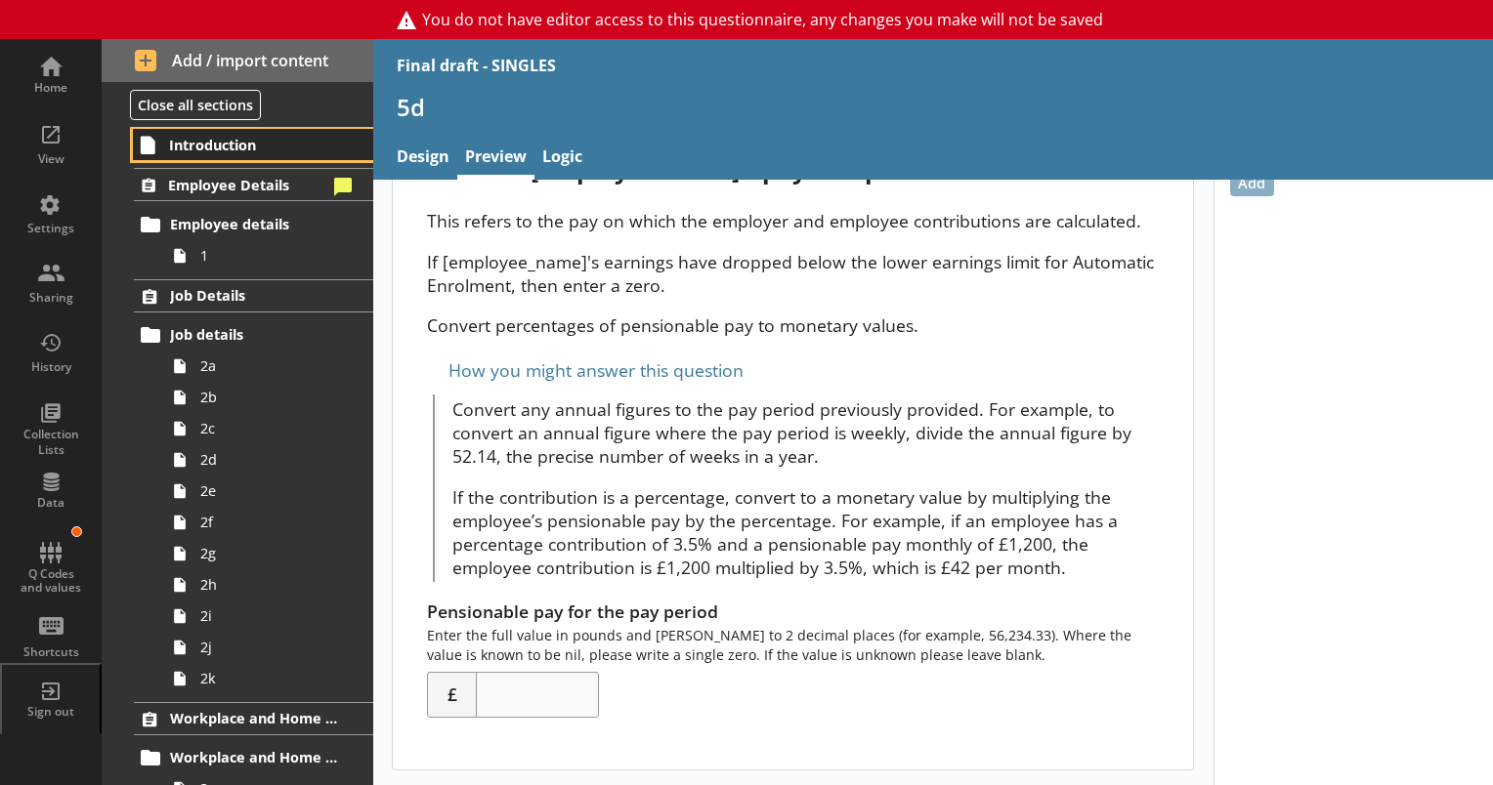
click at [202, 144] on span "Introduction" at bounding box center [254, 145] width 170 height 19
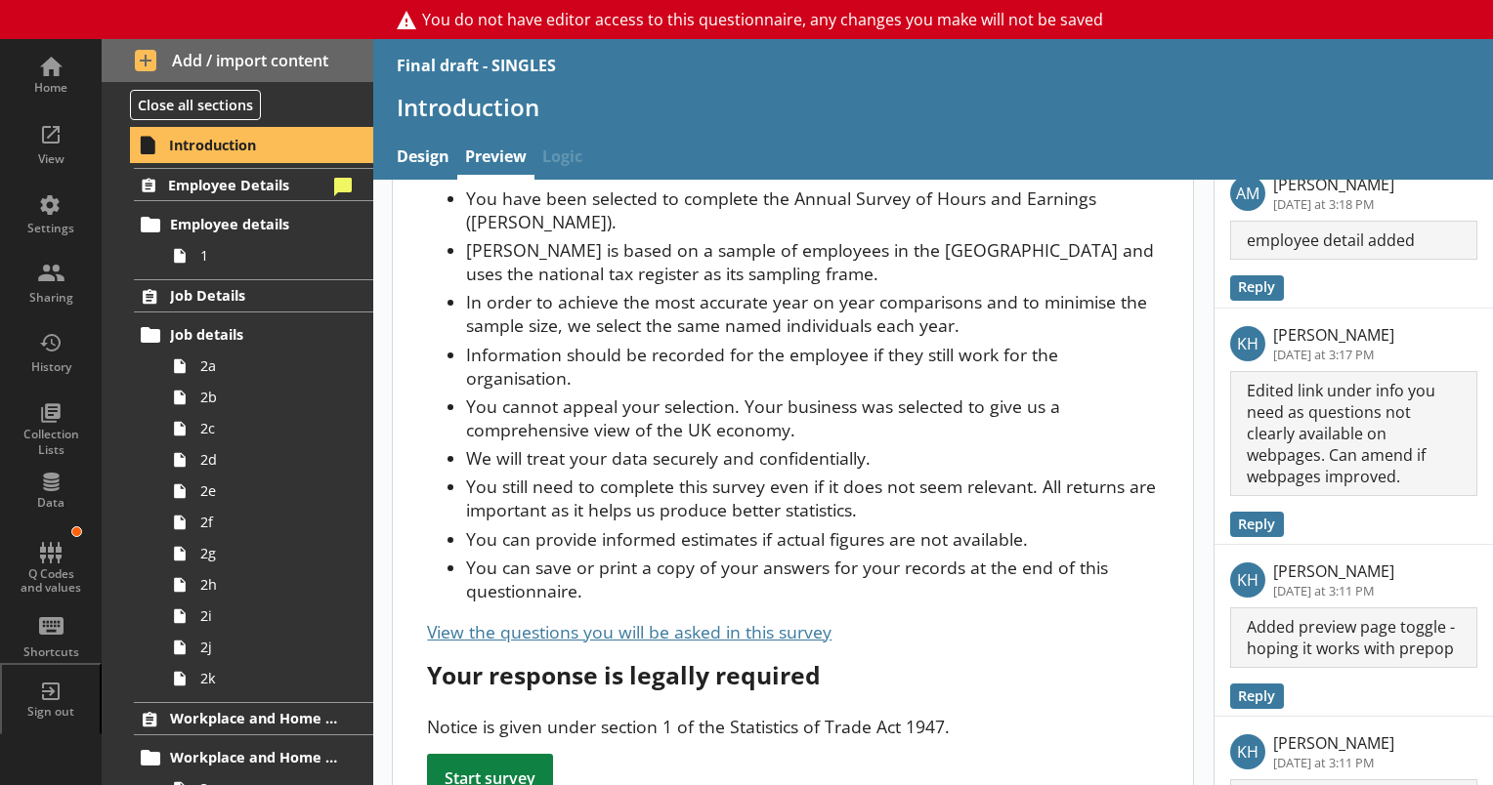
scroll to position [195, 0]
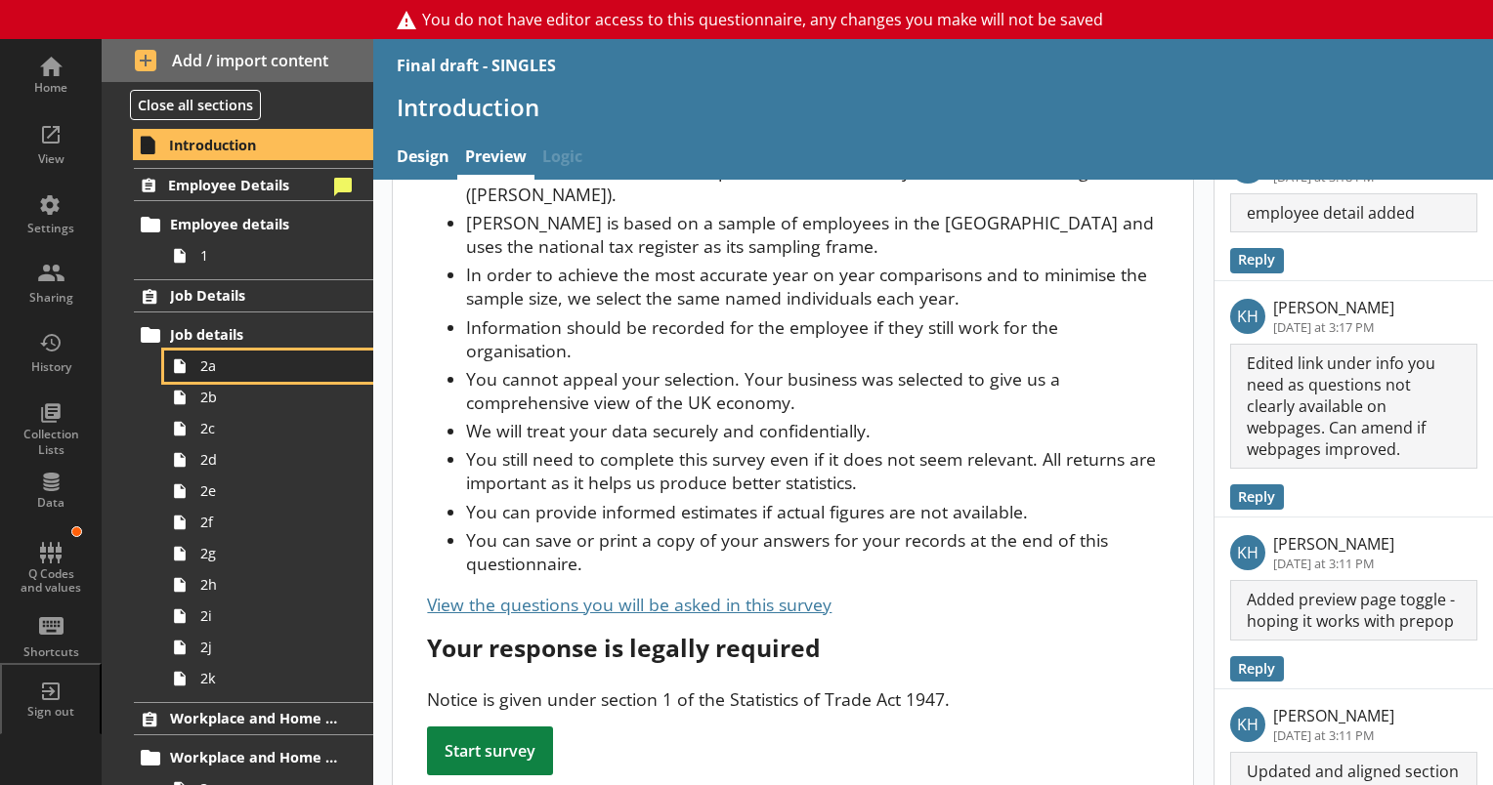
click at [207, 371] on span "2a" at bounding box center [273, 366] width 147 height 19
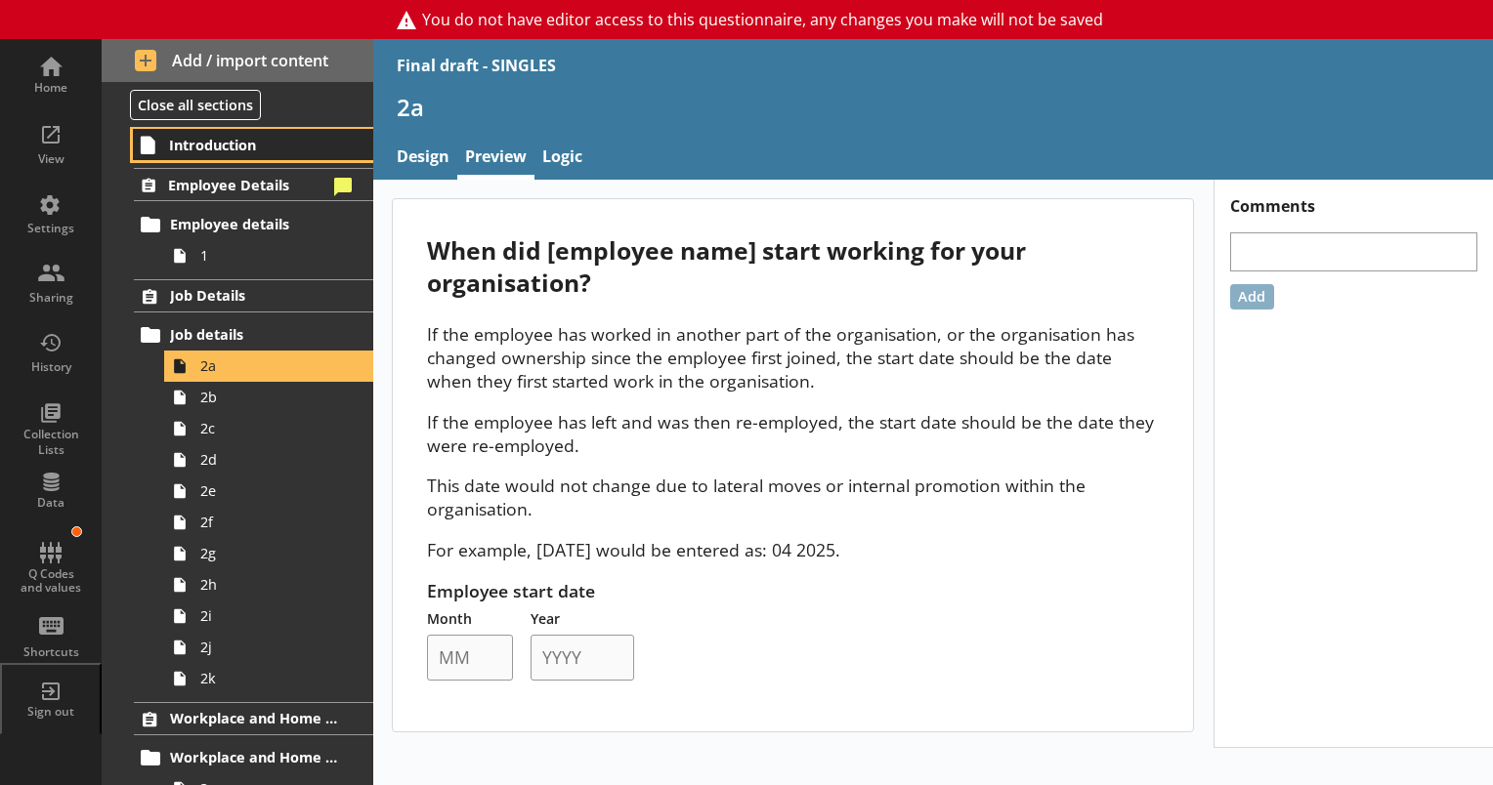
click at [197, 145] on span "Introduction" at bounding box center [254, 145] width 170 height 19
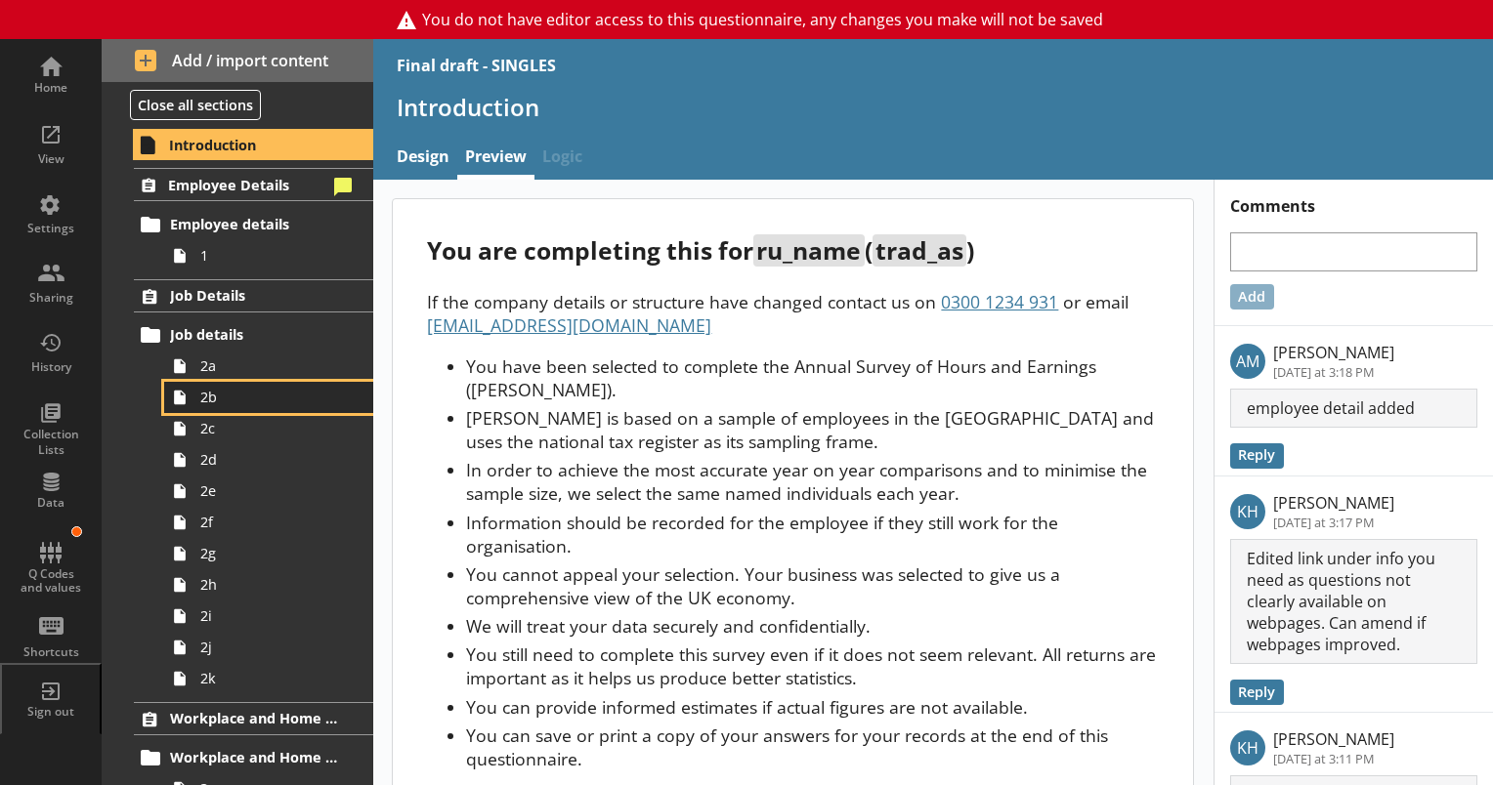
click at [208, 406] on link "2b" at bounding box center [268, 397] width 209 height 31
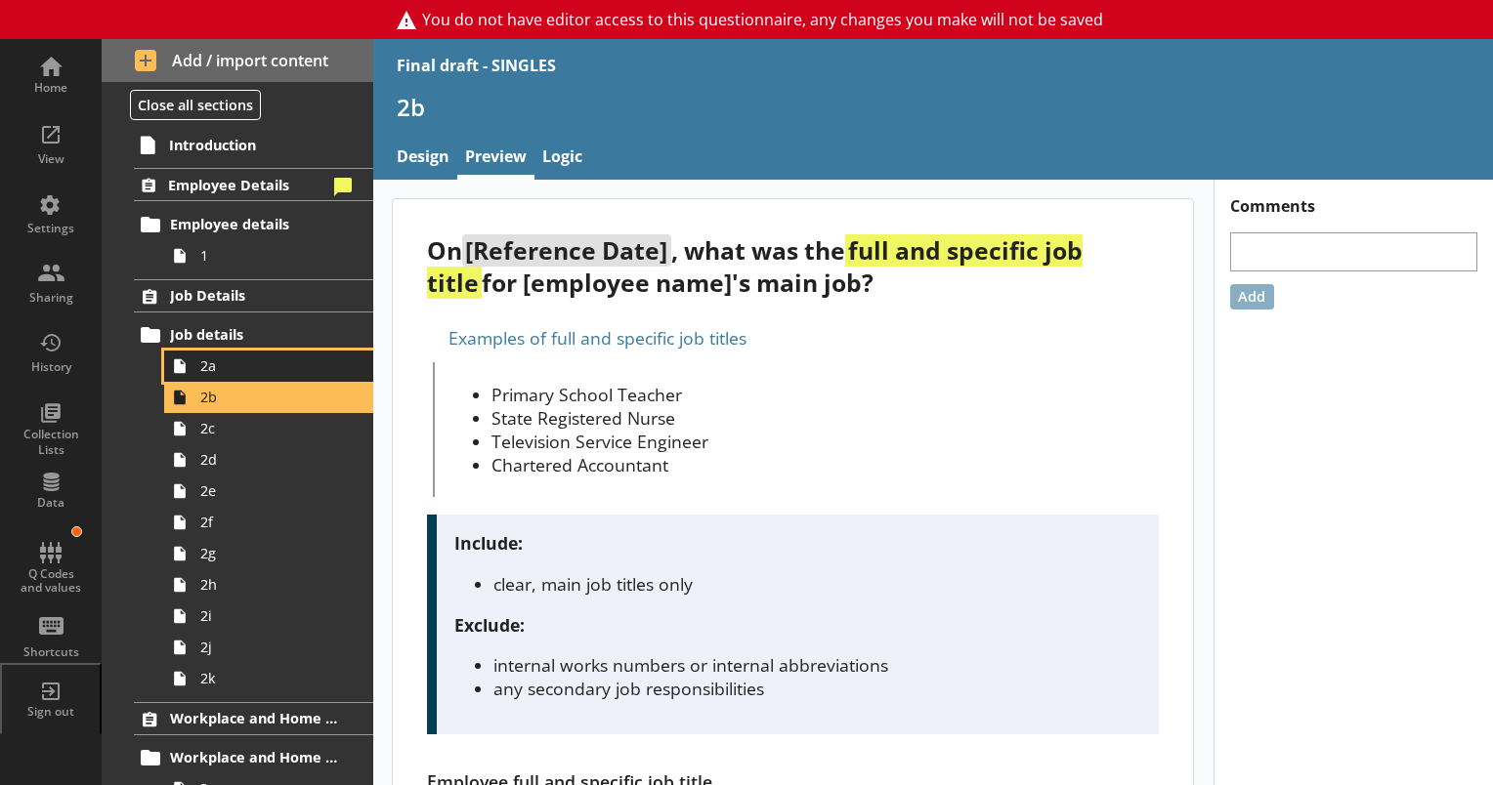
click at [211, 379] on link "2a" at bounding box center [268, 366] width 209 height 31
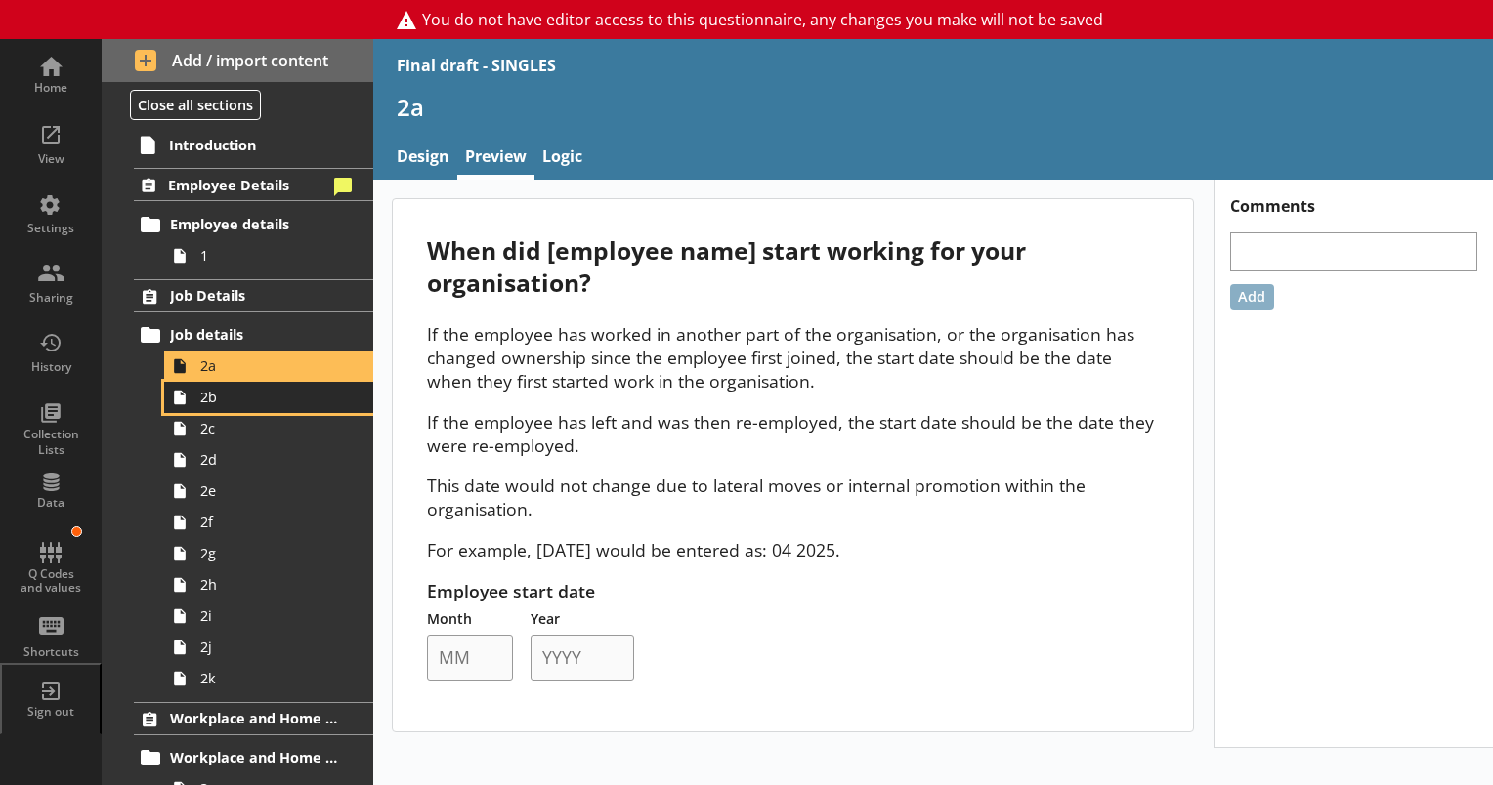
click at [211, 405] on link "2b" at bounding box center [268, 397] width 209 height 31
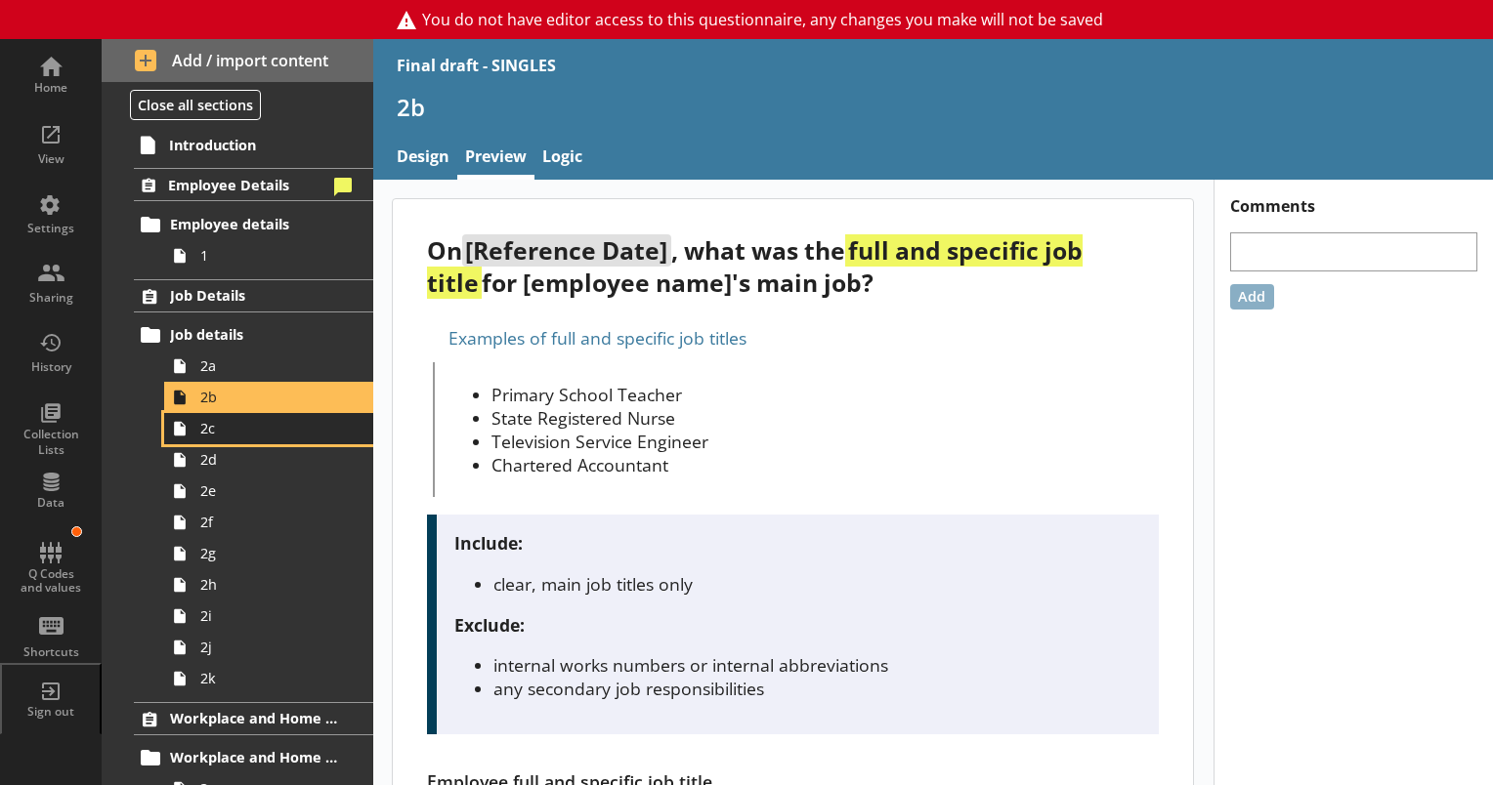
click at [207, 440] on link "2c" at bounding box center [268, 428] width 209 height 31
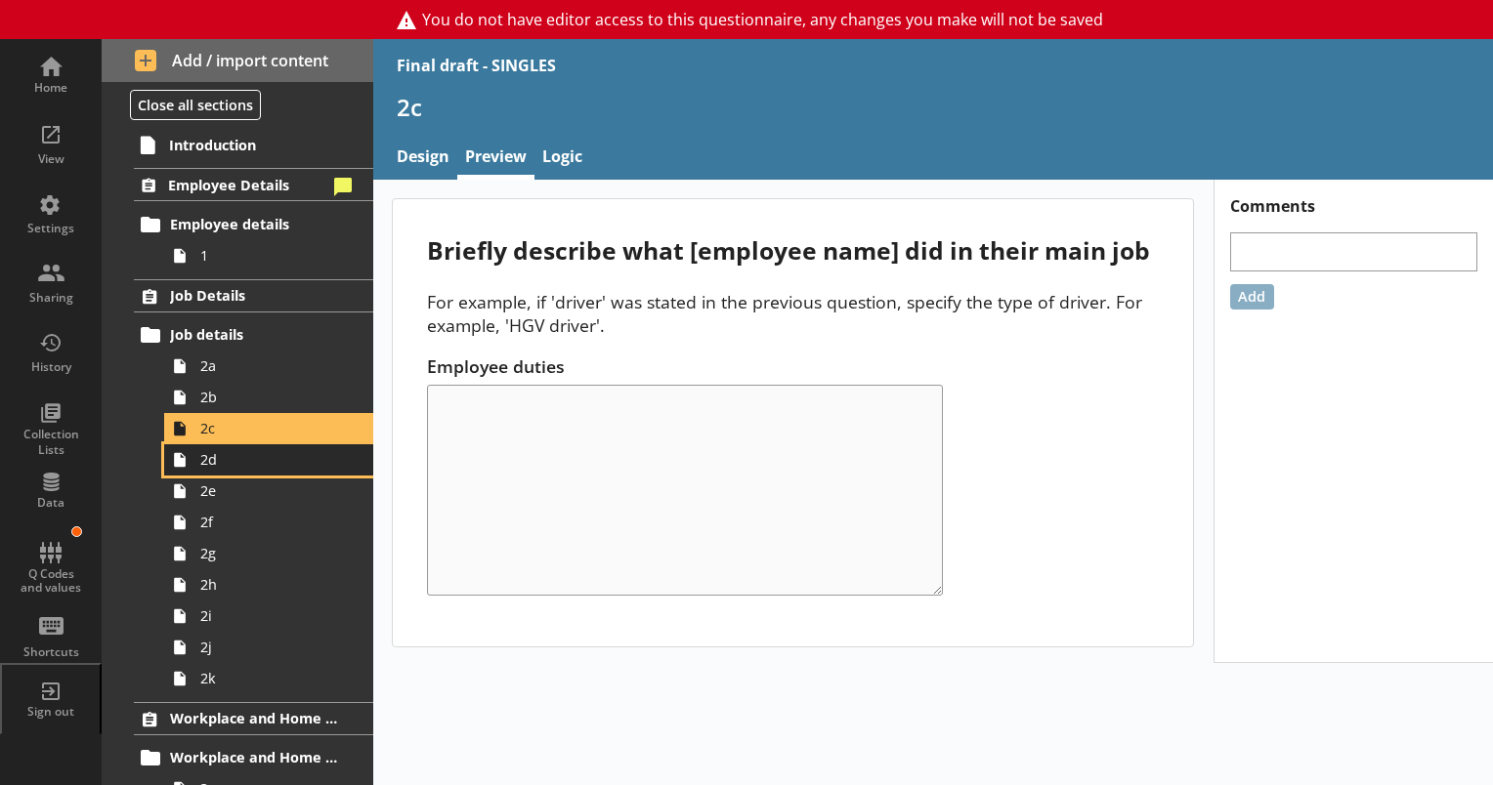
click at [218, 468] on link "2d" at bounding box center [268, 459] width 209 height 31
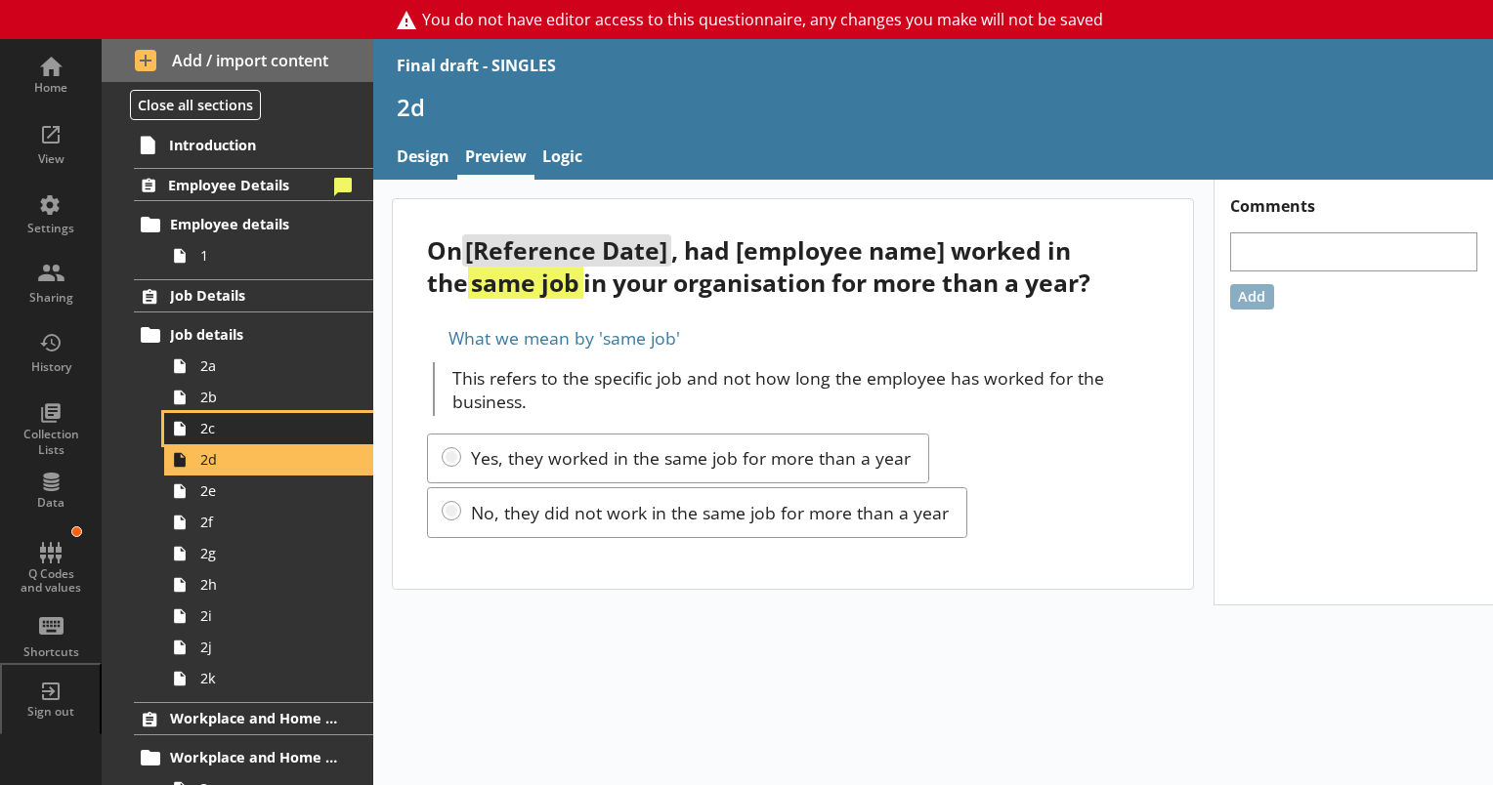
click at [216, 438] on link "2c" at bounding box center [268, 428] width 209 height 31
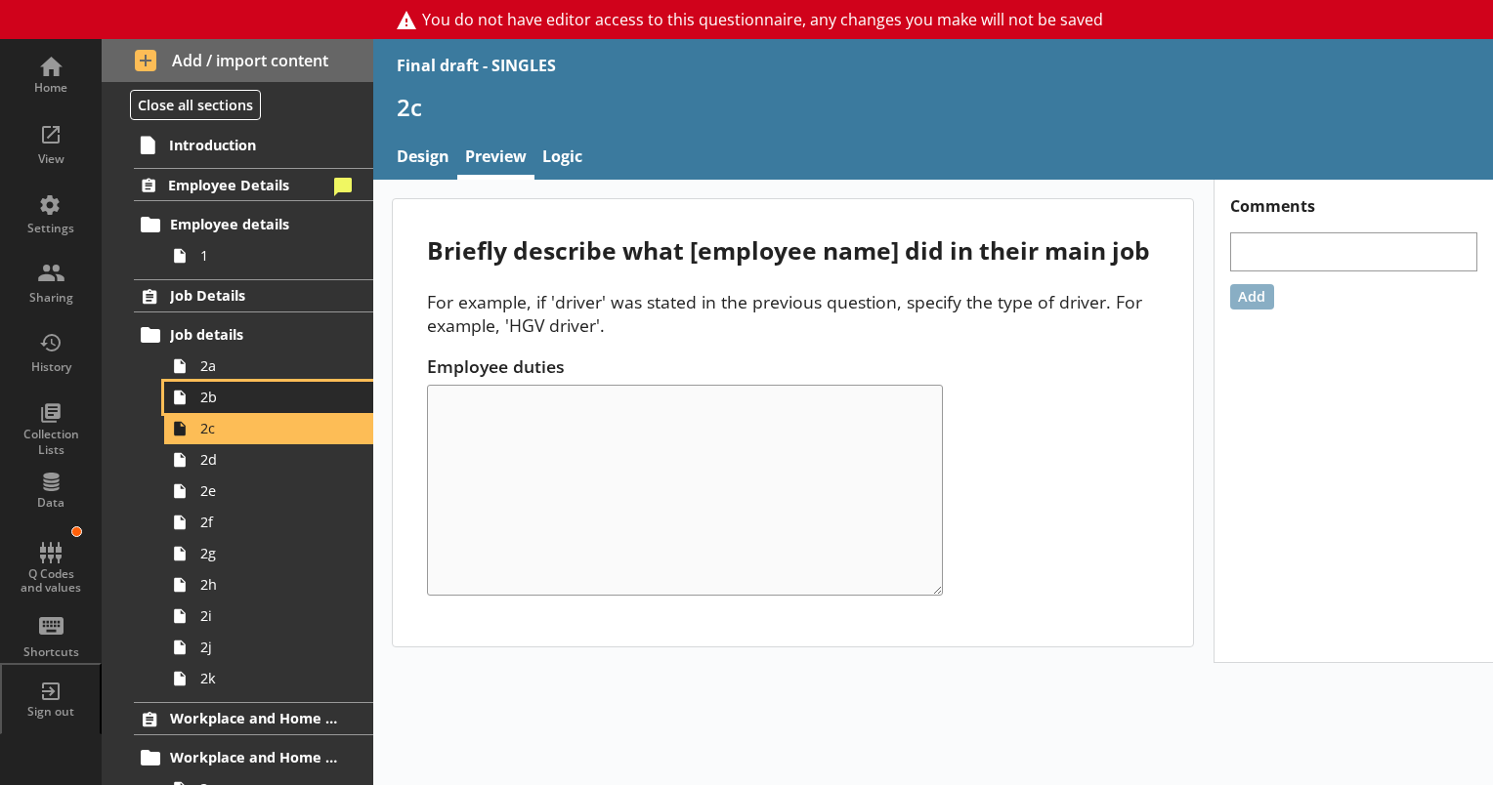
click at [207, 399] on span "2b" at bounding box center [273, 397] width 147 height 19
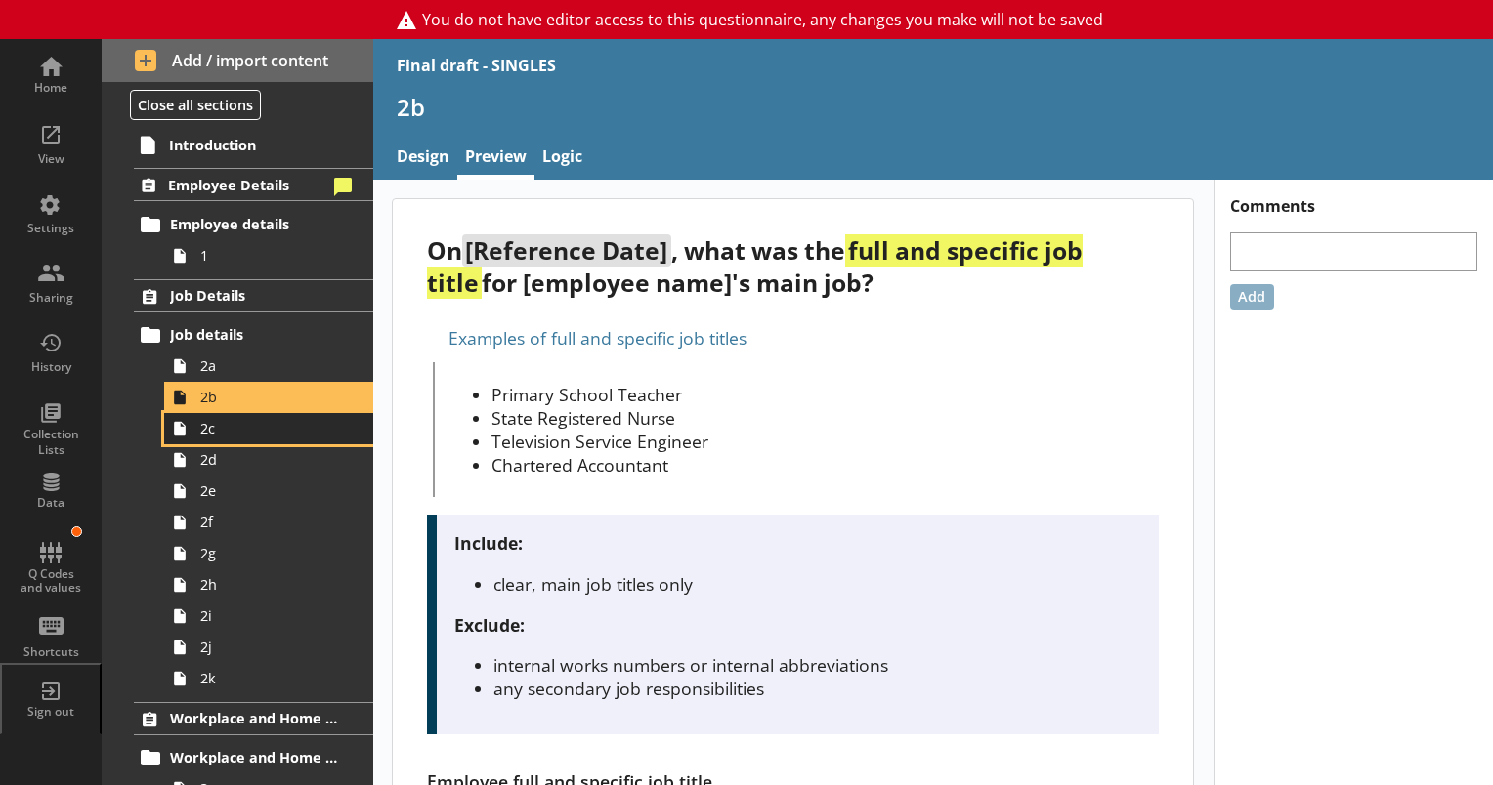
click at [208, 439] on link "2c" at bounding box center [268, 428] width 209 height 31
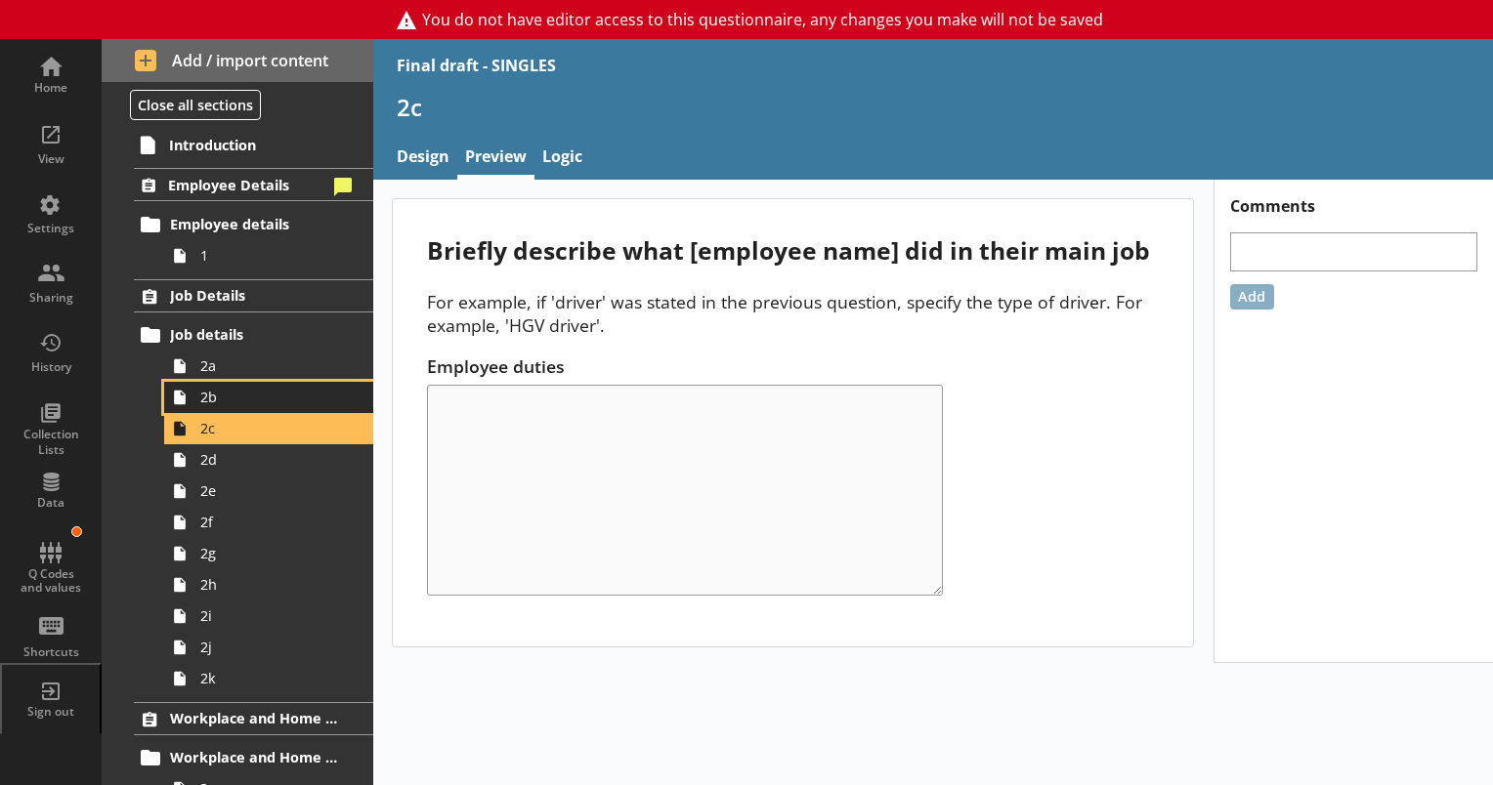
click at [215, 402] on span "2b" at bounding box center [273, 397] width 147 height 19
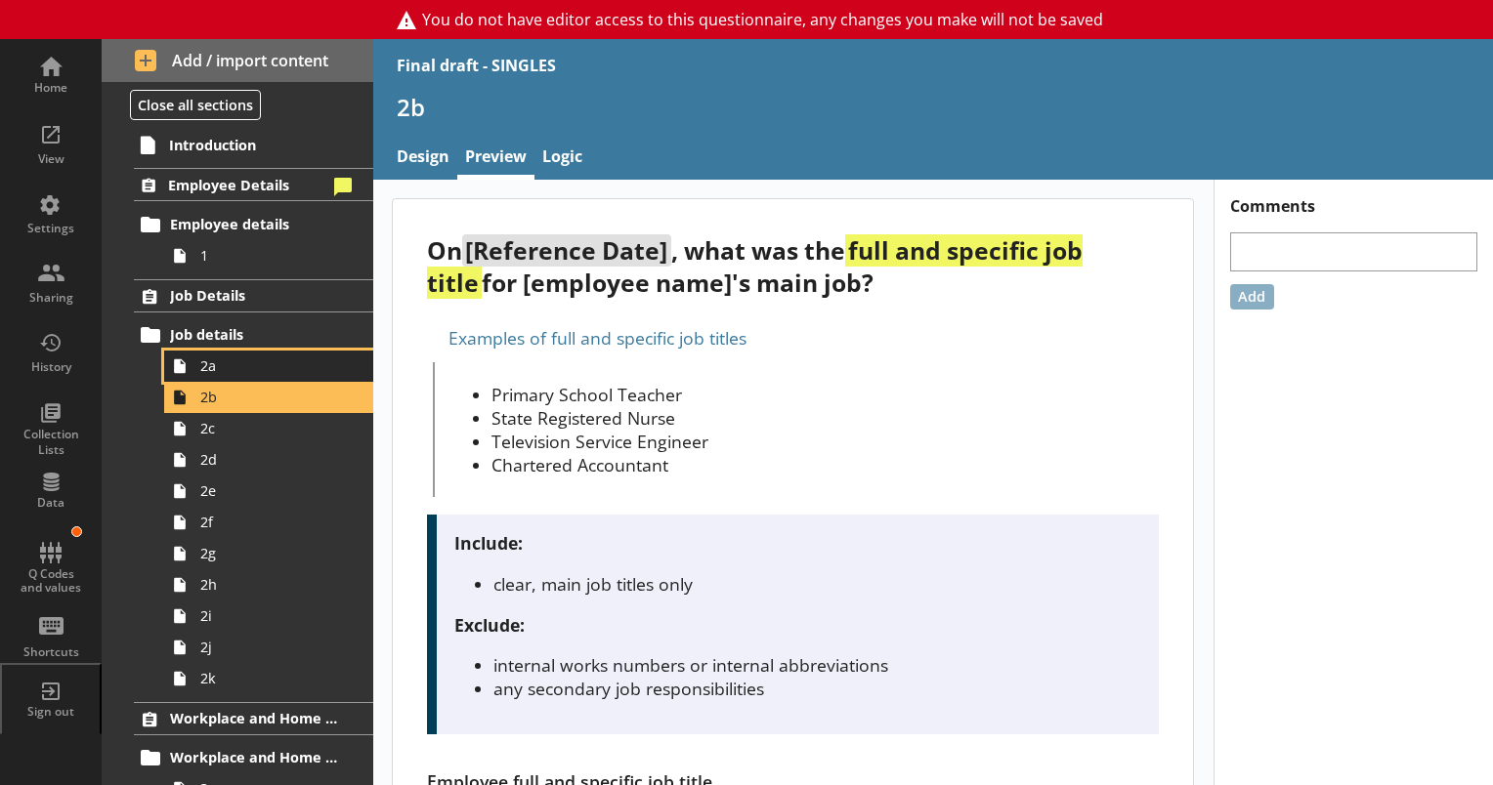
click at [215, 367] on span "2a" at bounding box center [273, 366] width 147 height 19
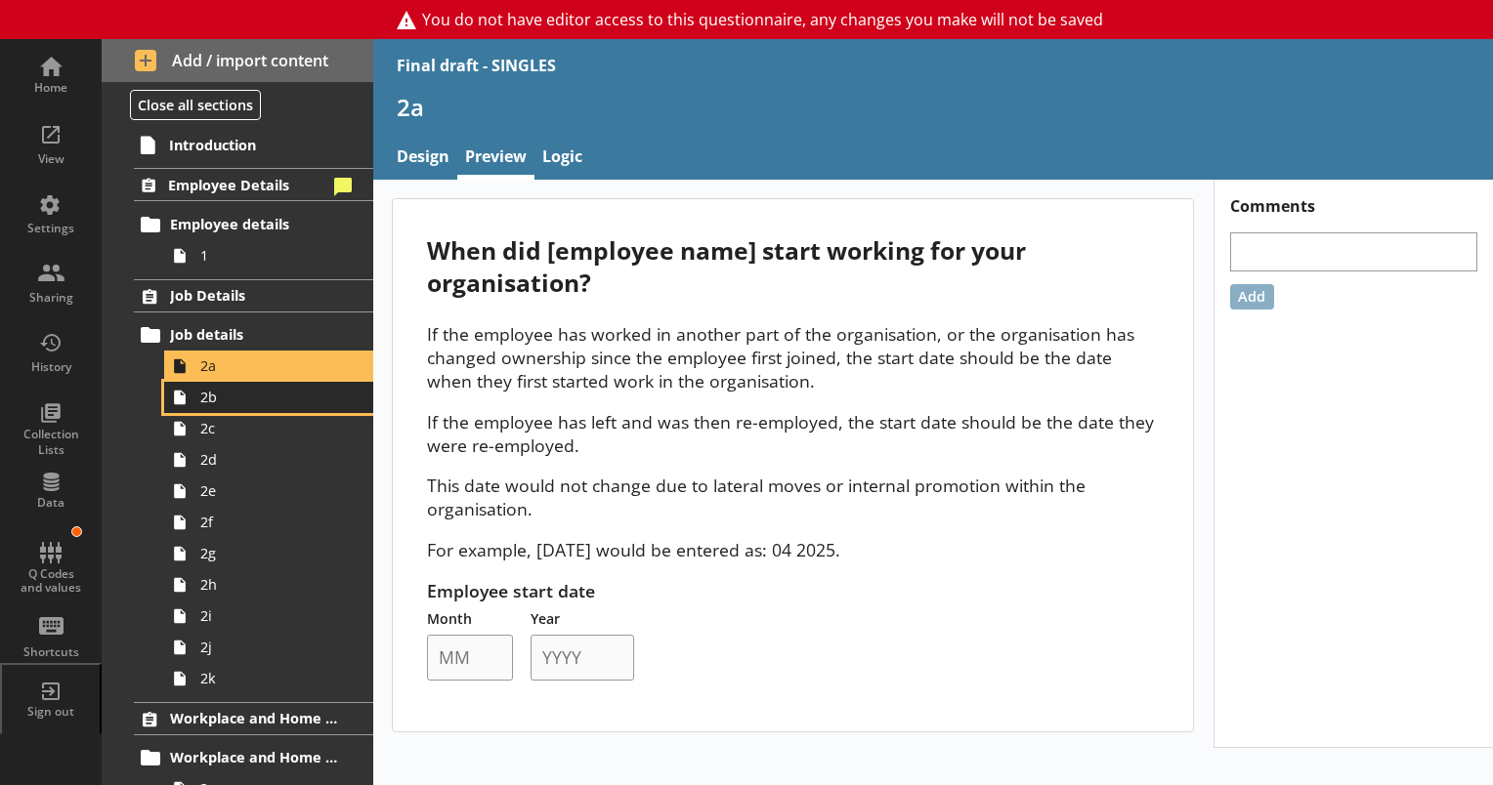
click at [215, 406] on link "2b" at bounding box center [268, 397] width 209 height 31
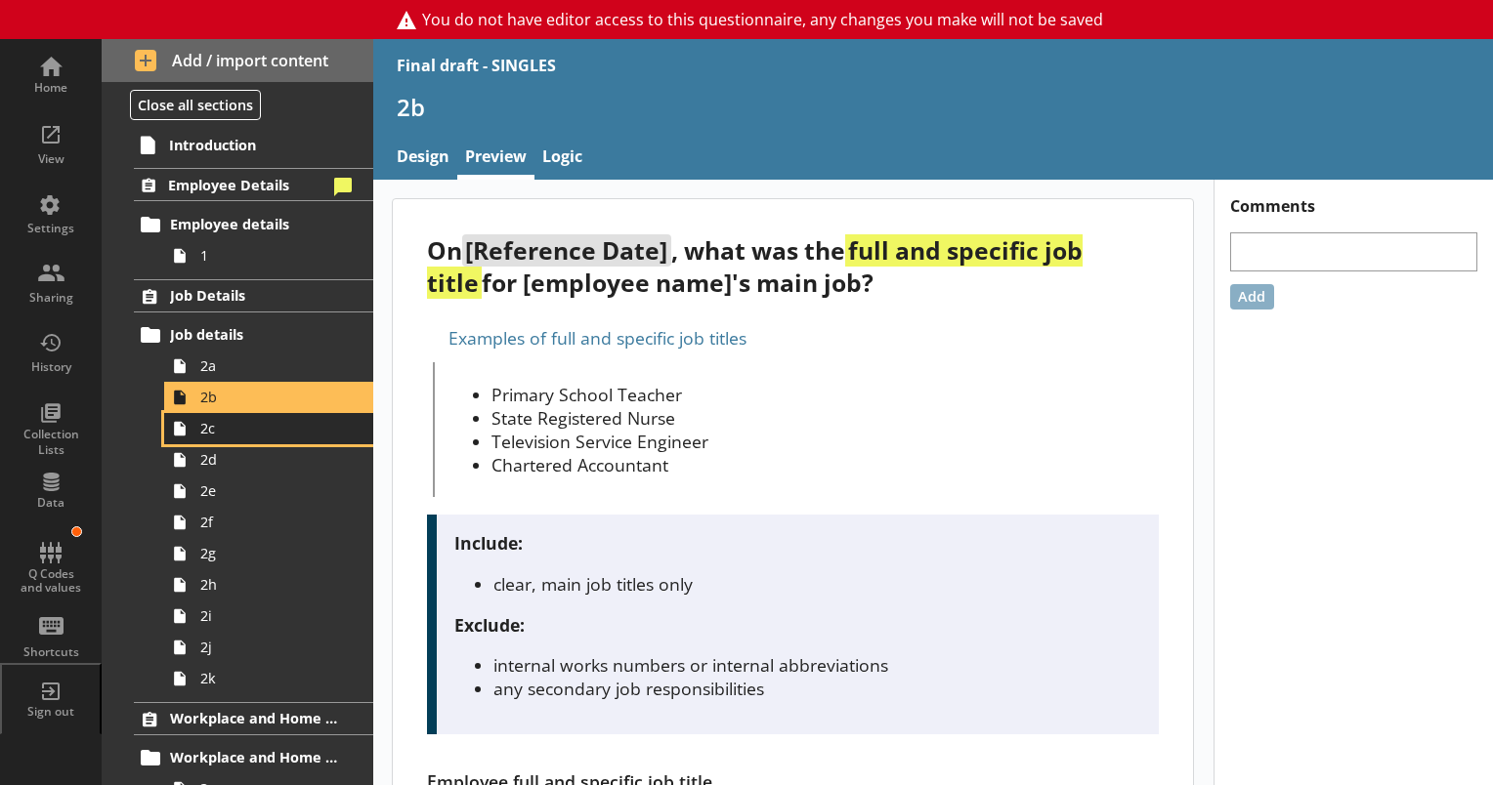
click at [219, 441] on link "2c" at bounding box center [268, 428] width 209 height 31
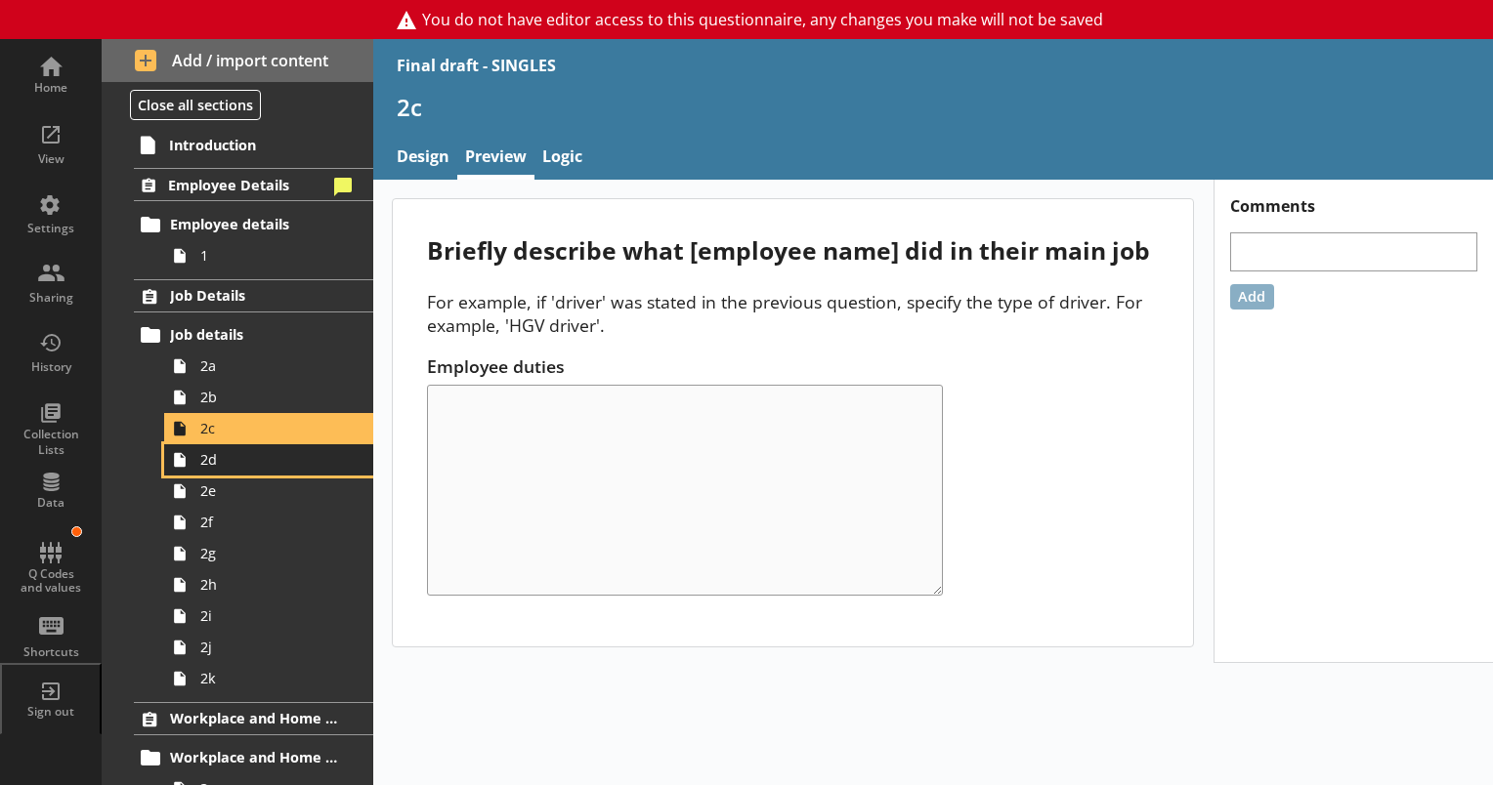
click at [219, 458] on span "2d" at bounding box center [273, 459] width 147 height 19
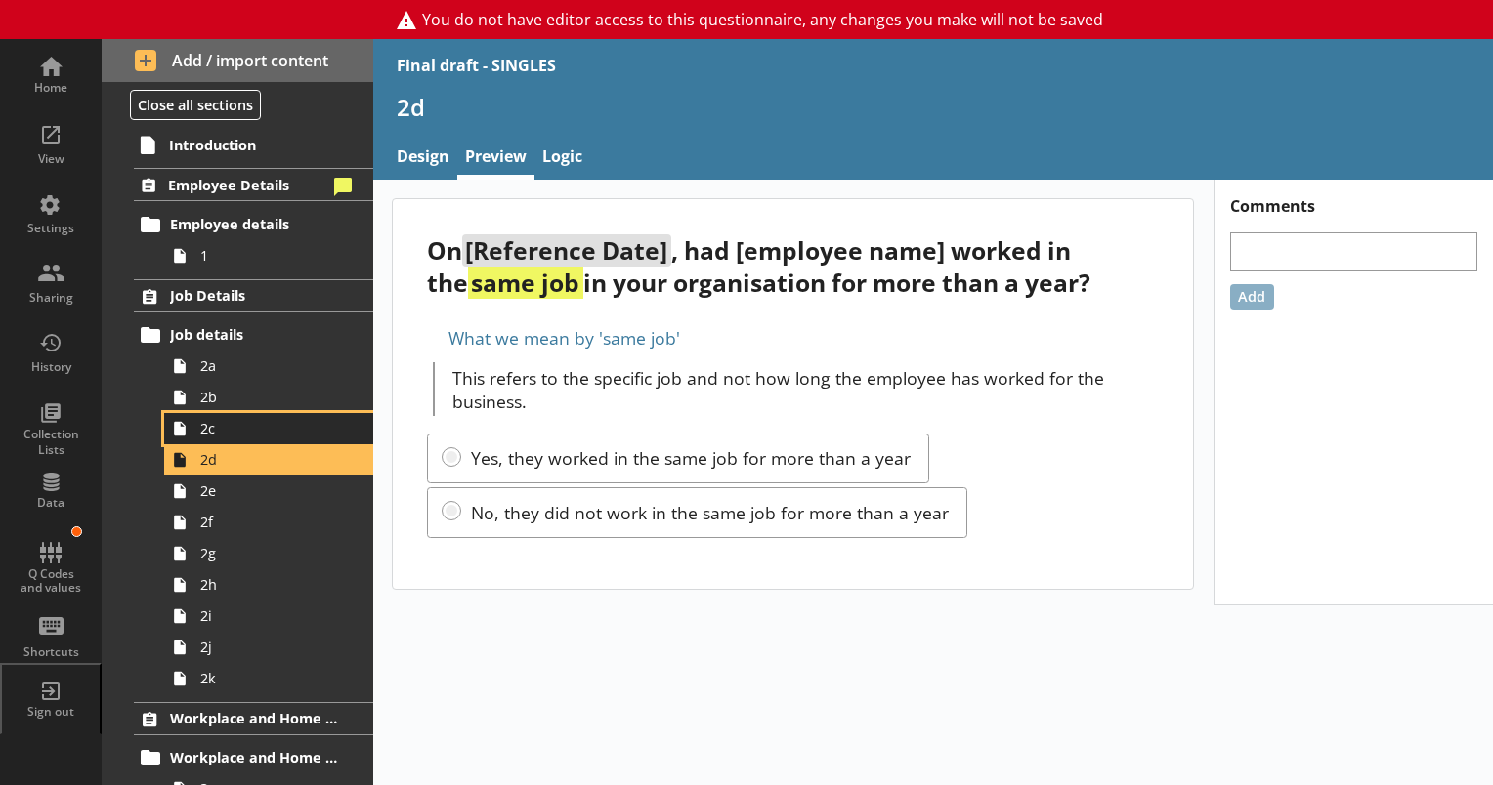
click at [220, 430] on span "2c" at bounding box center [273, 428] width 147 height 19
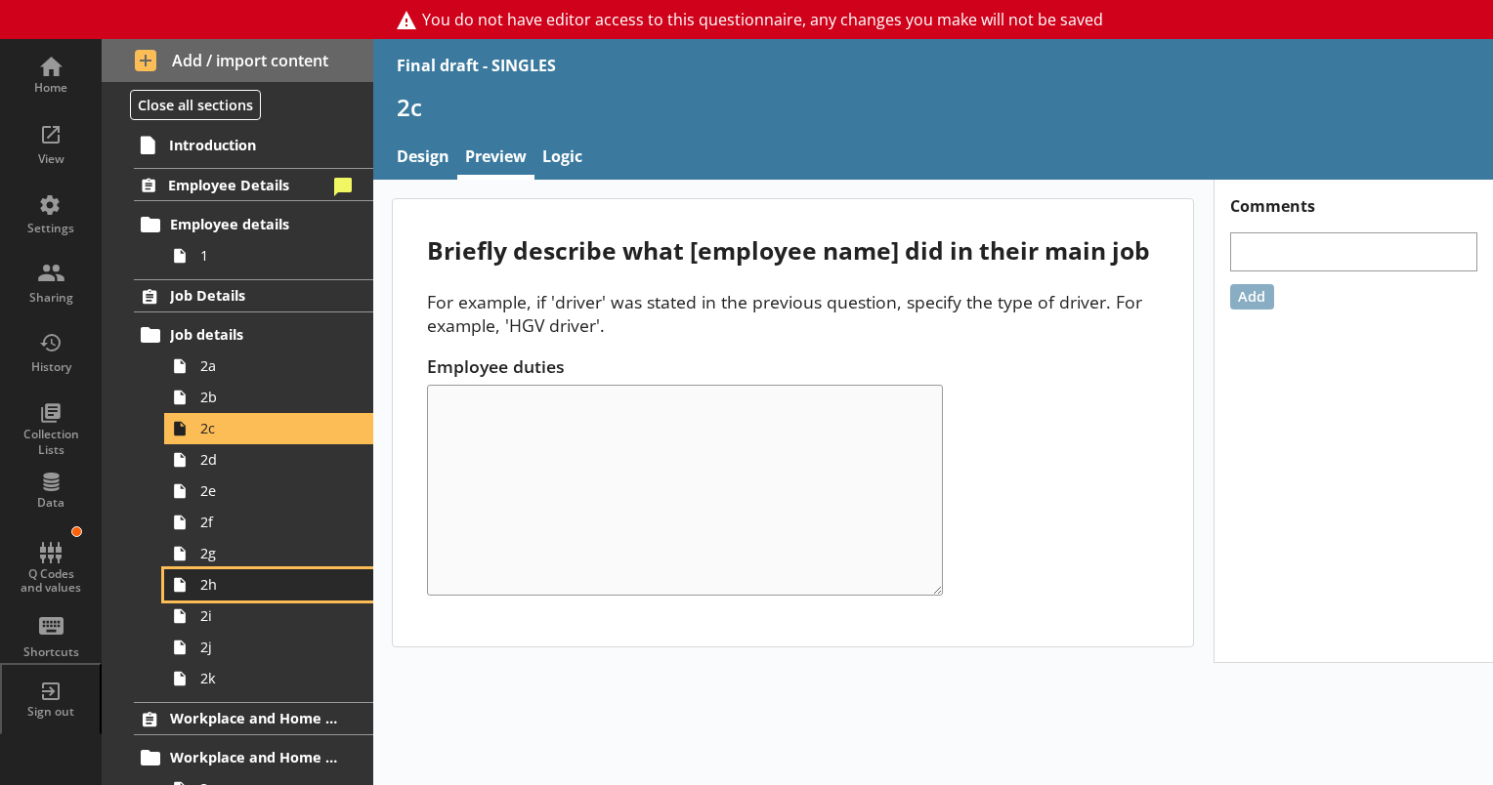
click at [218, 589] on span "2h" at bounding box center [273, 584] width 147 height 19
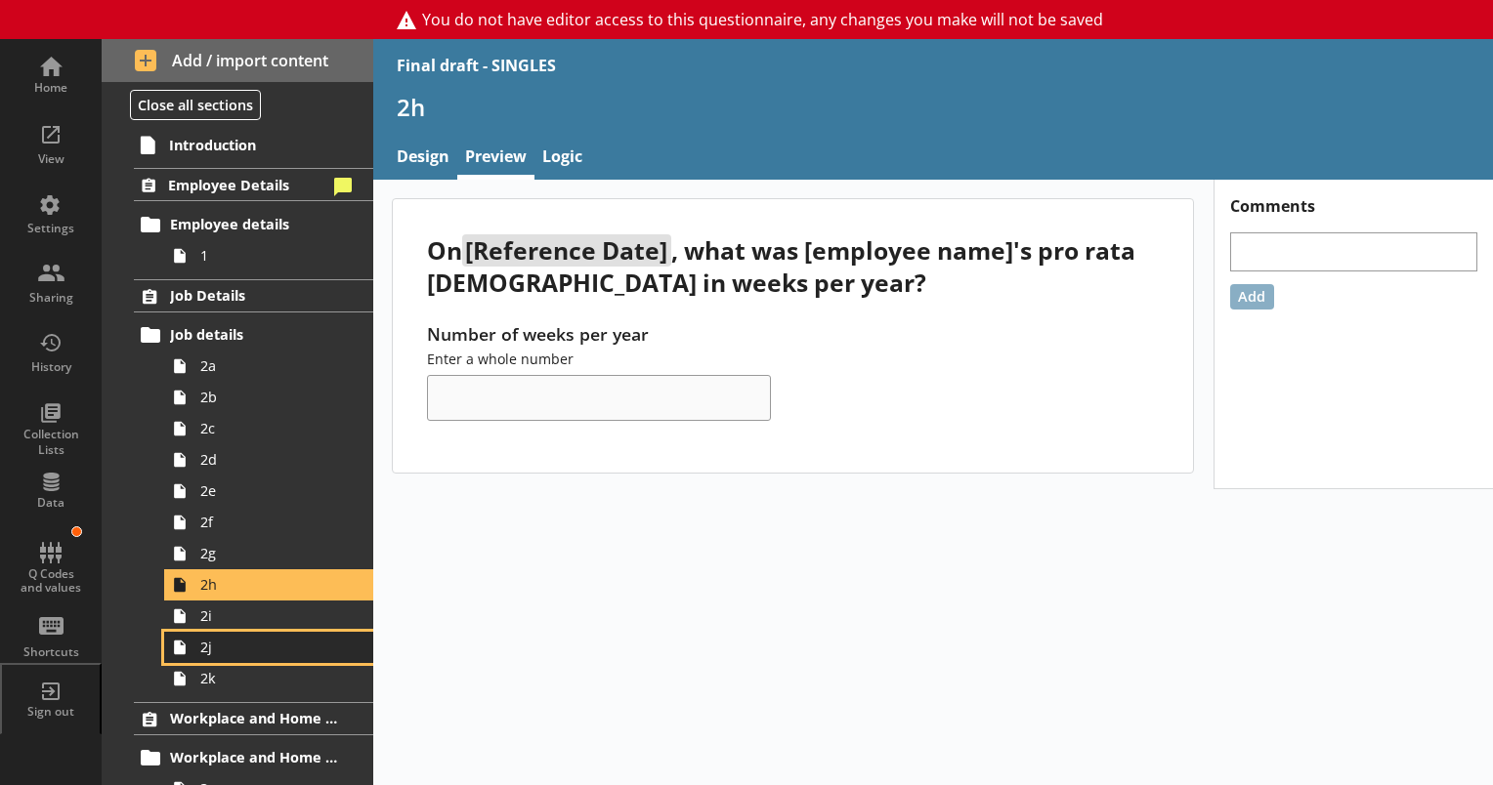
click at [210, 650] on span "2j" at bounding box center [273, 647] width 147 height 19
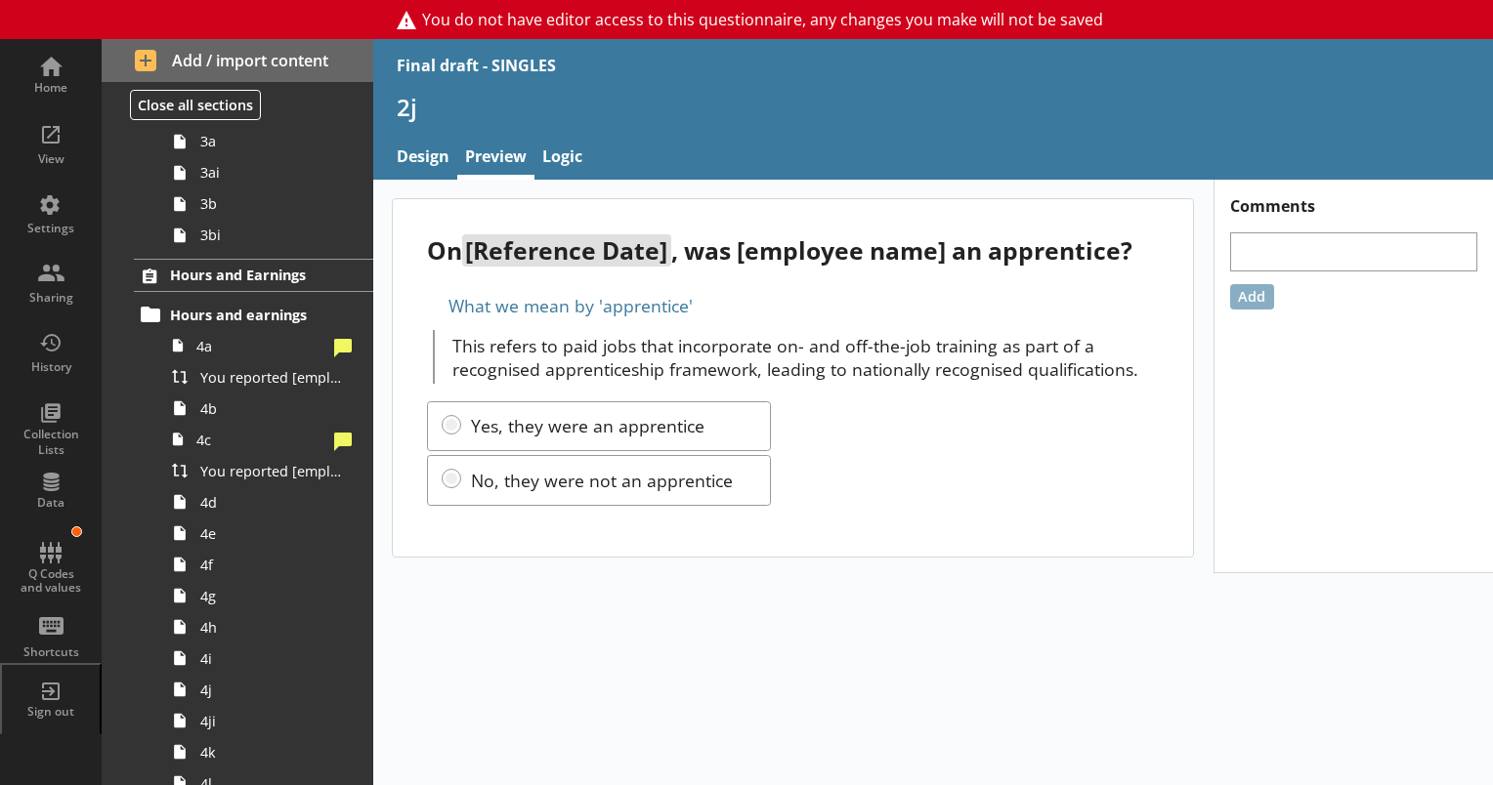
scroll to position [684, 0]
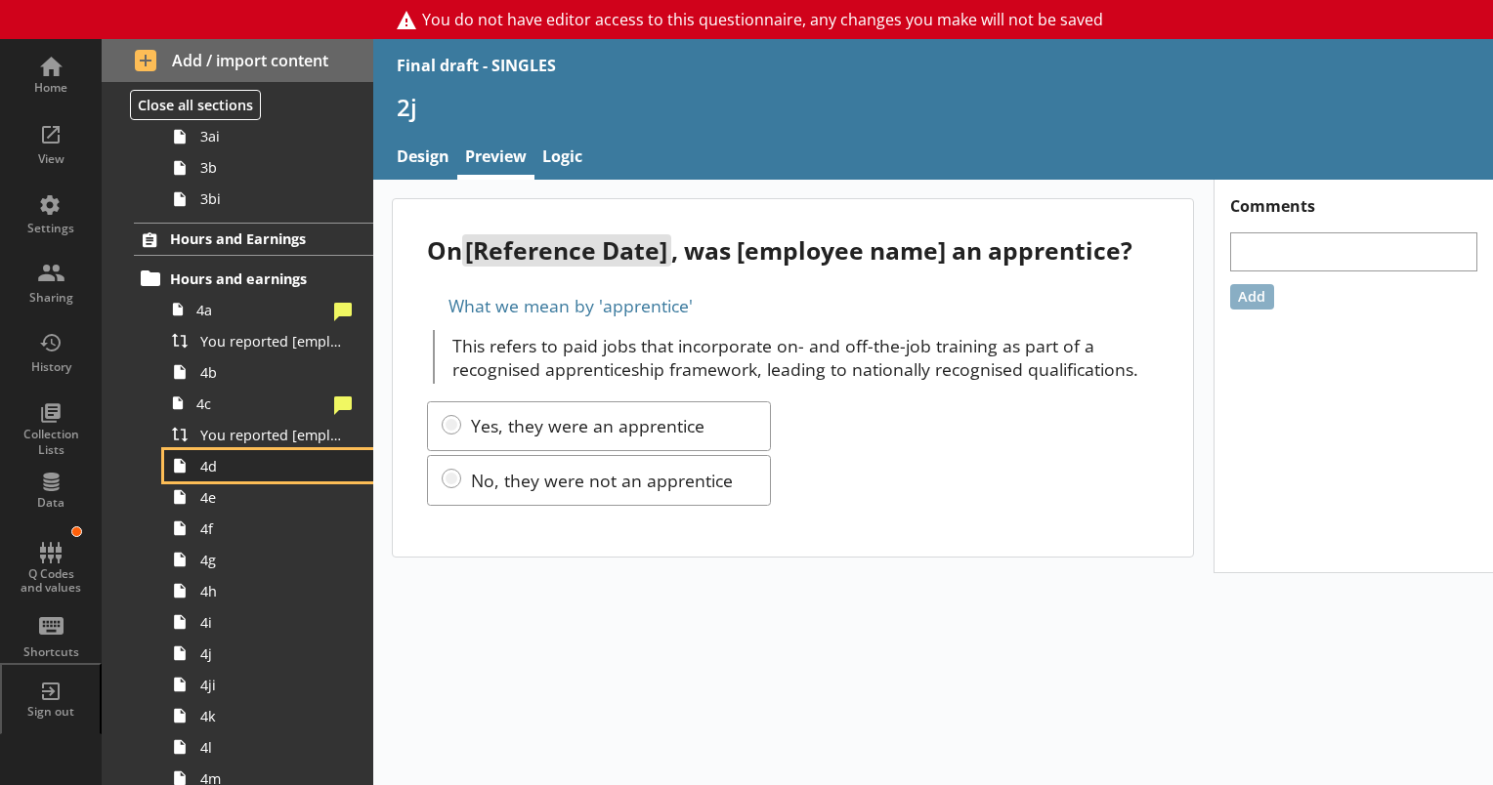
click at [224, 476] on link "4d" at bounding box center [268, 465] width 209 height 31
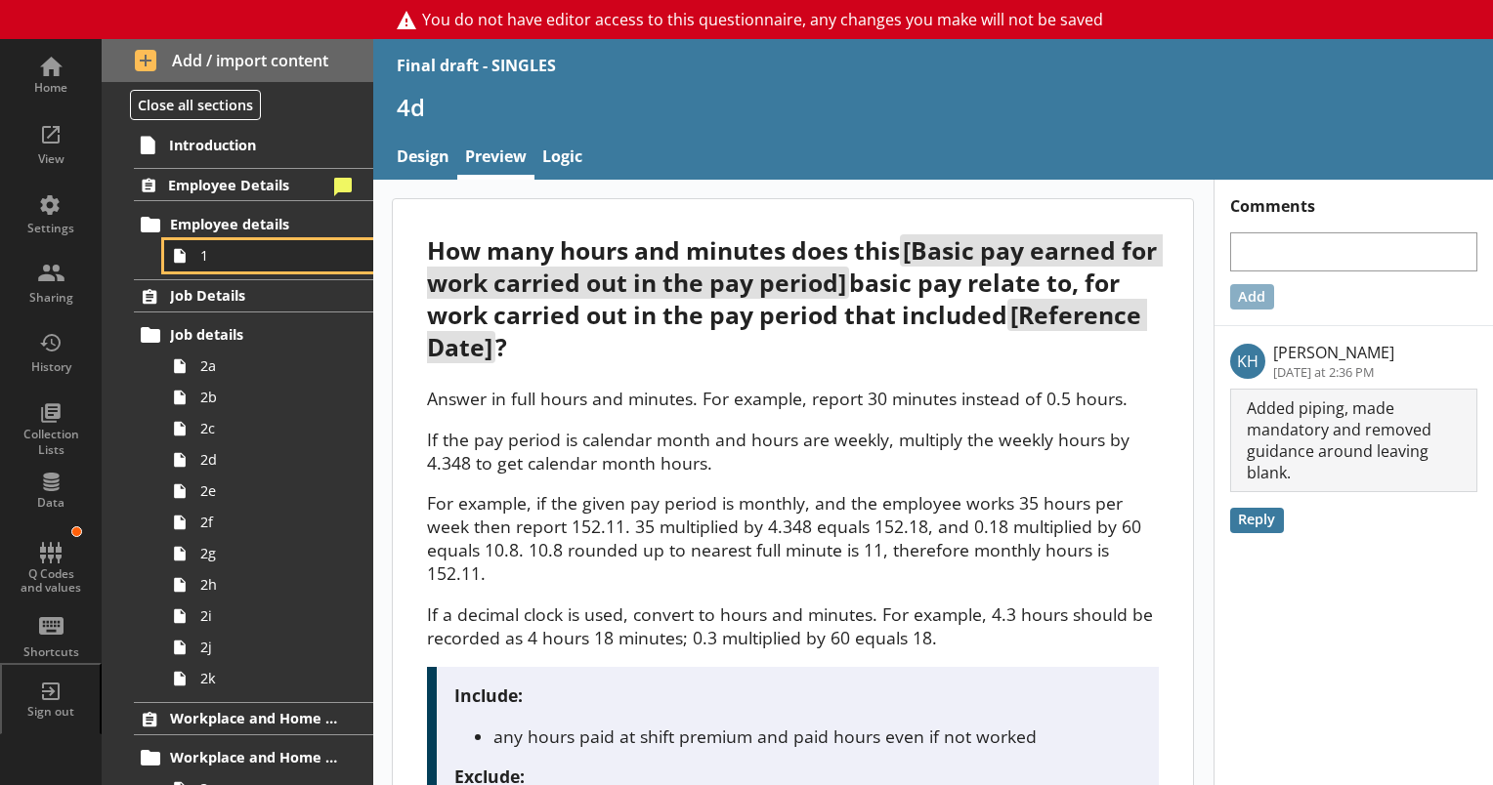
click at [200, 252] on span "1" at bounding box center [273, 255] width 147 height 19
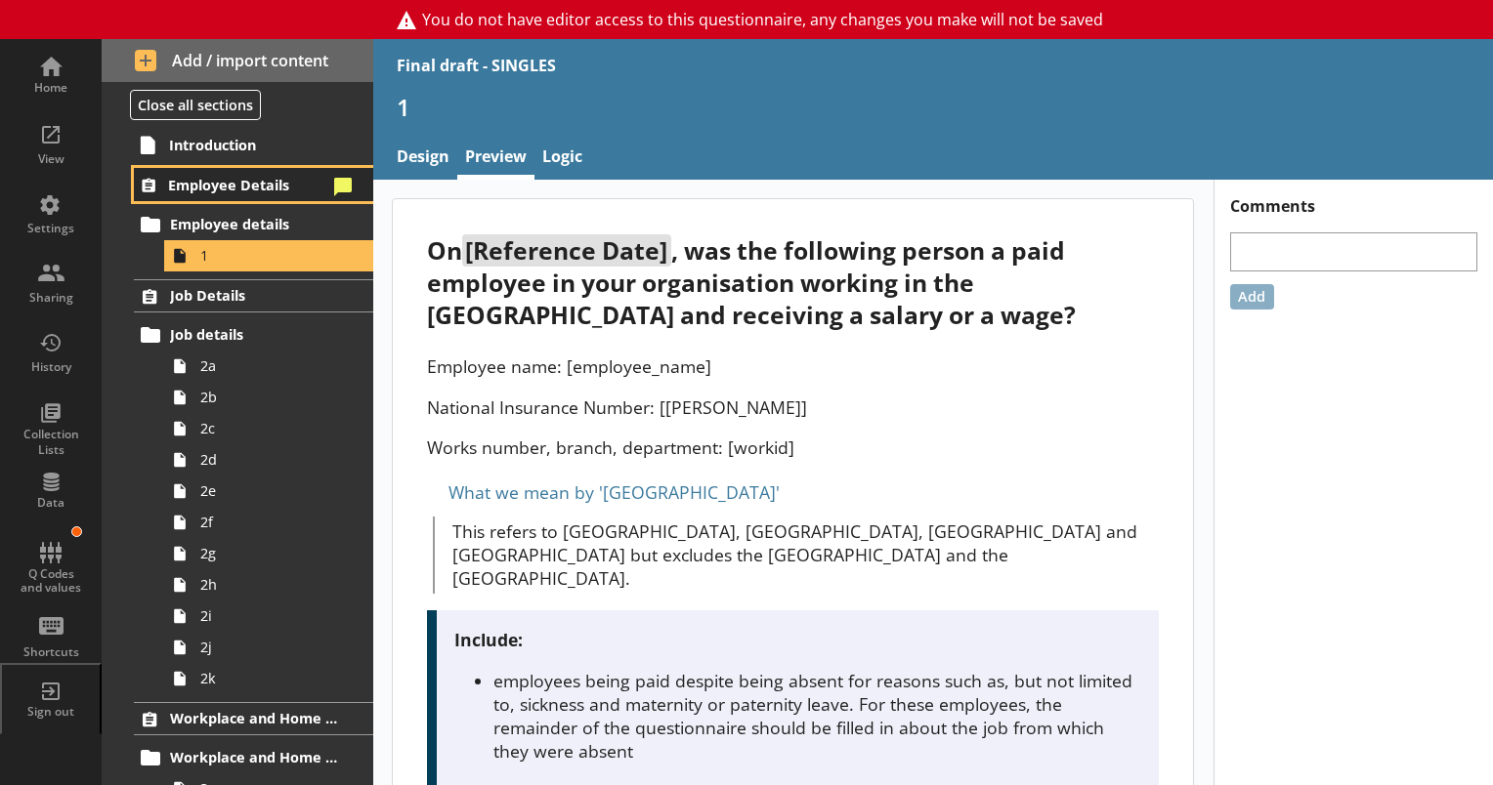
click at [191, 179] on span "Employee Details" at bounding box center [247, 185] width 158 height 19
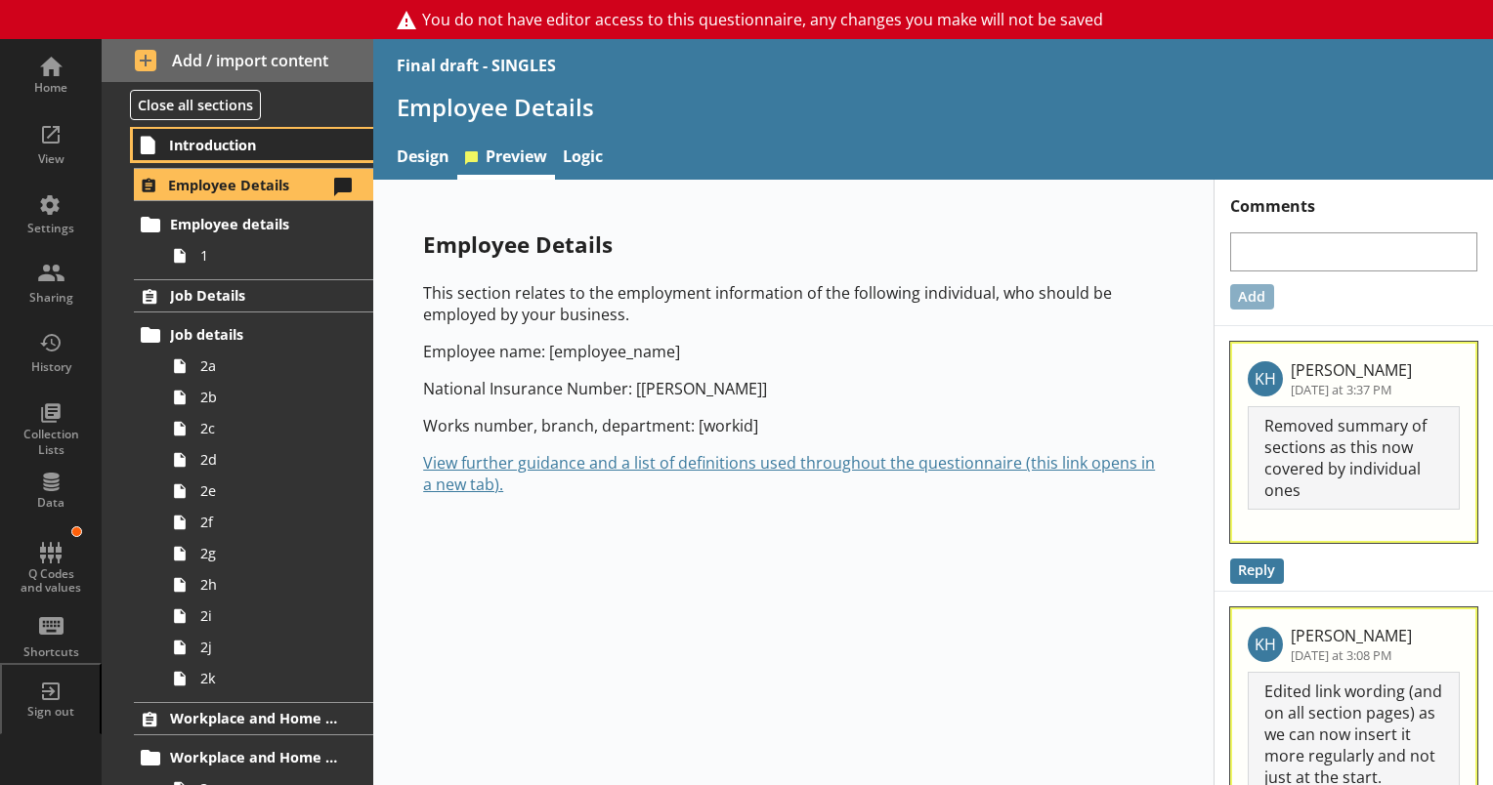
click at [191, 142] on span "Introduction" at bounding box center [254, 145] width 170 height 19
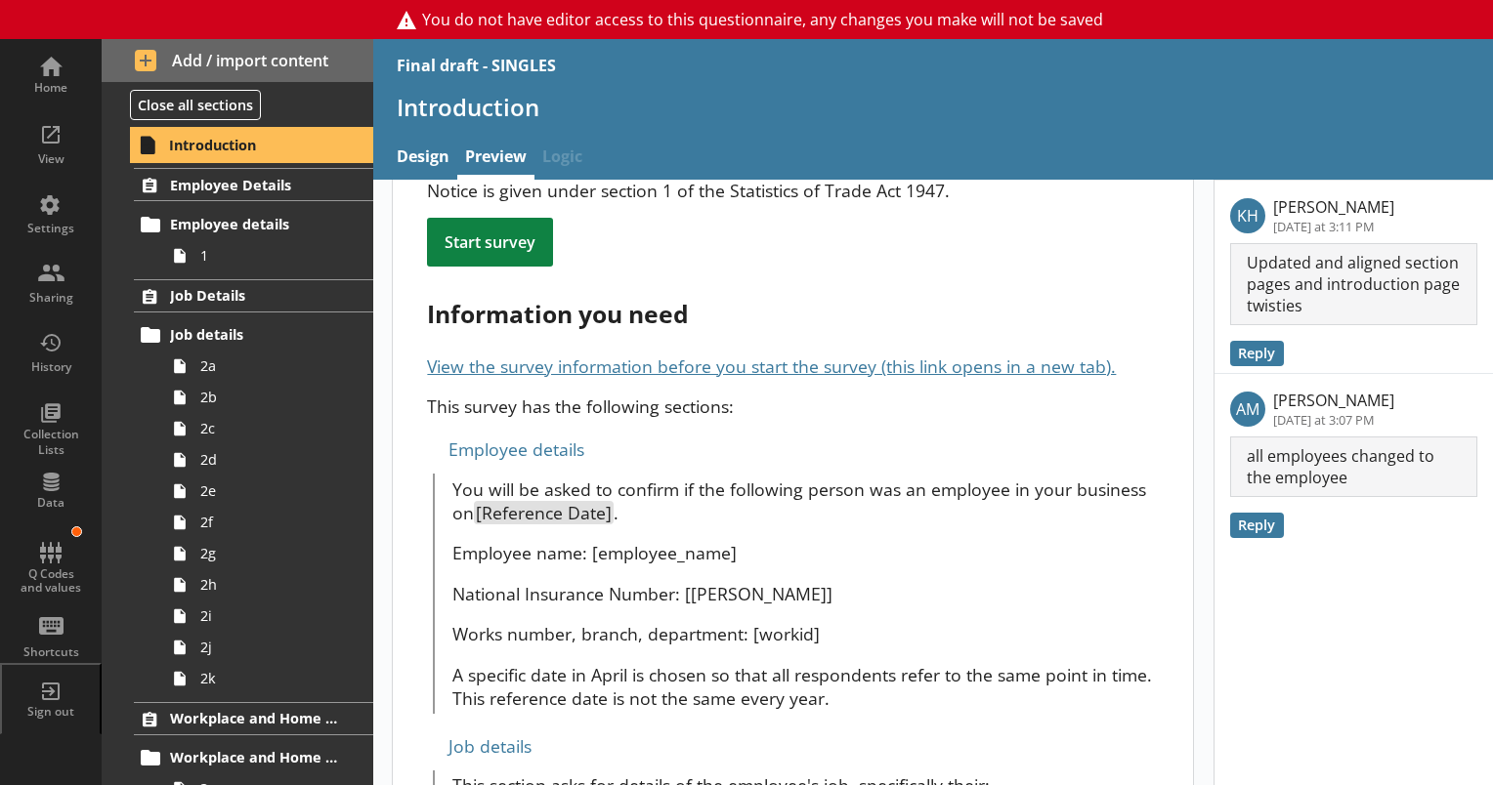
scroll to position [782, 0]
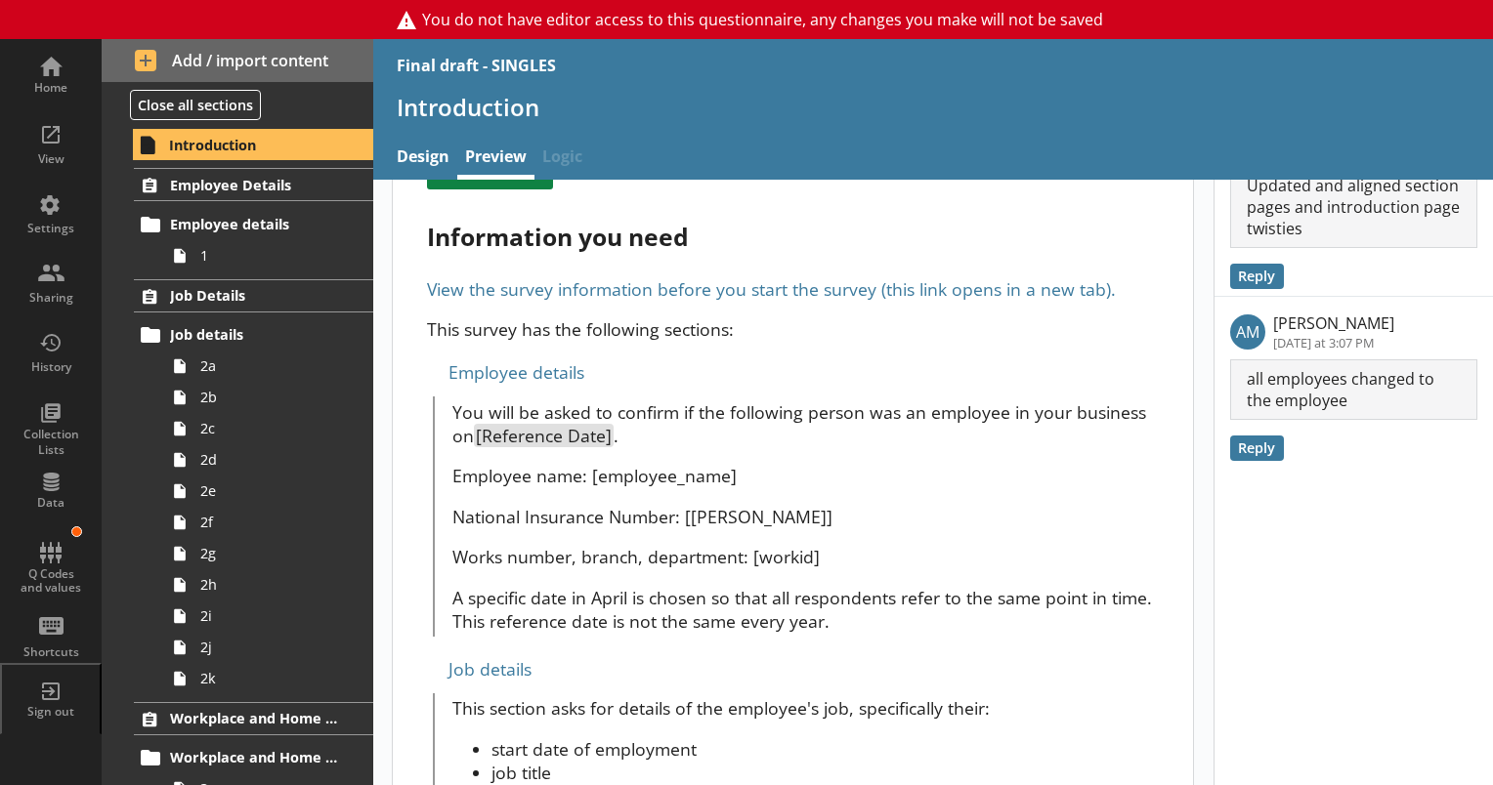
click at [867, 291] on link "View the survey information before you start the survey (this link opens in a n…" at bounding box center [771, 288] width 689 height 23
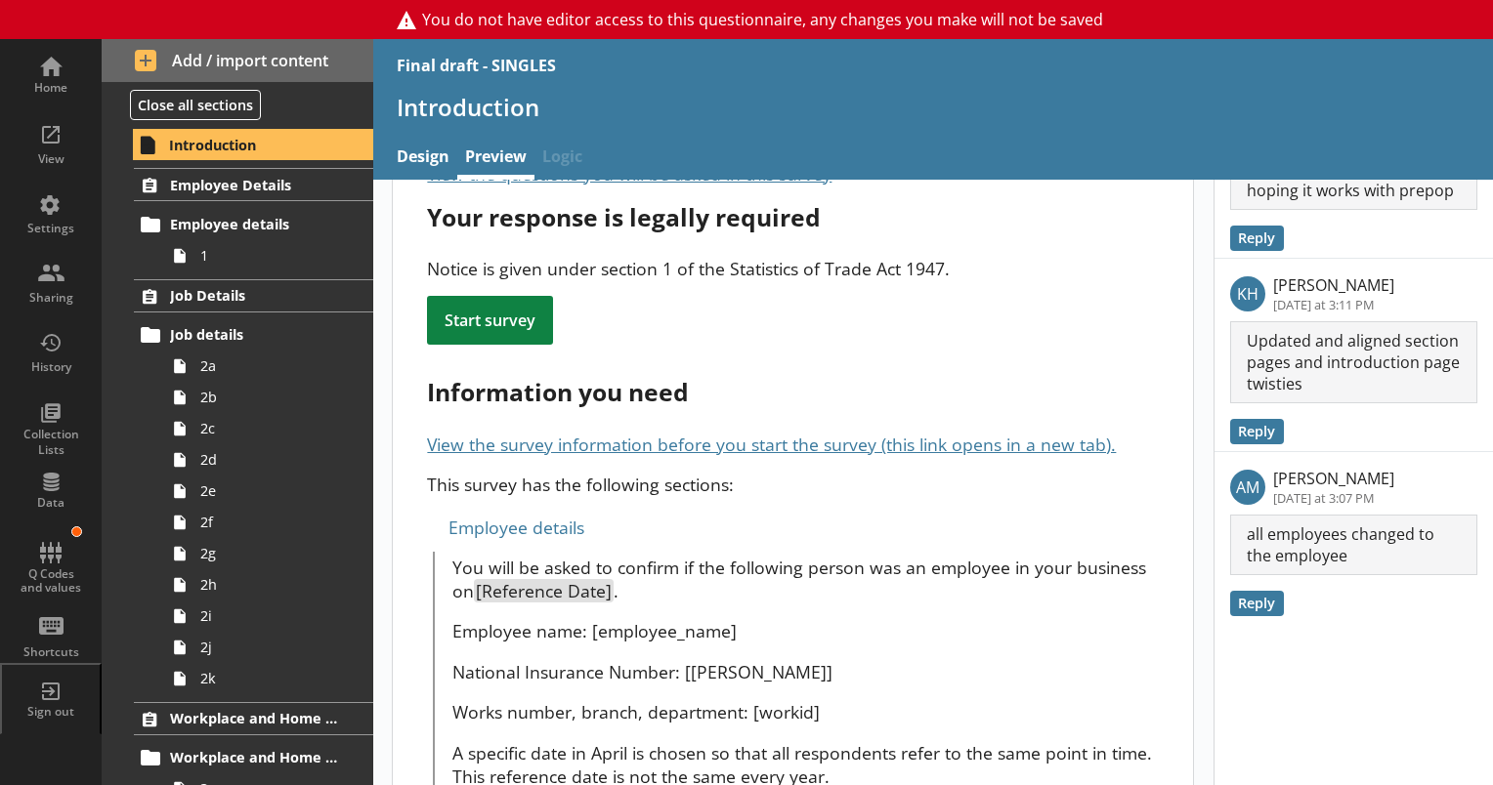
scroll to position [684, 0]
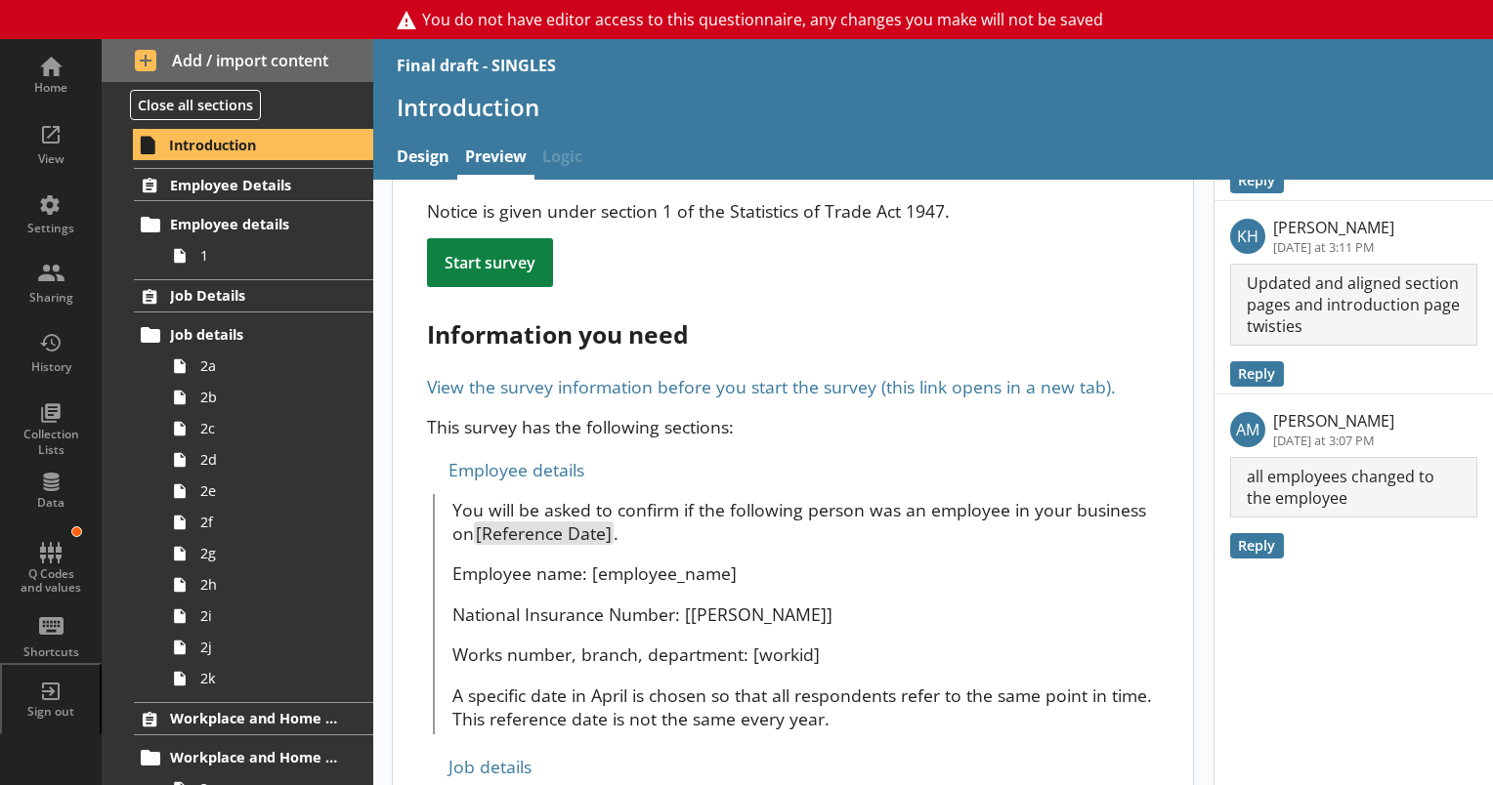
click at [861, 385] on link "View the survey information before you start the survey (this link opens in a n…" at bounding box center [771, 386] width 689 height 23
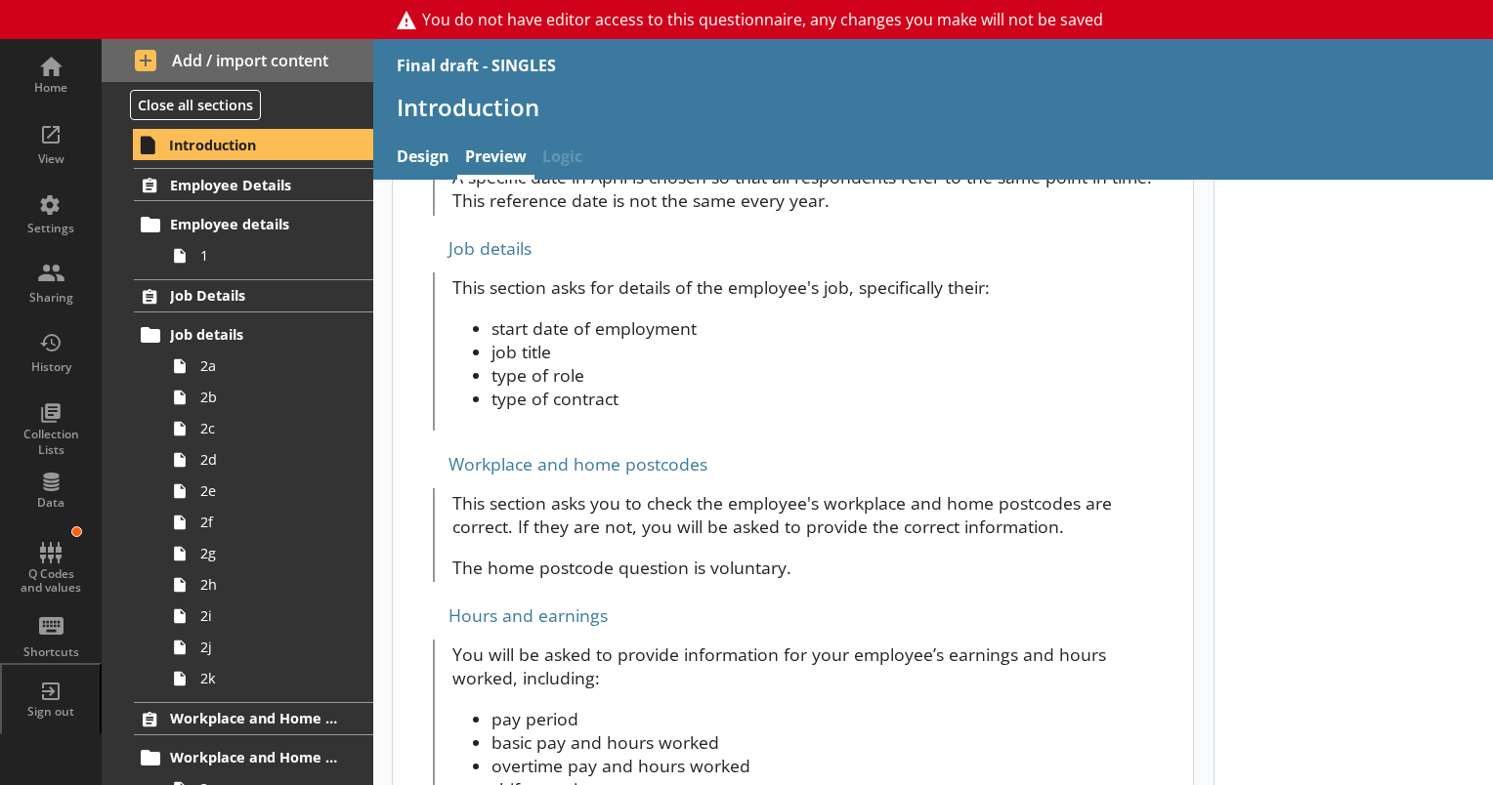
scroll to position [1270, 0]
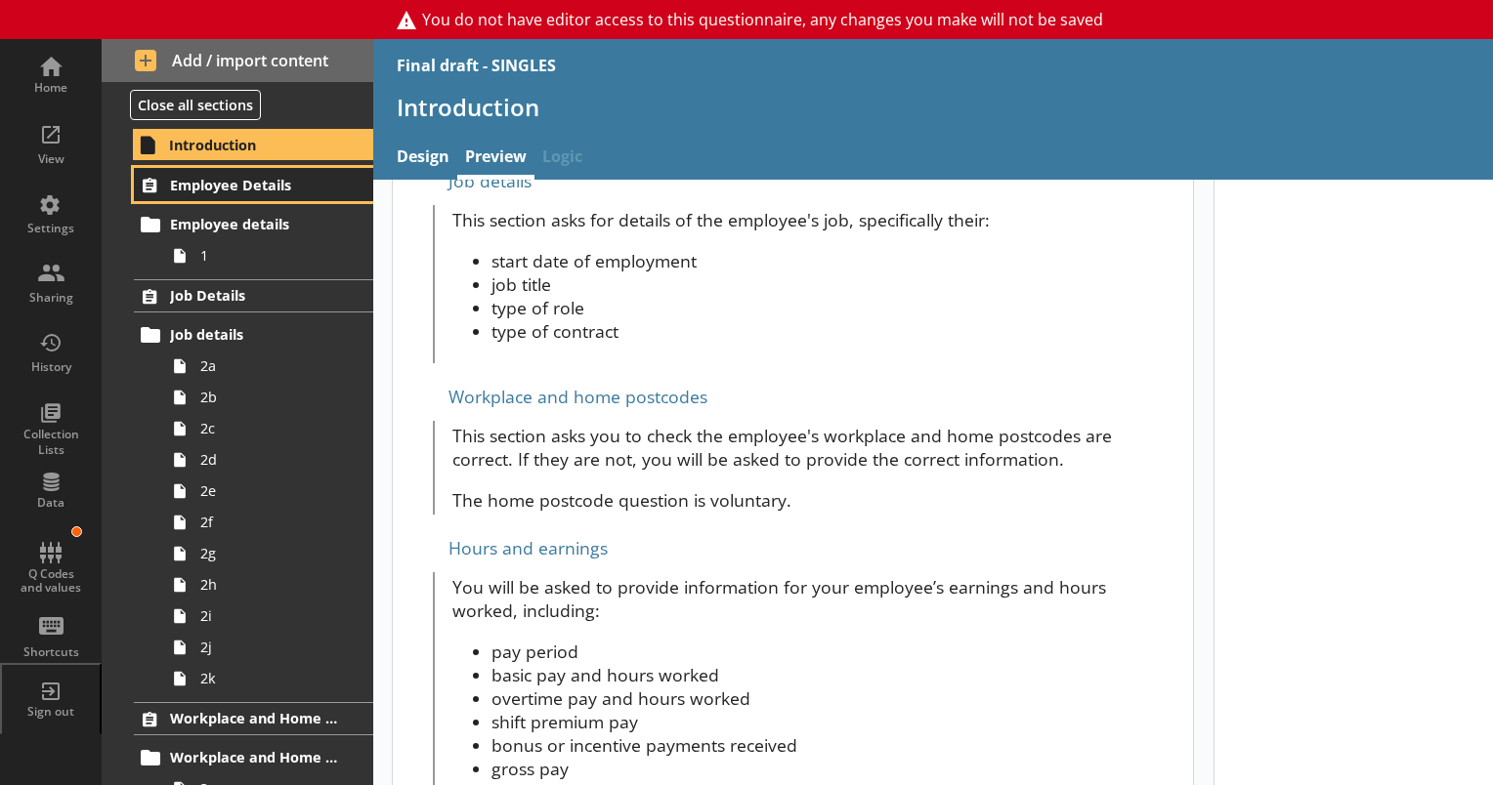
click at [208, 183] on span "Employee Details" at bounding box center [254, 185] width 169 height 19
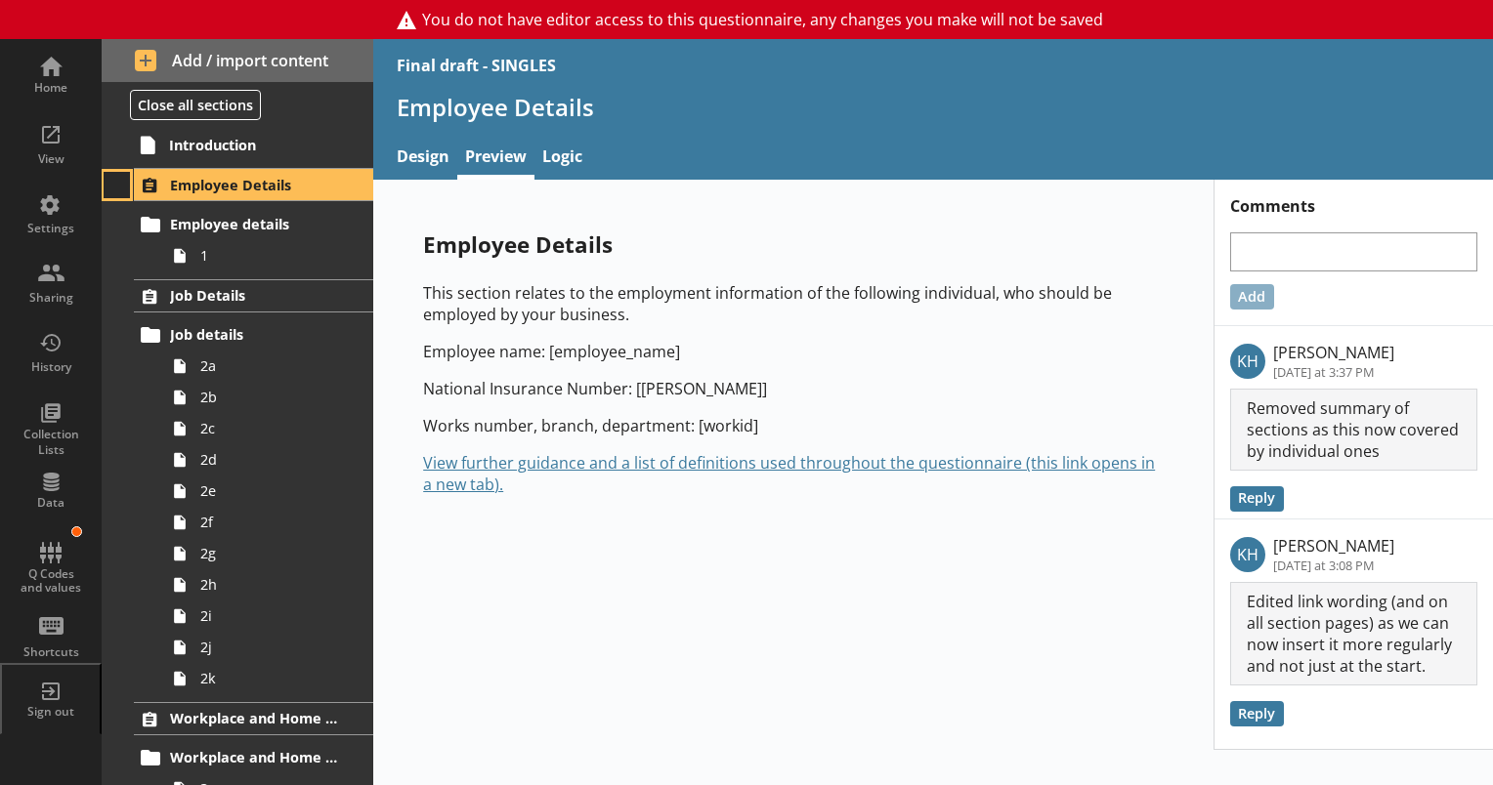
click at [117, 188] on button at bounding box center [117, 185] width 27 height 27
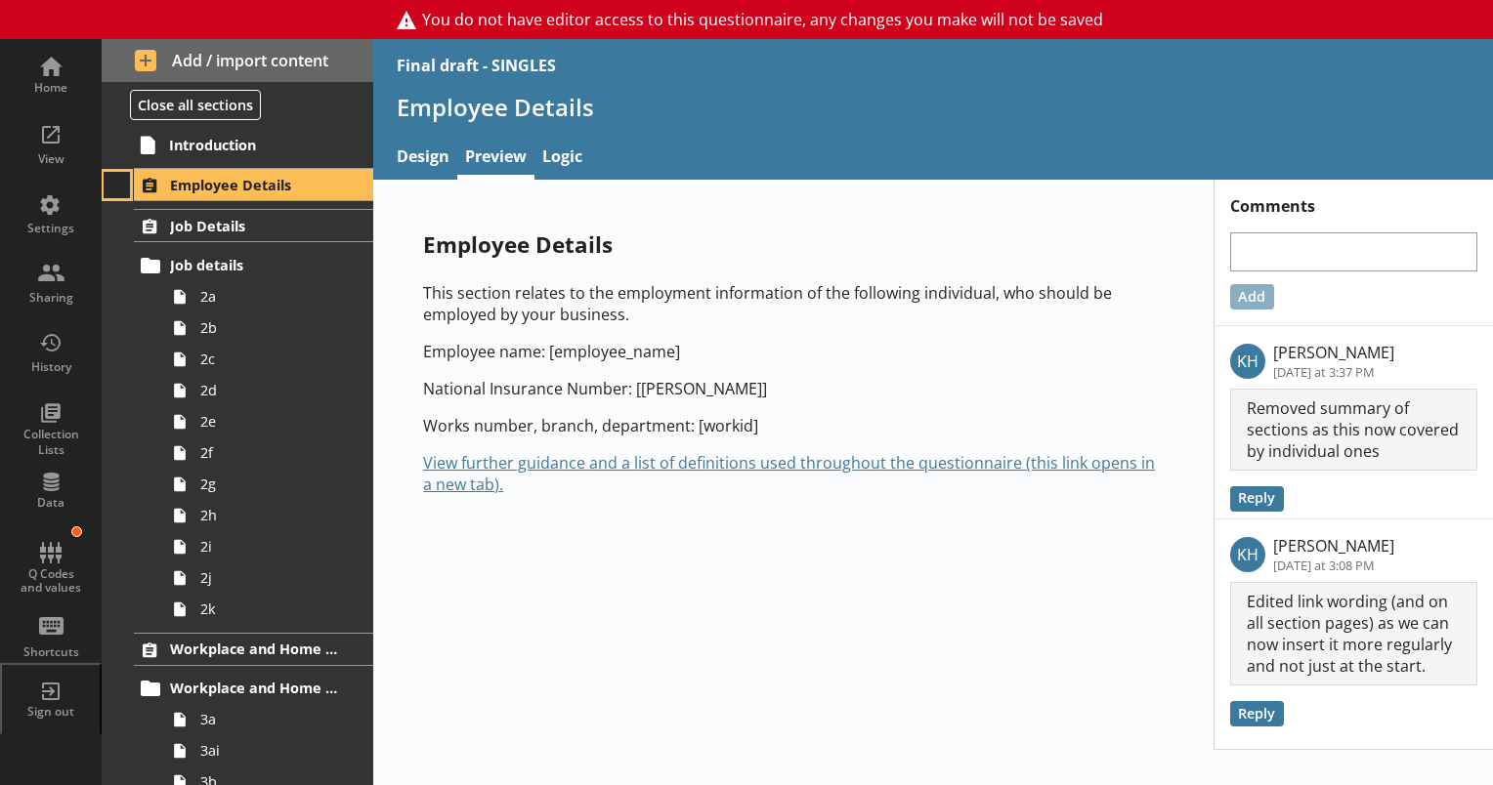
click at [117, 188] on button at bounding box center [117, 185] width 27 height 27
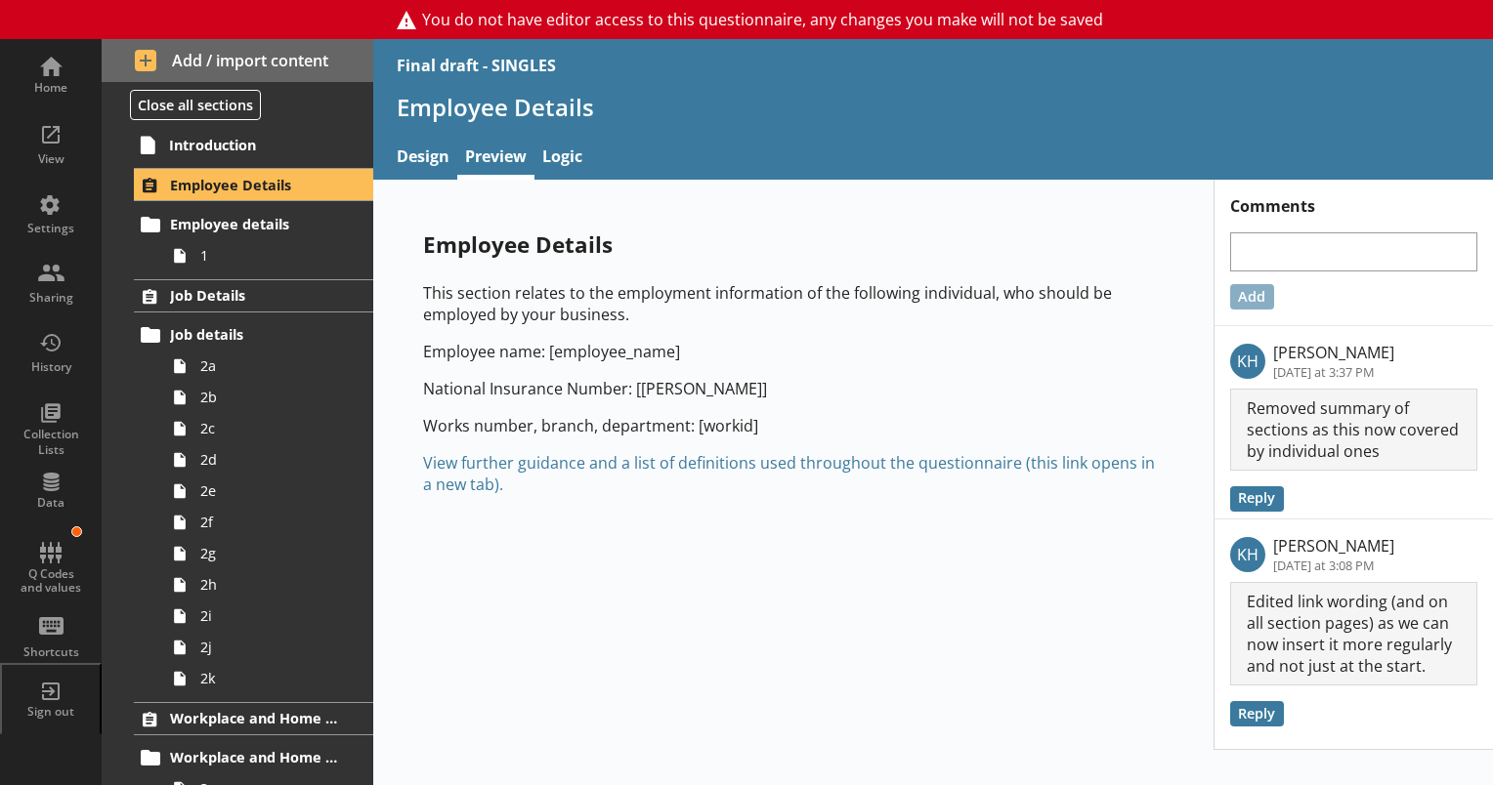
click at [803, 458] on link "View further guidance and a list of definitions used throughout the questionnai…" at bounding box center [789, 473] width 732 height 43
click at [884, 456] on link "View further guidance and a list of definitions used throughout the questionnai…" at bounding box center [789, 473] width 732 height 43
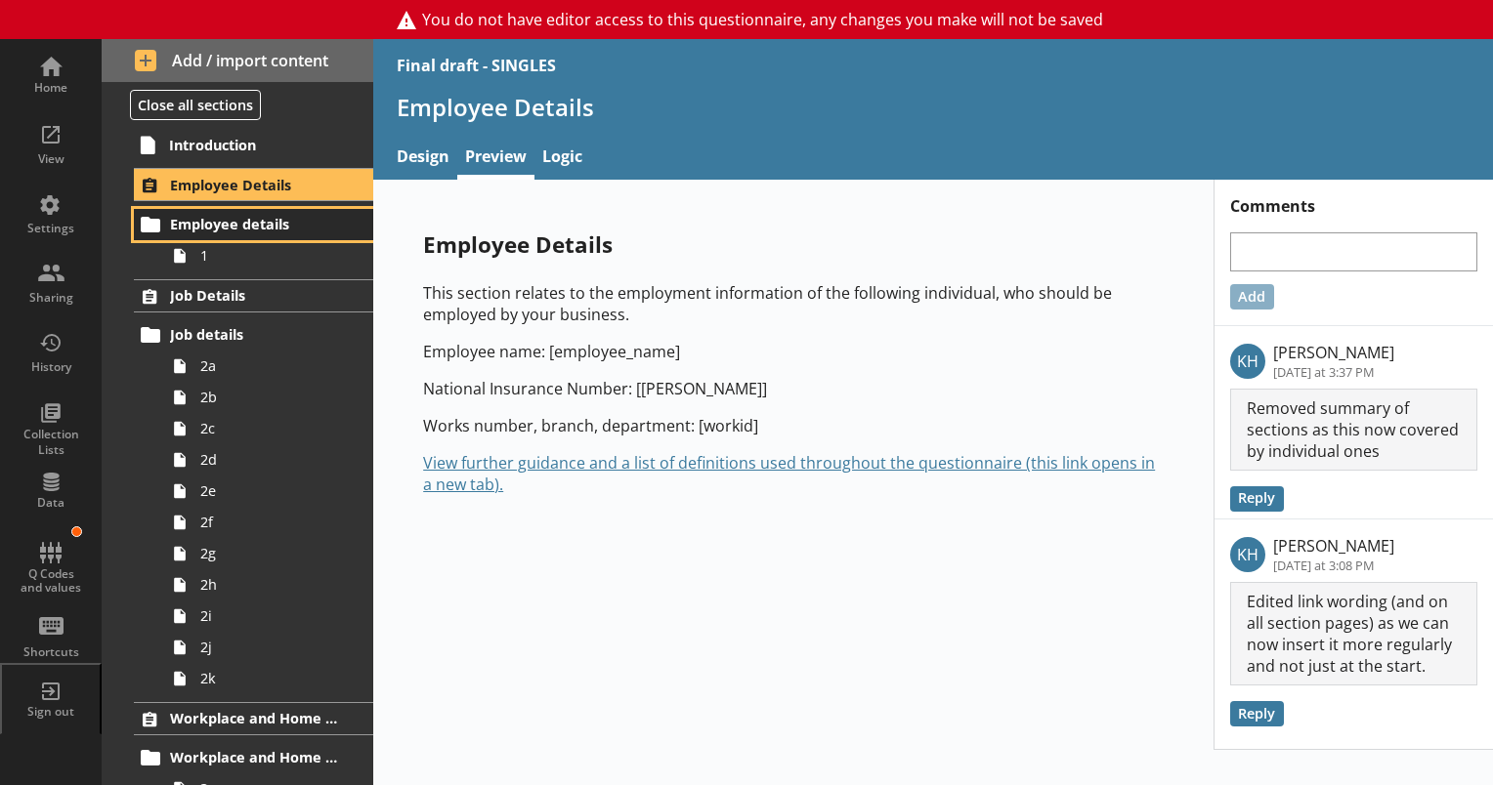
click at [205, 216] on span "Employee details" at bounding box center [254, 224] width 169 height 19
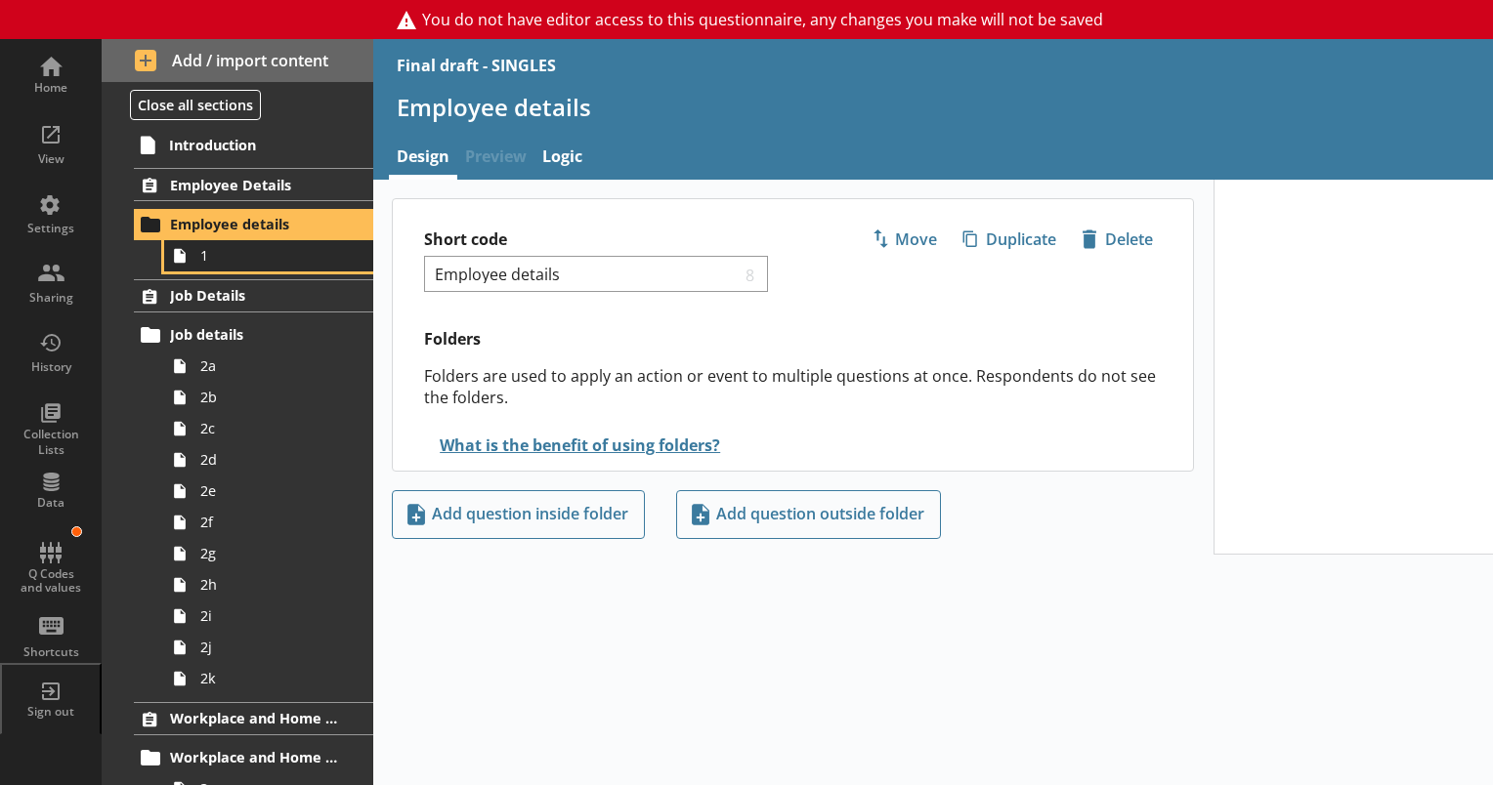
click at [201, 262] on span "1" at bounding box center [273, 255] width 147 height 19
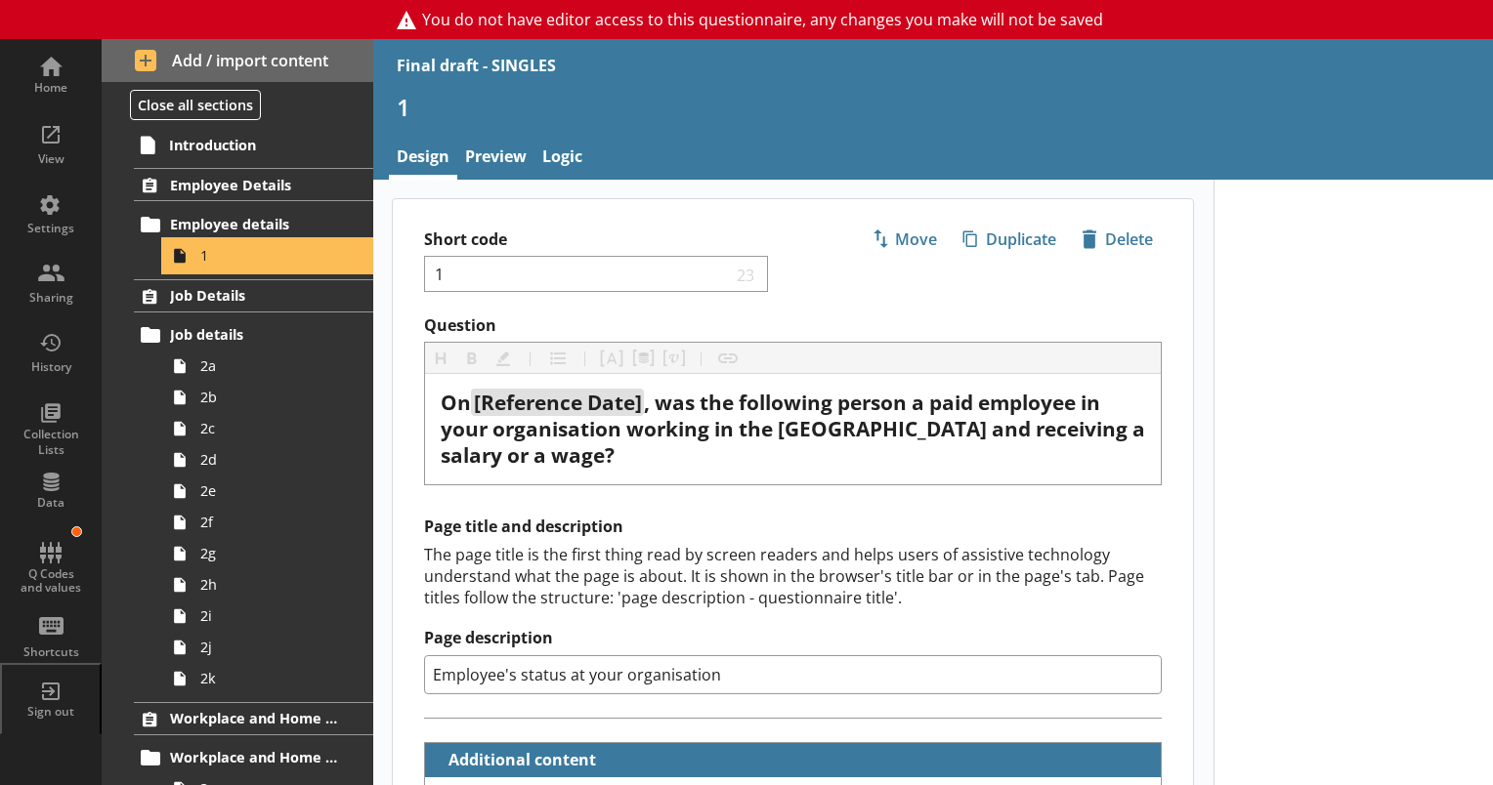
type textarea "x"
click at [515, 151] on link "Preview" at bounding box center [495, 159] width 77 height 42
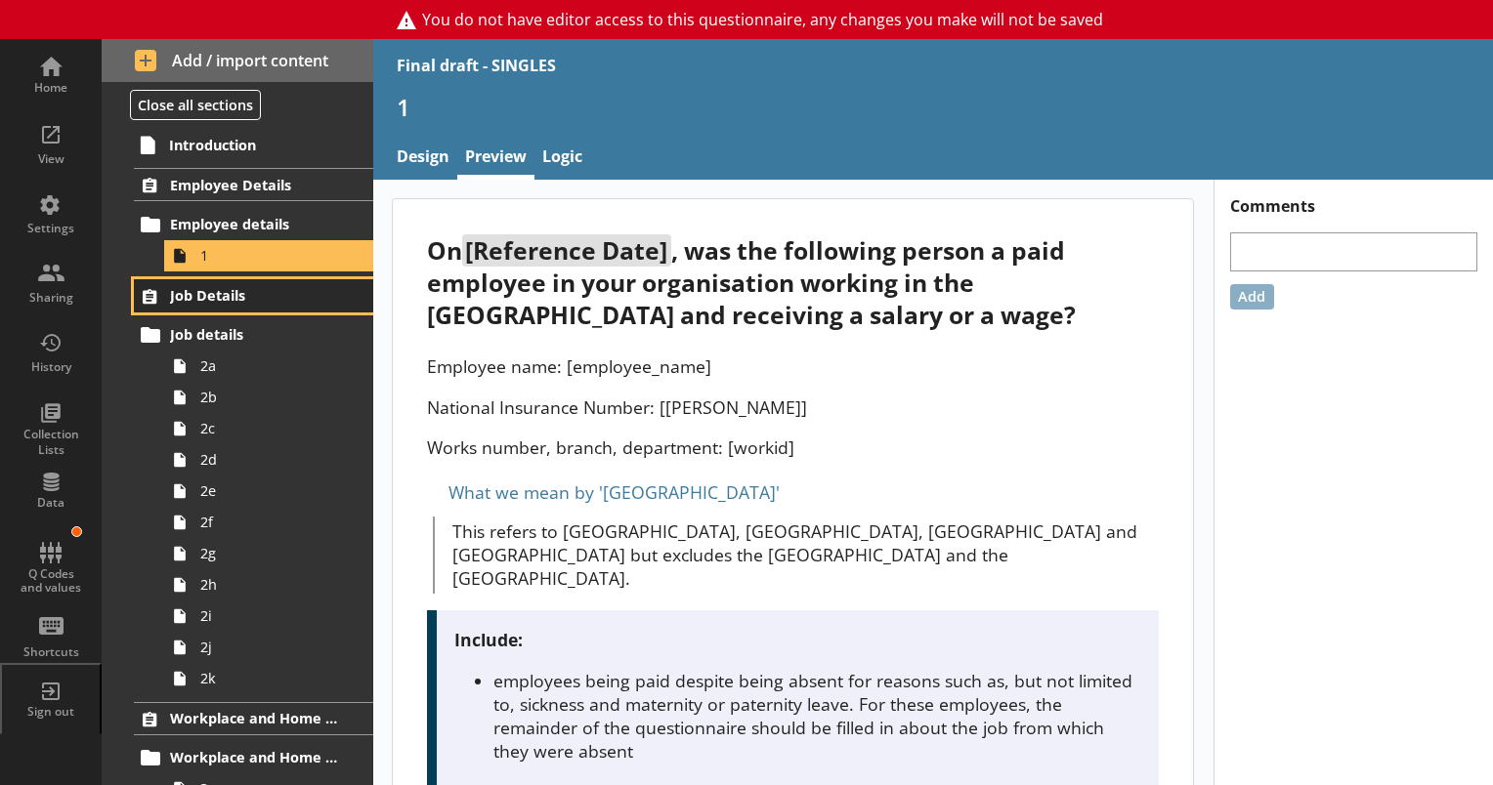
click at [224, 292] on span "Job Details" at bounding box center [254, 295] width 169 height 19
